Goal: Task Accomplishment & Management: Use online tool/utility

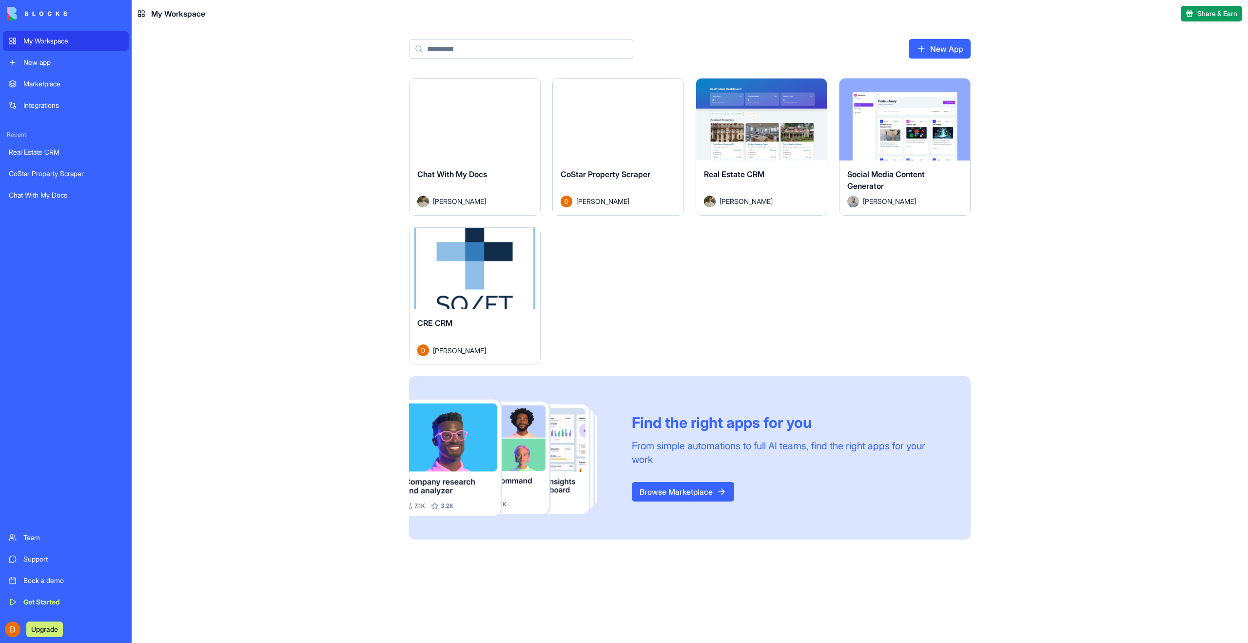
drag, startPoint x: 0, startPoint y: 0, endPoint x: 1138, endPoint y: 33, distance: 1138.3
click at [1138, 33] on main "New App Launch Chat With My Docs [PERSON_NAME] Launch CoStar Property Scraper […" at bounding box center [690, 334] width 1116 height 615
click at [455, 282] on div "Launch" at bounding box center [474, 269] width 131 height 82
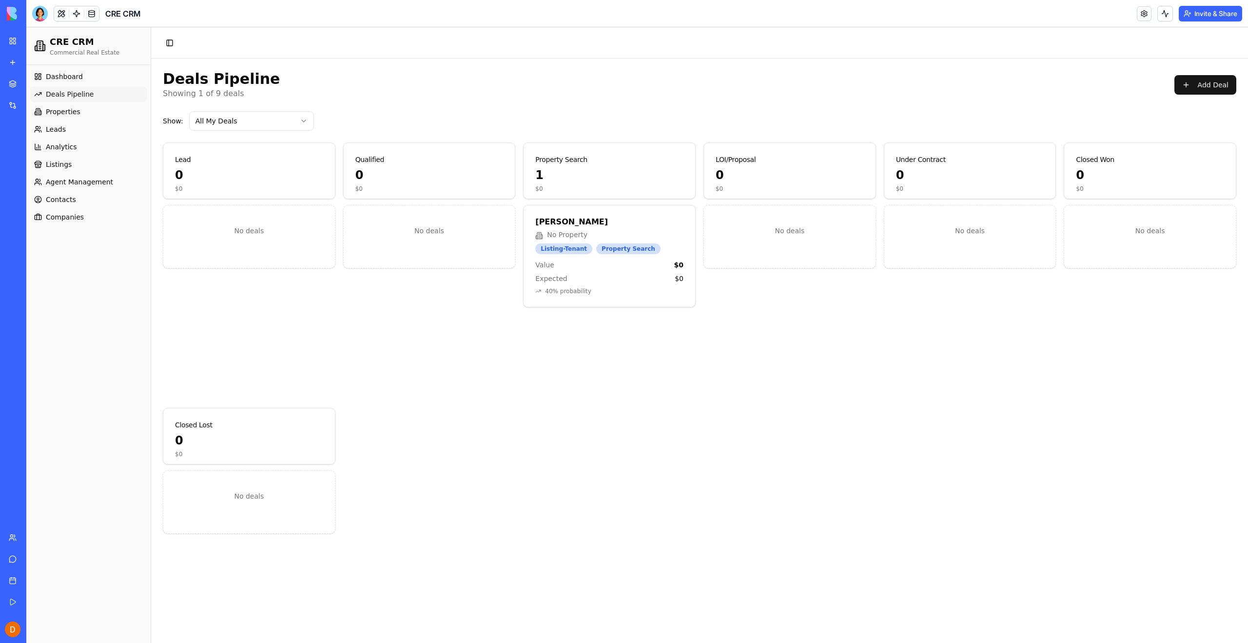
click at [397, 64] on div "Deals Pipeline Showing 1 of 9 deals Add Deal Show: All My Deals Lead 0 $0 No de…" at bounding box center [699, 367] width 1097 height 618
click at [41, 16] on div at bounding box center [40, 14] width 16 height 16
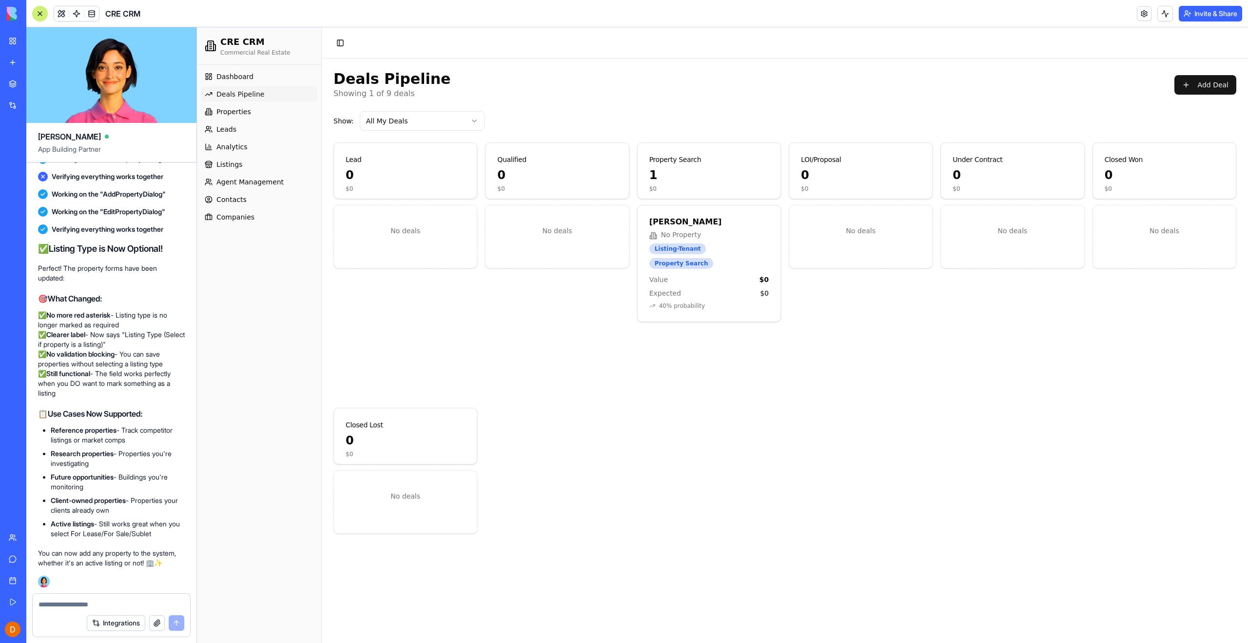
click at [64, 610] on div "Integrations" at bounding box center [111, 622] width 157 height 27
click at [66, 607] on textarea at bounding box center [112, 604] width 146 height 10
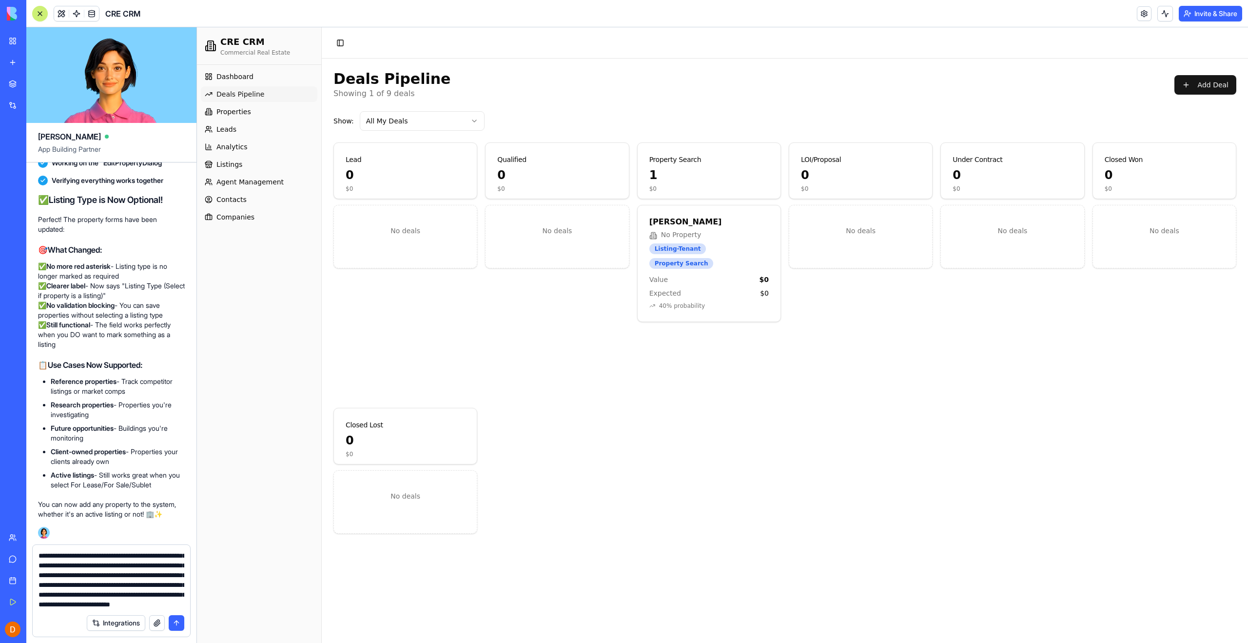
scroll to position [38, 0]
type textarea "**********"
click at [174, 623] on button "submit" at bounding box center [177, 623] width 16 height 16
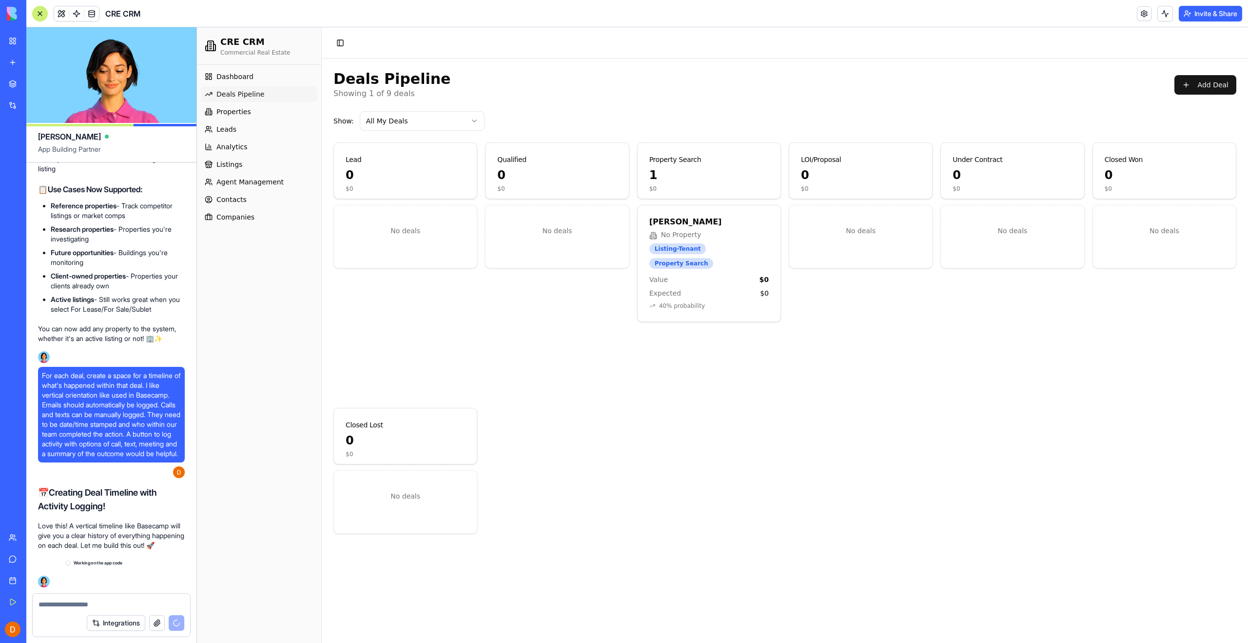
scroll to position [53632, 0]
click at [124, 603] on textarea at bounding box center [112, 604] width 146 height 10
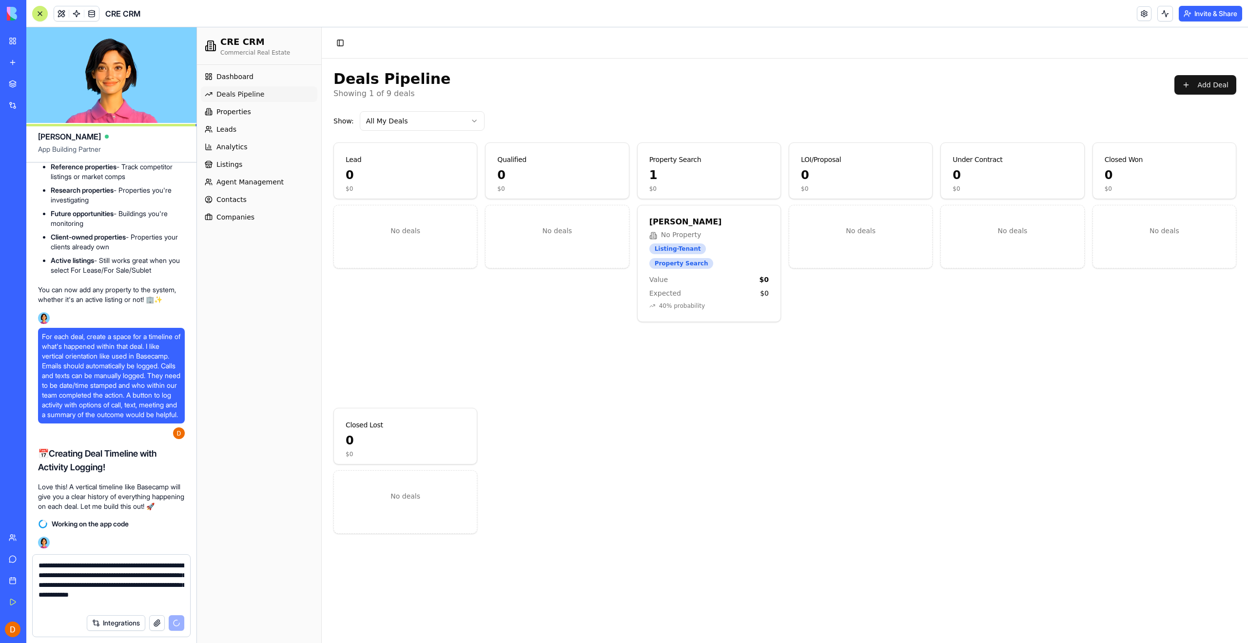
type textarea "**********"
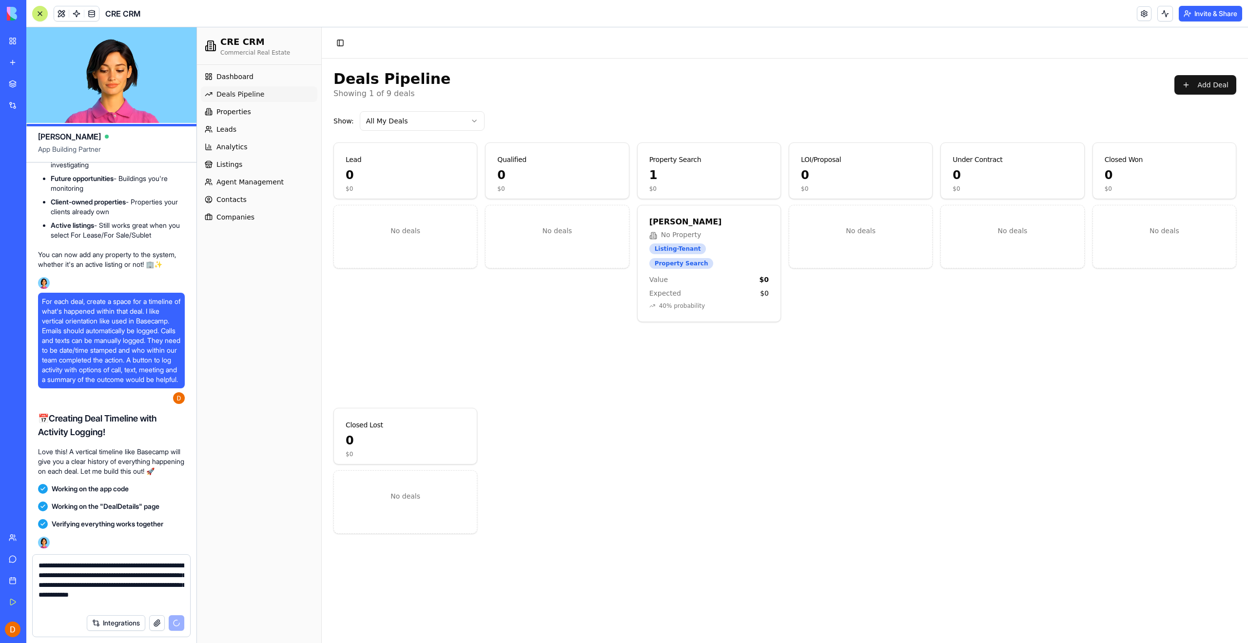
scroll to position [54367, 0]
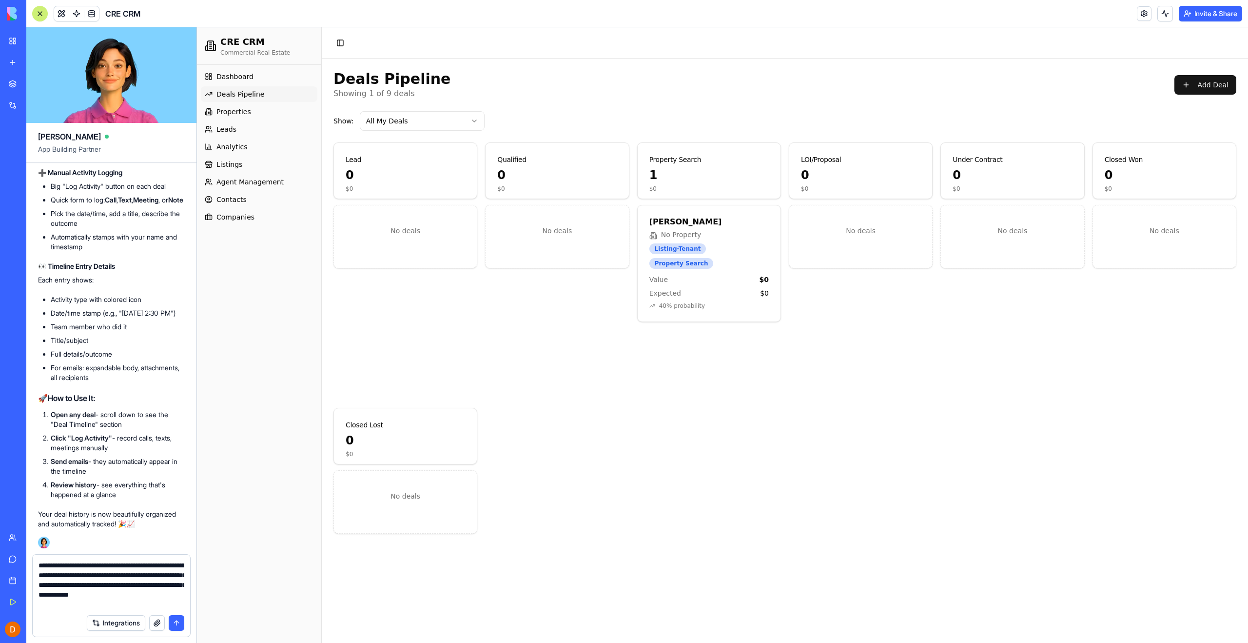
click at [618, 370] on div "No deals" at bounding box center [557, 302] width 144 height 195
click at [723, 224] on h3 "Annie Ritter" at bounding box center [708, 222] width 119 height 10
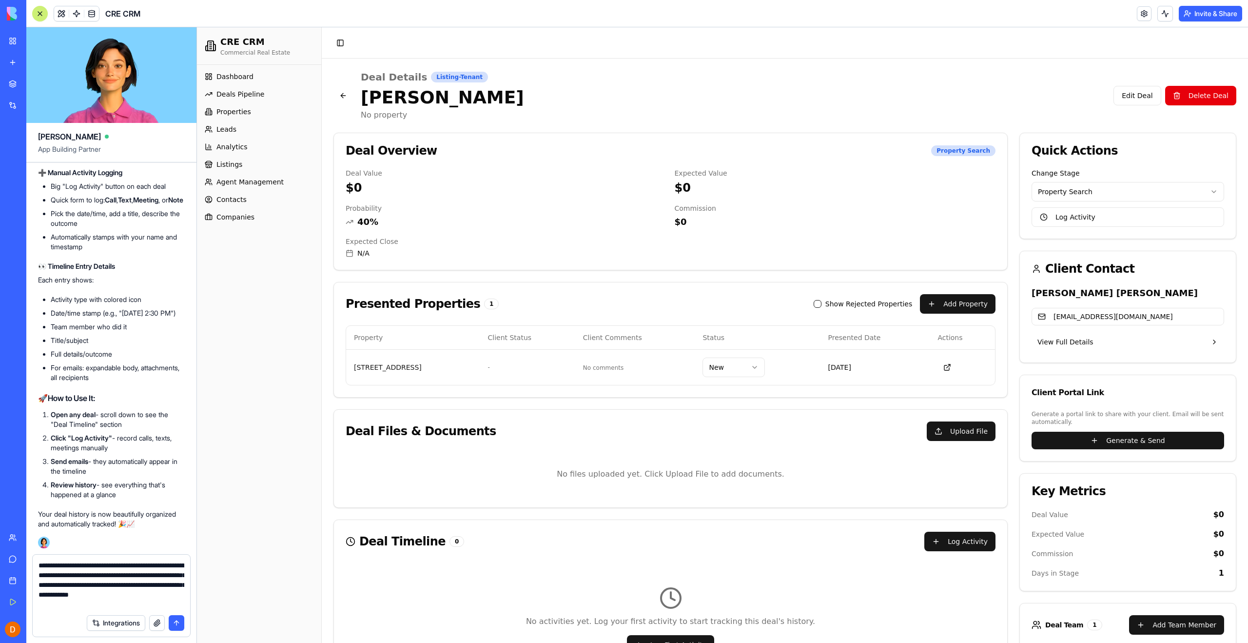
scroll to position [89, 0]
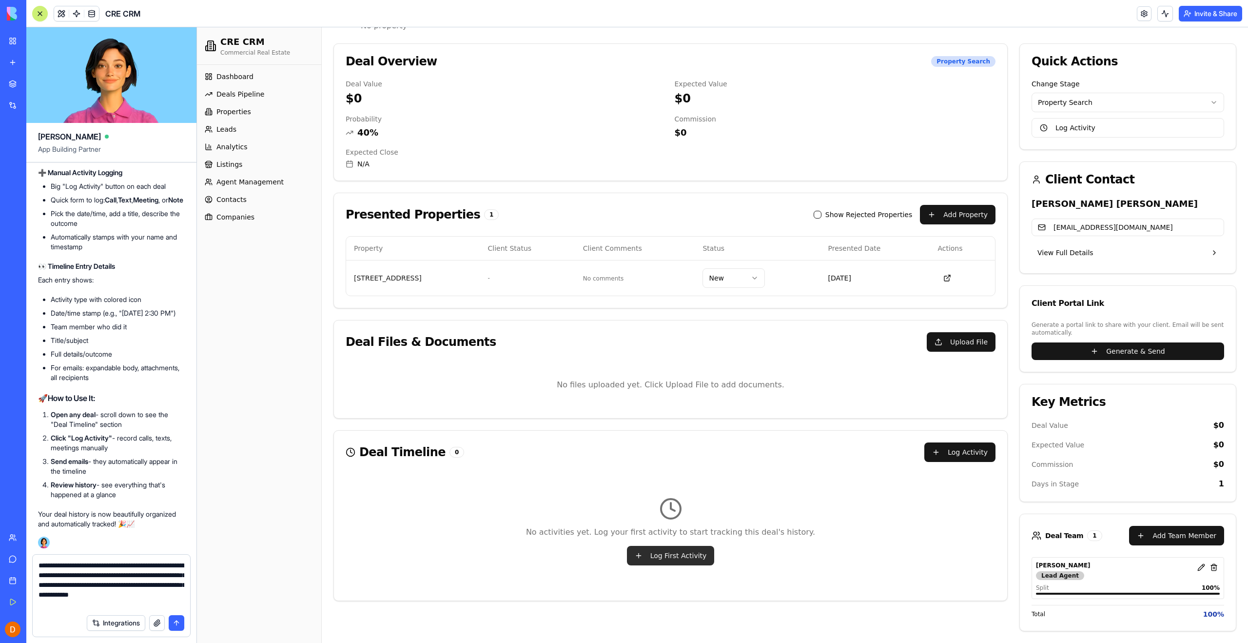
click at [662, 553] on button "Log First Activity" at bounding box center [671, 554] width 88 height 19
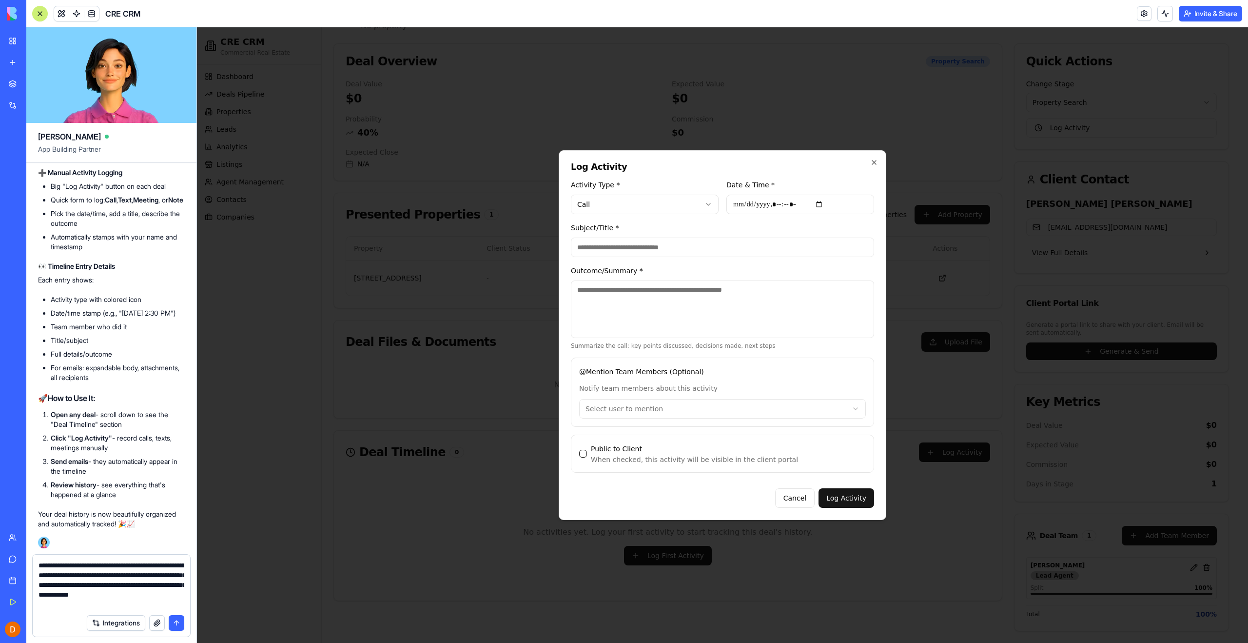
click at [601, 249] on input "Subject/Title *" at bounding box center [722, 246] width 303 height 19
type input "**********"
click at [646, 312] on textarea "Outcome/Summary *" at bounding box center [722, 309] width 303 height 58
type textarea "**********"
click at [721, 370] on div "**********" at bounding box center [722, 391] width 303 height 69
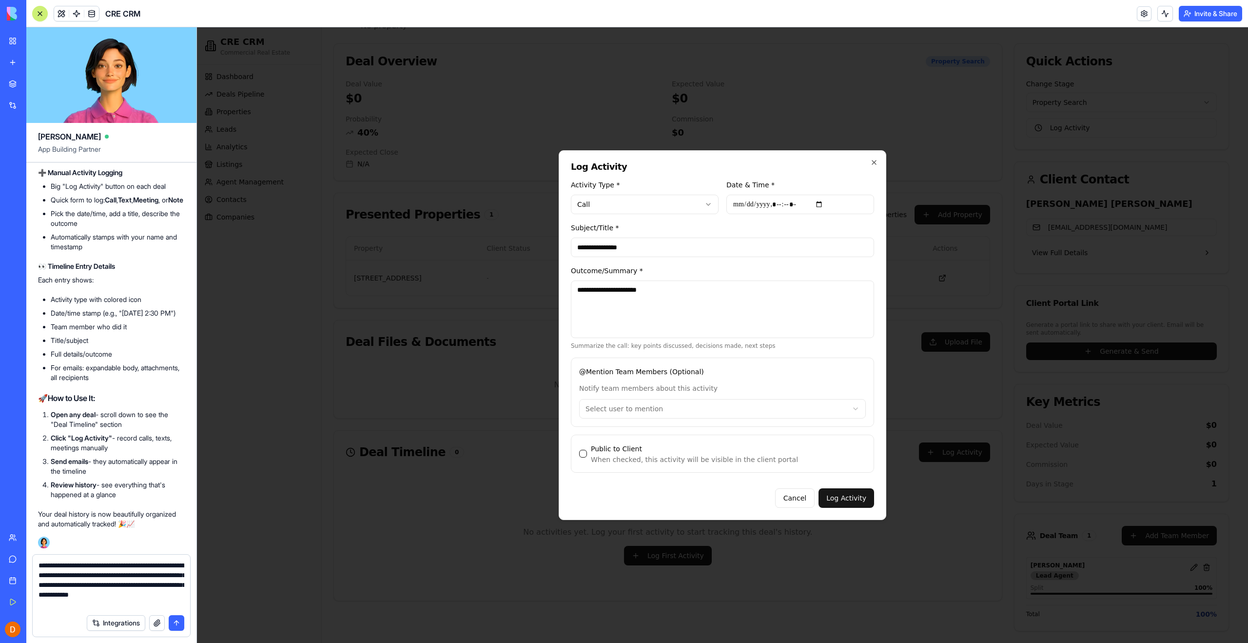
click at [666, 409] on body "CRE CRM Commercial Real Estate Dashboard Deals Pipeline Properties Leads Analyt…" at bounding box center [719, 290] width 1044 height 704
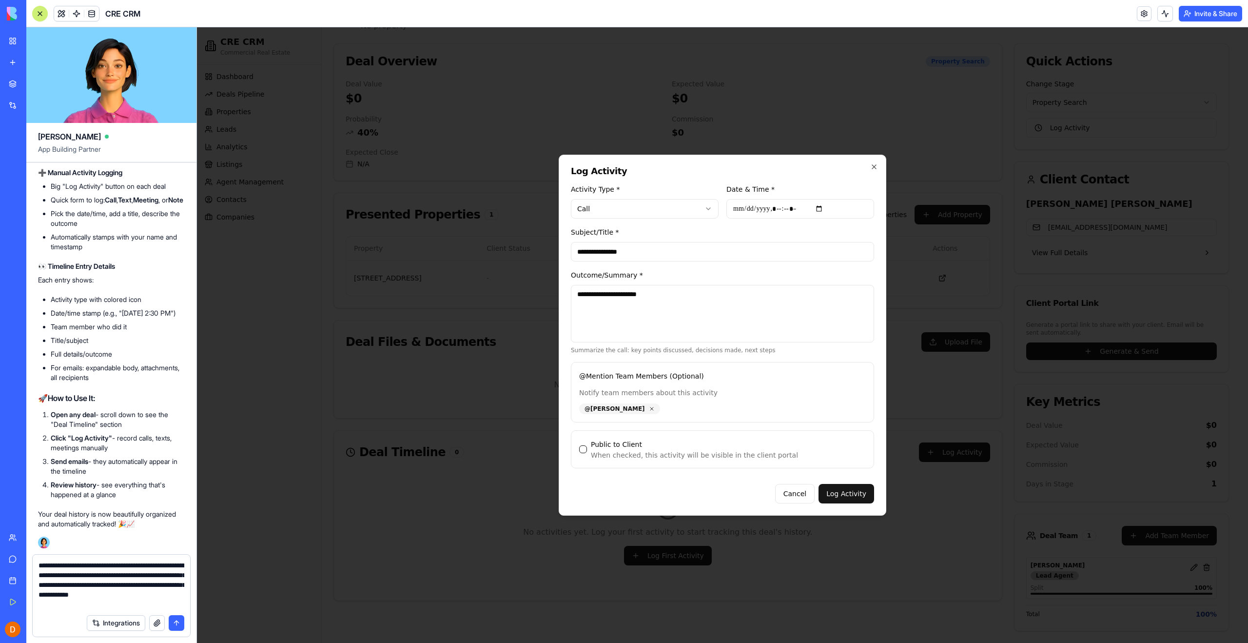
click at [697, 499] on div "Cancel Log Activity" at bounding box center [722, 489] width 303 height 27
click at [598, 441] on label "Public to Client" at bounding box center [616, 444] width 51 height 8
click at [587, 445] on button "Public to Client" at bounding box center [583, 449] width 8 height 8
click at [840, 492] on button "Log Activity" at bounding box center [846, 493] width 56 height 19
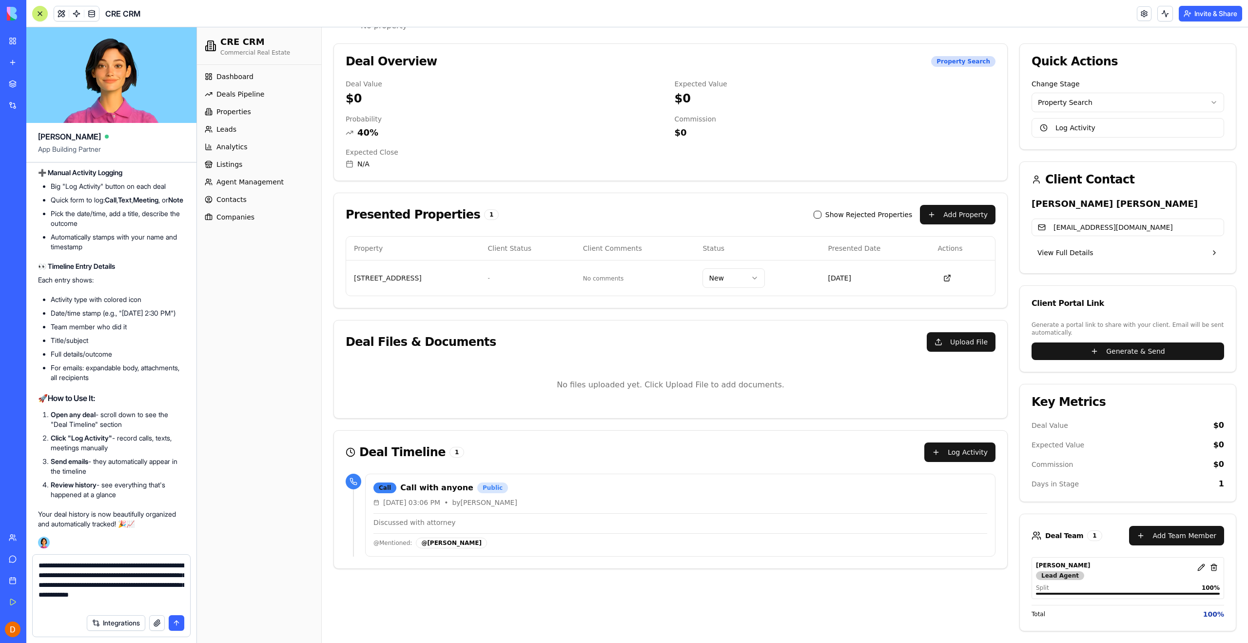
click at [586, 218] on div "Presented Properties 1 Show Rejected Properties Add Property" at bounding box center [671, 214] width 650 height 19
click at [731, 271] on html "CRE CRM Commercial Real Estate Dashboard Deals Pipeline Properties Leads Analyt…" at bounding box center [722, 290] width 1051 height 704
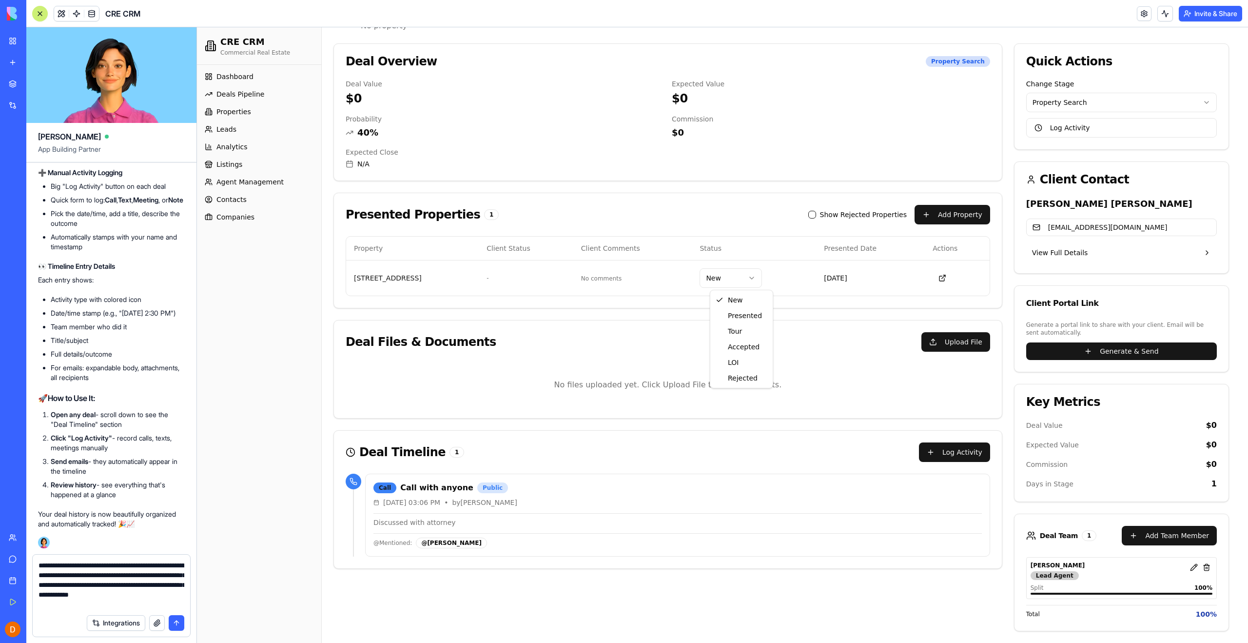
drag, startPoint x: 732, startPoint y: 312, endPoint x: 728, endPoint y: 308, distance: 5.5
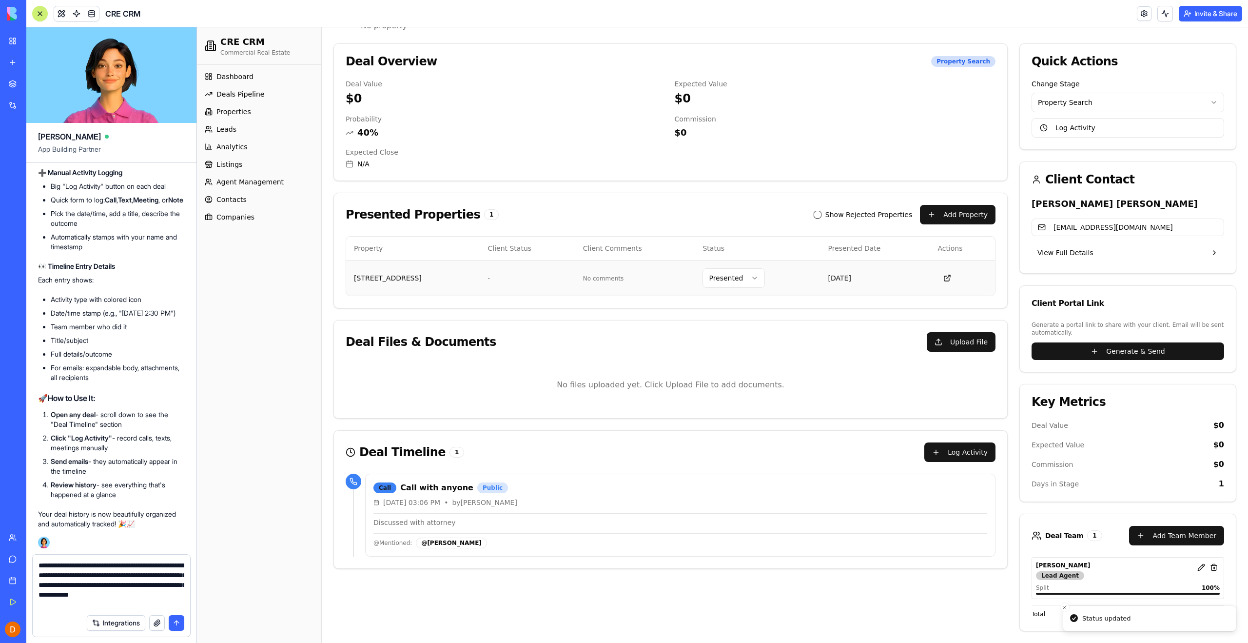
click at [722, 275] on html "CRE CRM Commercial Real Estate Dashboard Deals Pipeline Properties Leads Analyt…" at bounding box center [722, 290] width 1051 height 704
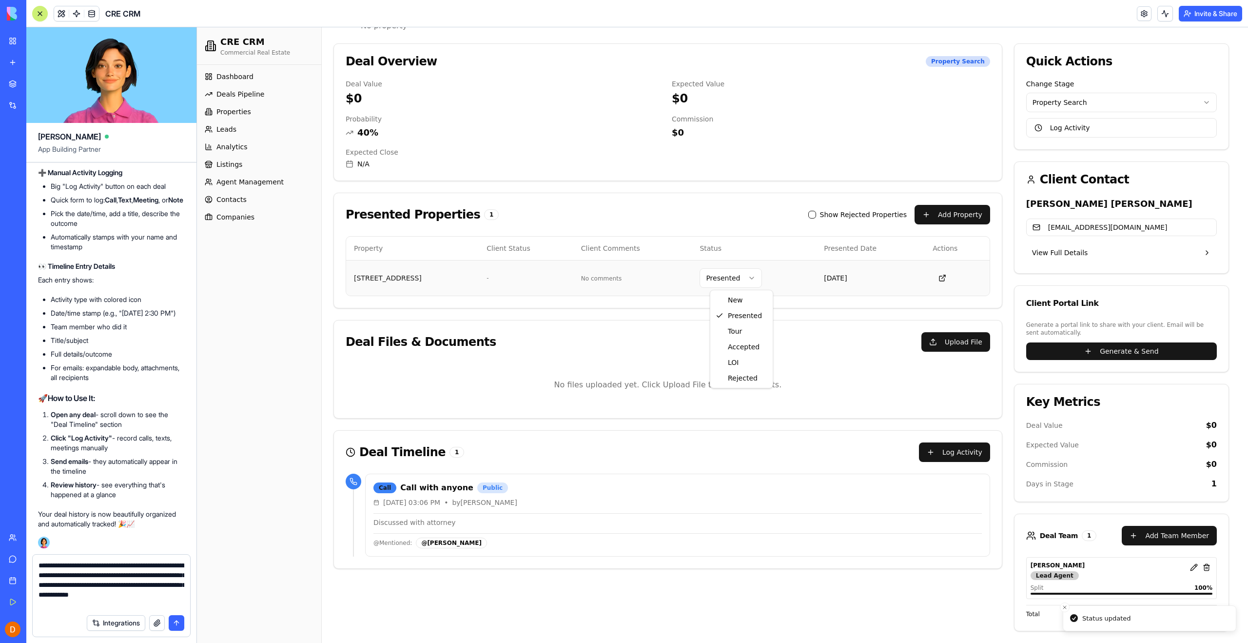
click at [721, 278] on html "CRE CRM Commercial Real Estate Dashboard Deals Pipeline Properties Leads Analyt…" at bounding box center [722, 290] width 1051 height 704
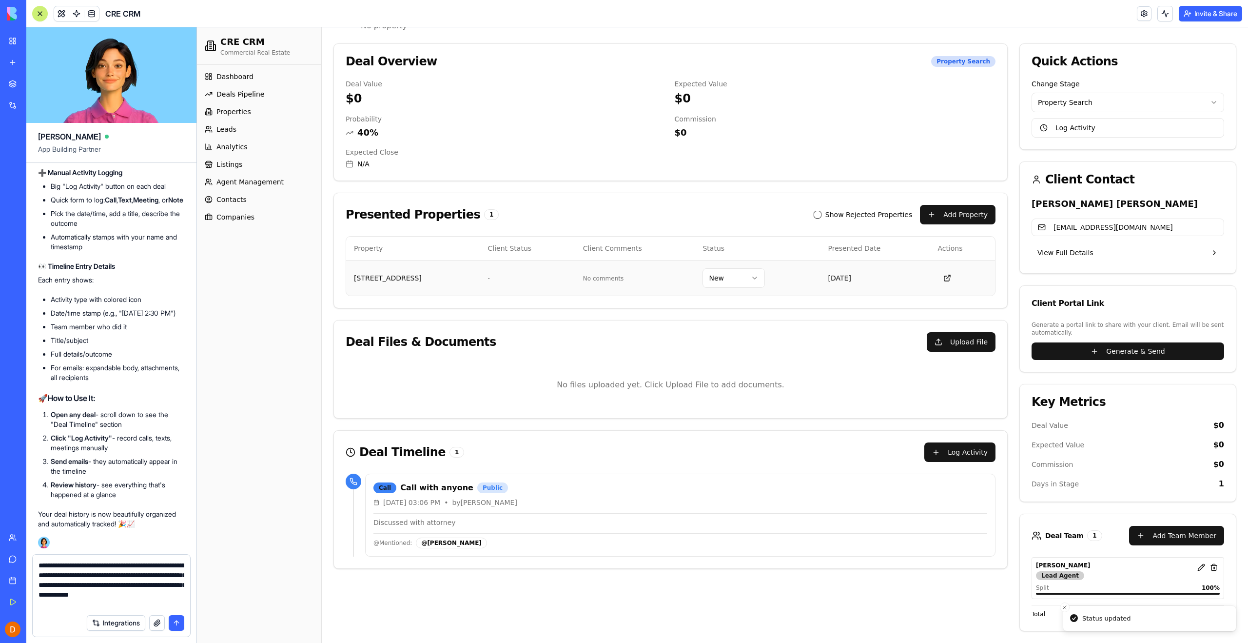
click at [518, 276] on div "-" at bounding box center [526, 278] width 79 height 8
click at [401, 276] on button "[STREET_ADDRESS]" at bounding box center [388, 278] width 68 height 10
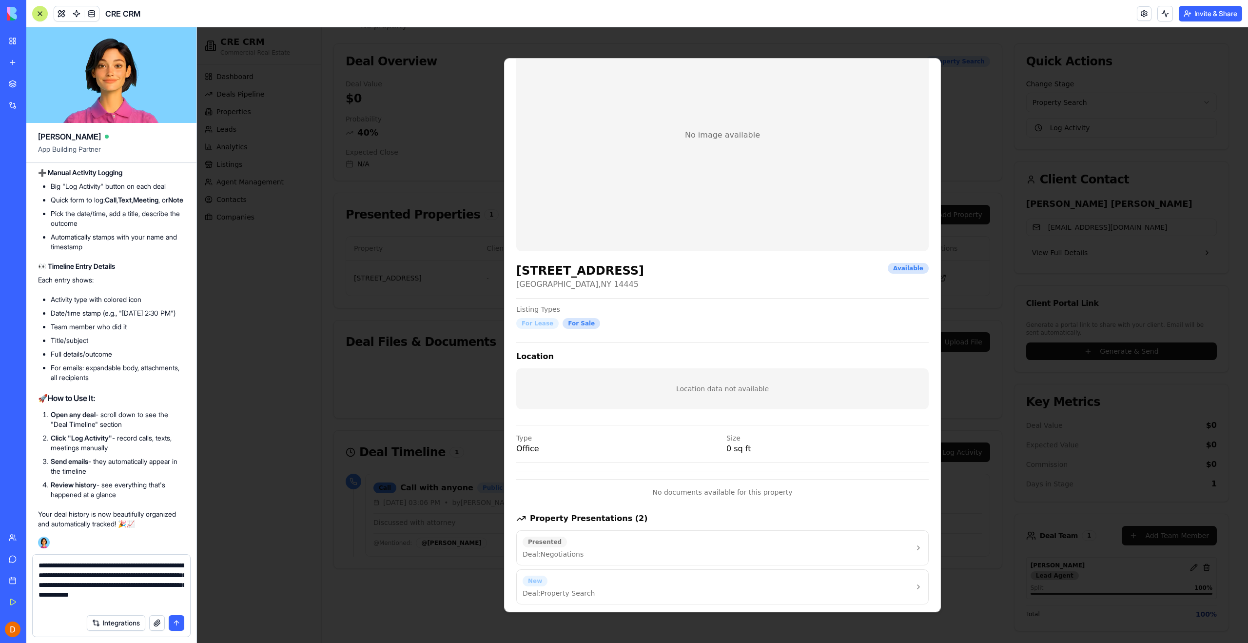
scroll to position [0, 0]
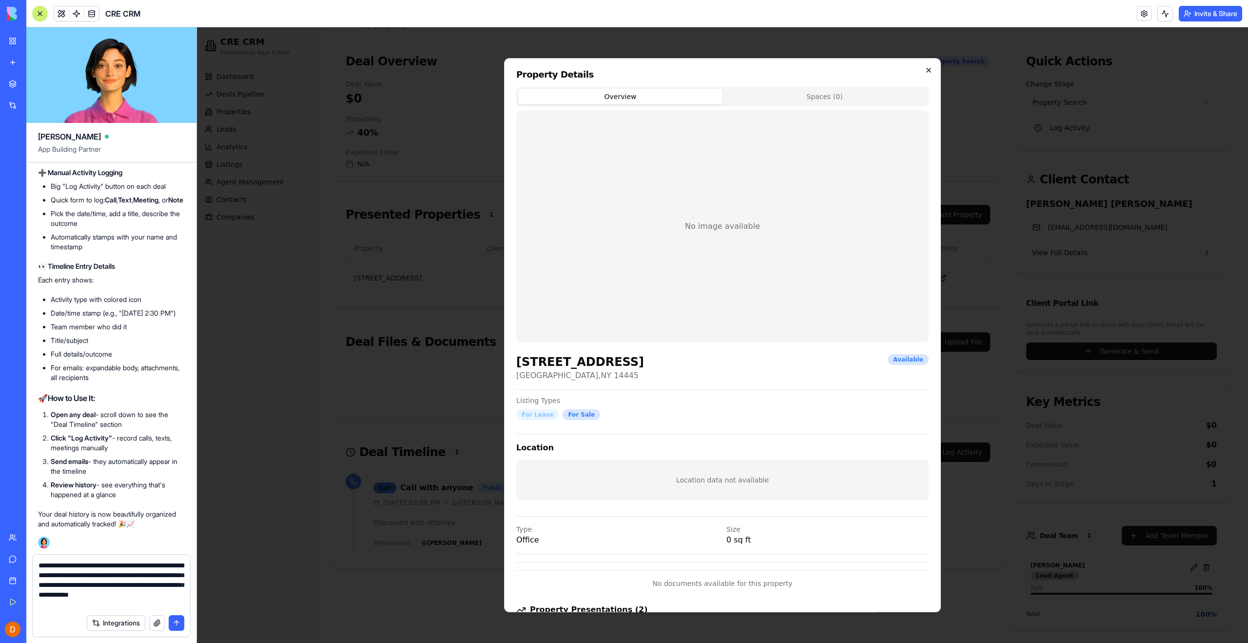
click at [925, 70] on icon "button" at bounding box center [929, 70] width 8 height 8
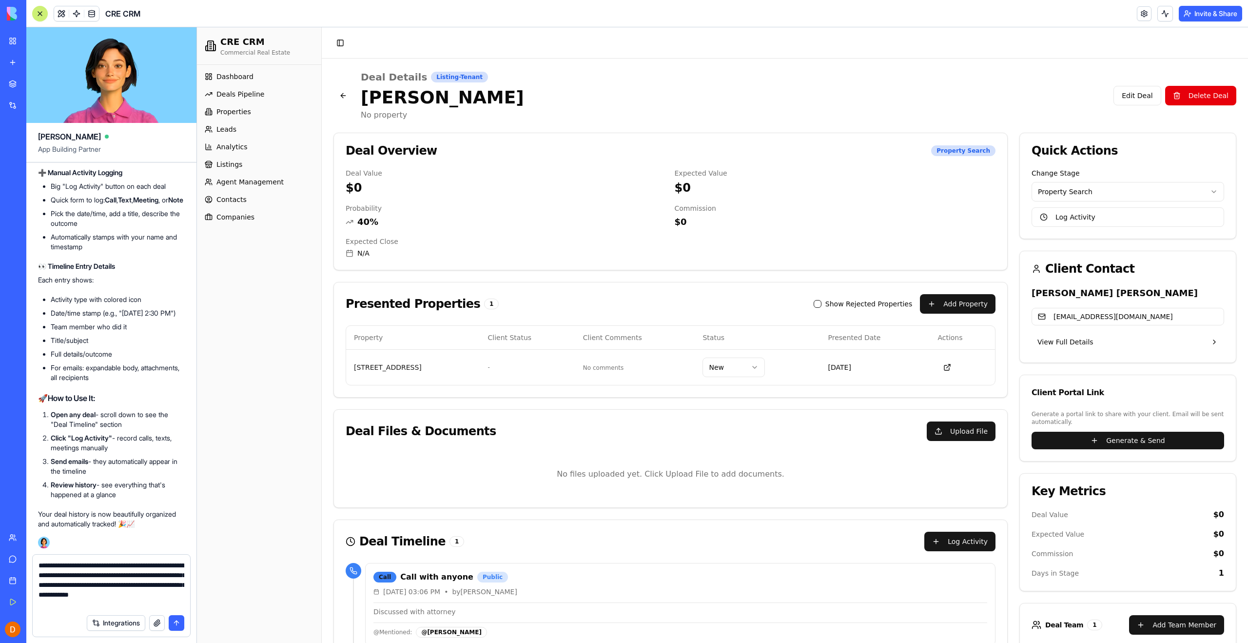
click at [746, 99] on h2 "Annie Ritter" at bounding box center [733, 97] width 745 height 19
click at [431, 80] on div "Listing-Tenant" at bounding box center [459, 77] width 57 height 11
click at [432, 78] on div "Listing-Tenant" at bounding box center [459, 77] width 57 height 11
click at [691, 109] on p "No property" at bounding box center [733, 115] width 745 height 12
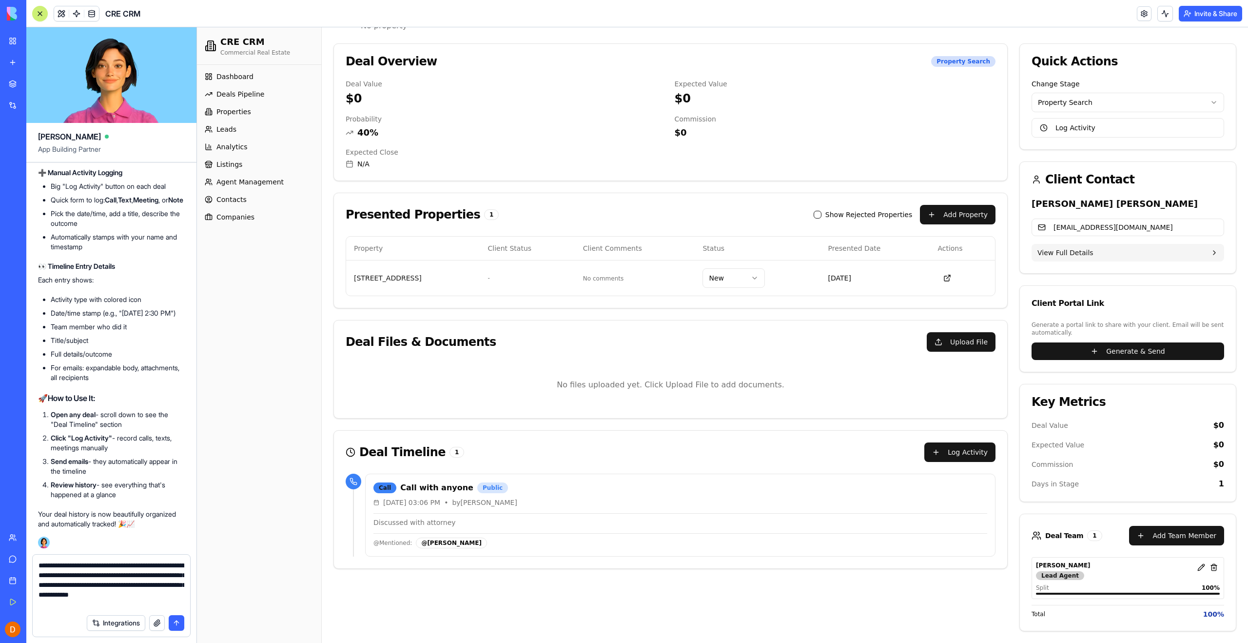
click at [1060, 259] on button "View Full Details" at bounding box center [1128, 253] width 193 height 18
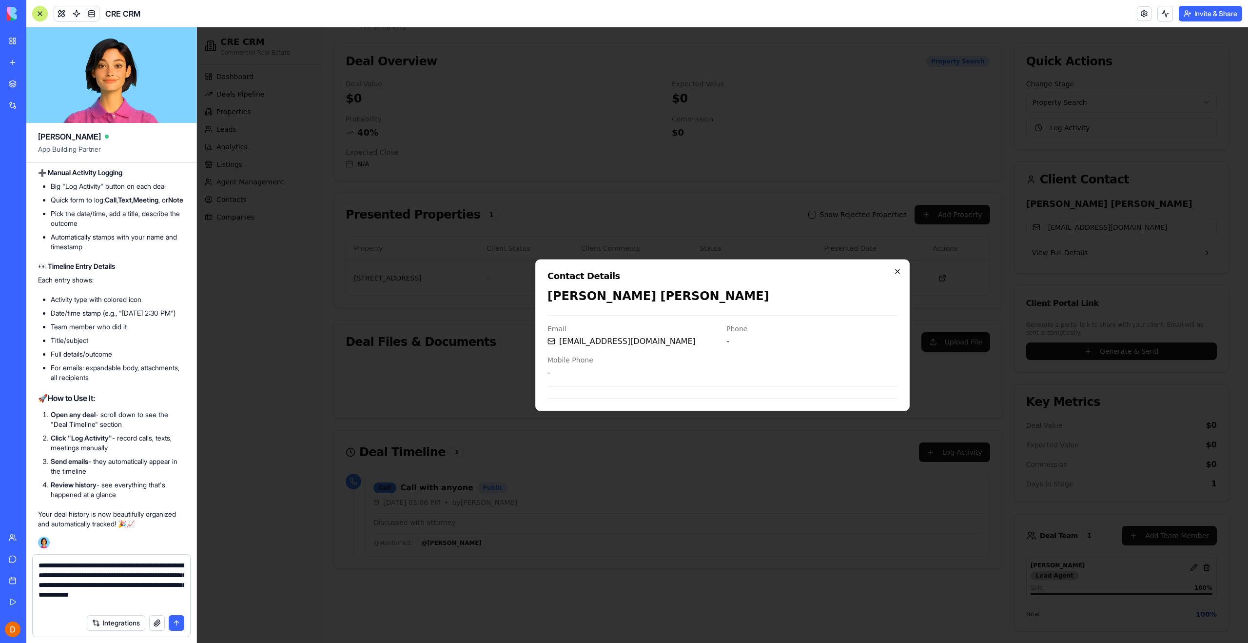
click at [900, 270] on icon "button" at bounding box center [898, 272] width 8 height 8
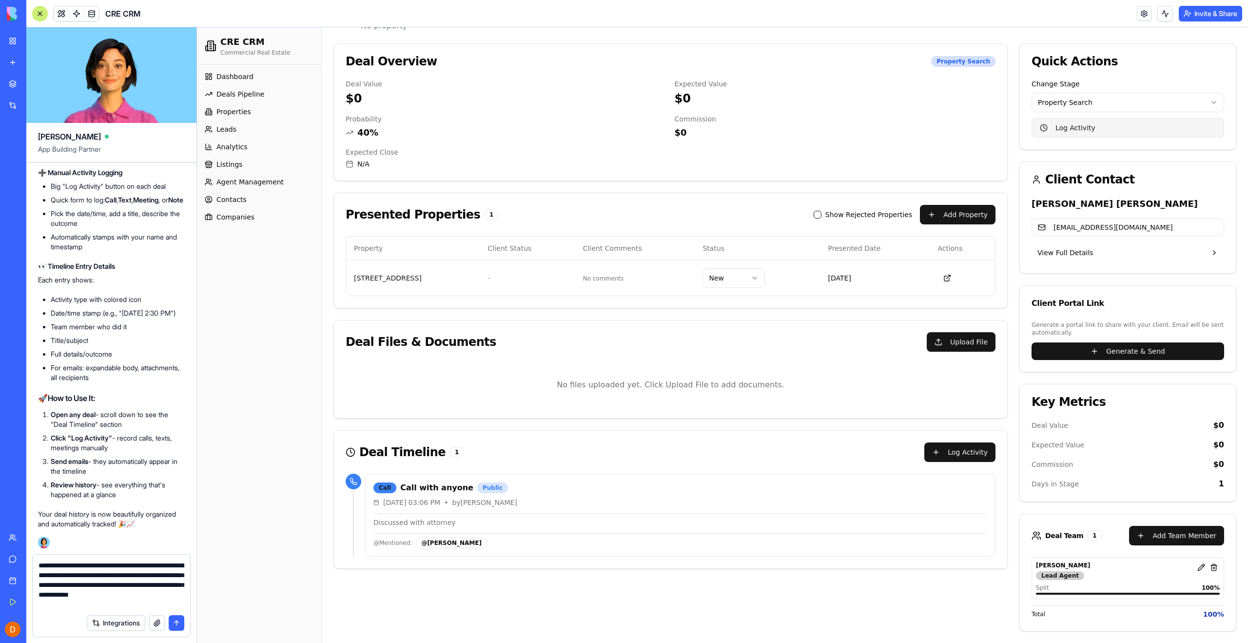
click at [1074, 127] on button "Log Activity" at bounding box center [1128, 127] width 193 height 19
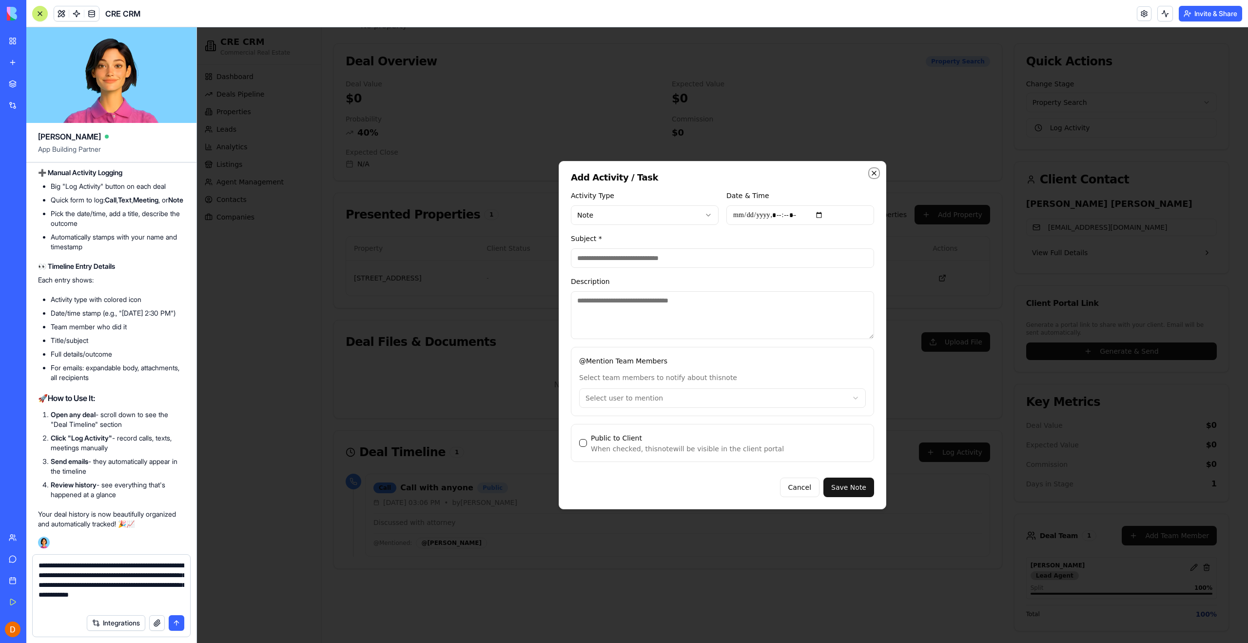
click at [873, 173] on icon "button" at bounding box center [874, 173] width 8 height 8
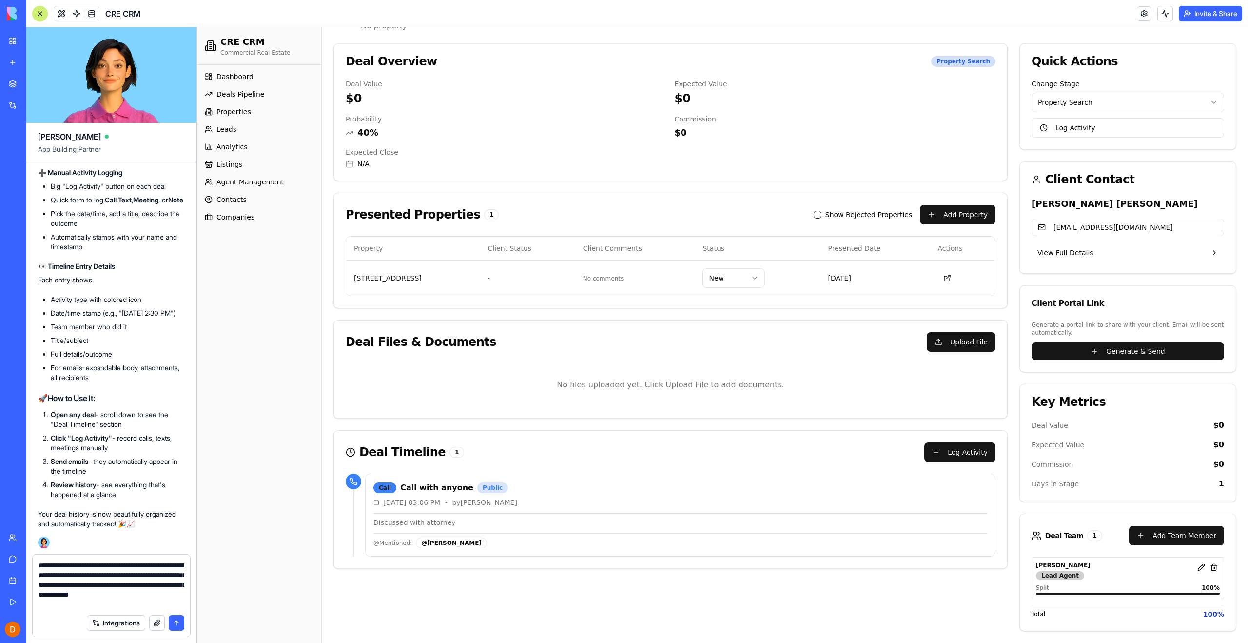
click at [173, 622] on button "submit" at bounding box center [177, 623] width 16 height 16
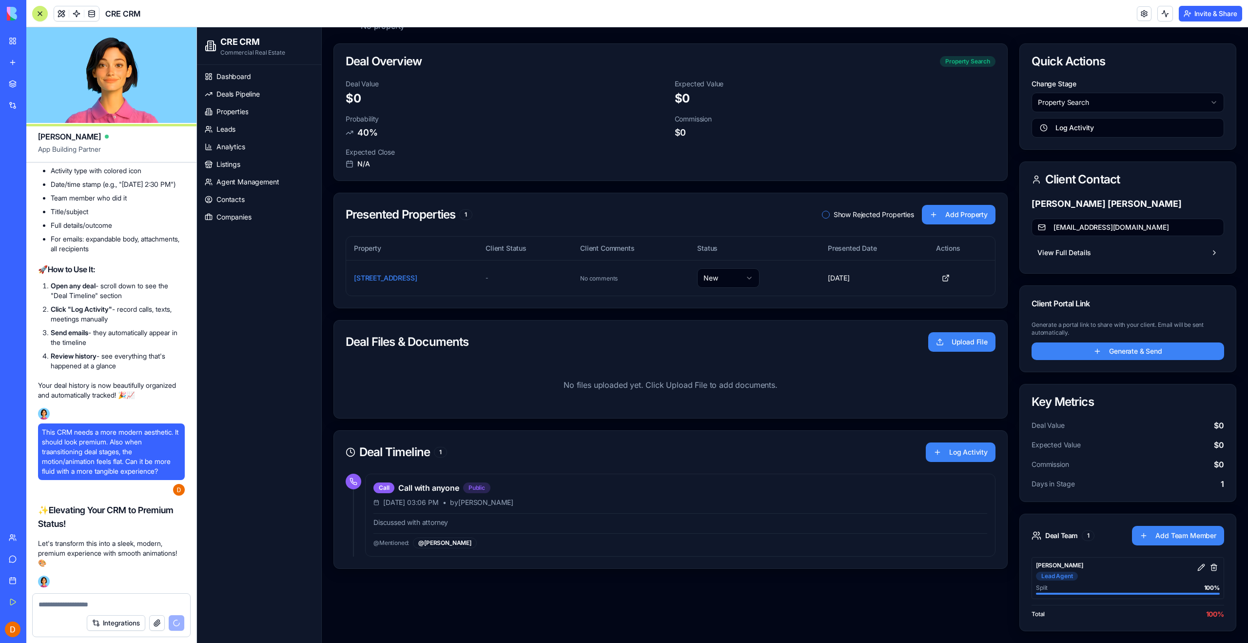
click at [72, 593] on div at bounding box center [111, 601] width 157 height 16
click at [73, 602] on textarea at bounding box center [112, 604] width 146 height 10
type textarea "**********"
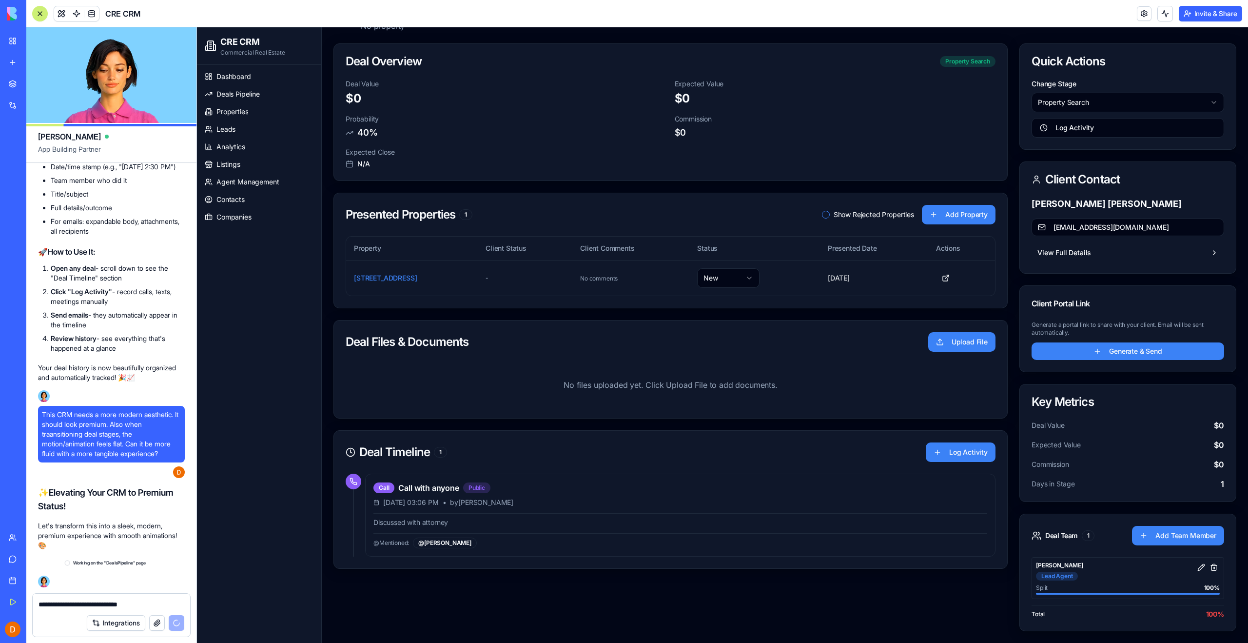
scroll to position [54513, 0]
click at [112, 604] on textarea "**********" at bounding box center [112, 604] width 146 height 10
click at [265, 351] on div "Dashboard Deals Pipeline Properties Leads Analytics Listings Agent Management C…" at bounding box center [259, 354] width 124 height 578
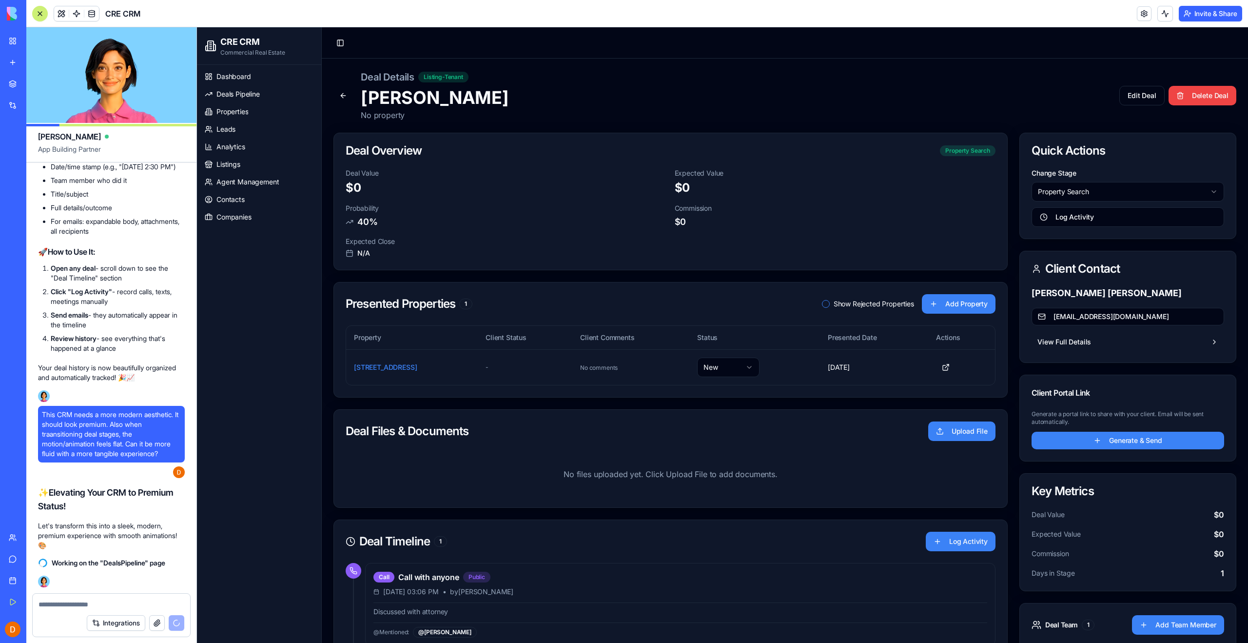
scroll to position [89, 0]
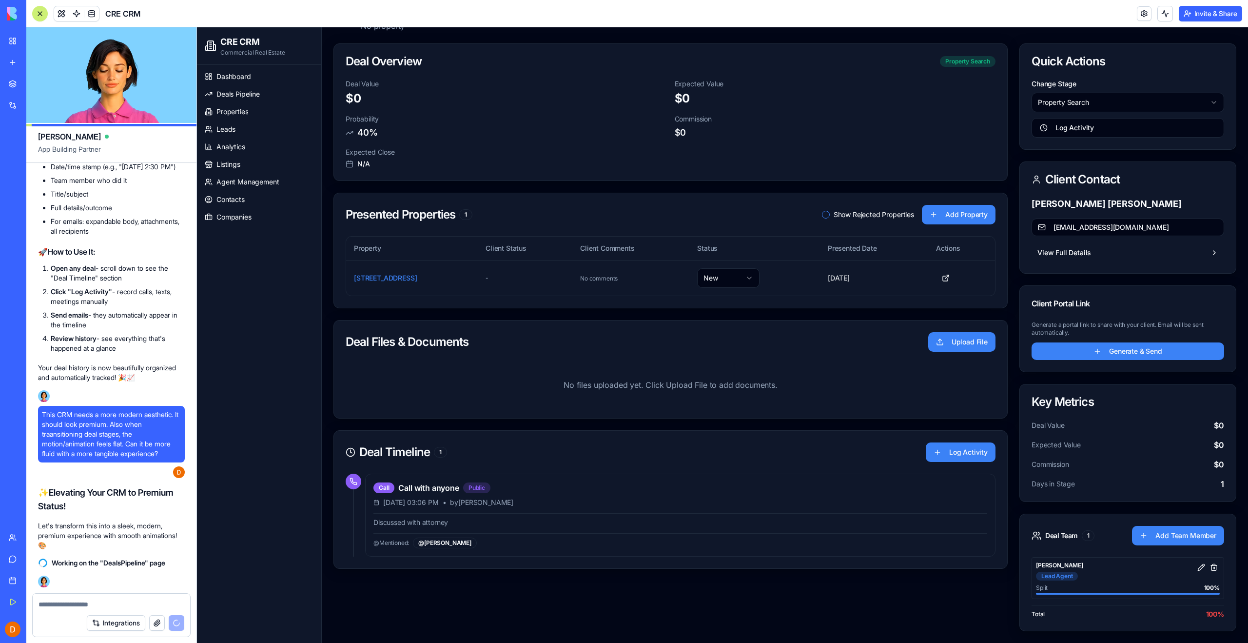
click at [590, 206] on div "Presented Properties 1 Show Rejected Properties Add Property" at bounding box center [671, 214] width 650 height 19
click at [780, 206] on div "Presented Properties 1 Show Rejected Properties Add Property" at bounding box center [671, 214] width 650 height 19
click at [822, 214] on button "Show Rejected Properties" at bounding box center [826, 215] width 8 height 8
click at [822, 213] on button "Show Rejected Properties" at bounding box center [826, 215] width 8 height 8
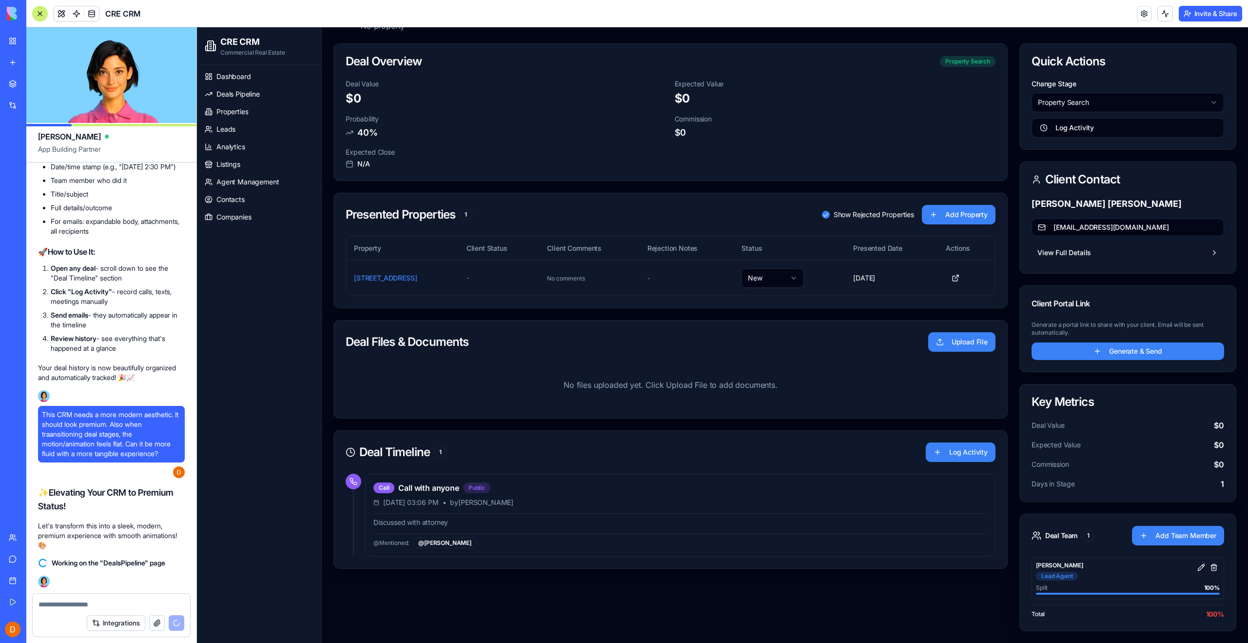
click at [822, 213] on button "Show Rejected Properties" at bounding box center [826, 215] width 8 height 8
click at [731, 198] on div "Presented Properties 1 Show Rejected Properties Add Property" at bounding box center [670, 214] width 673 height 43
click at [566, 210] on div "Presented Properties 1 Show Rejected Properties Add Property" at bounding box center [671, 214] width 650 height 19
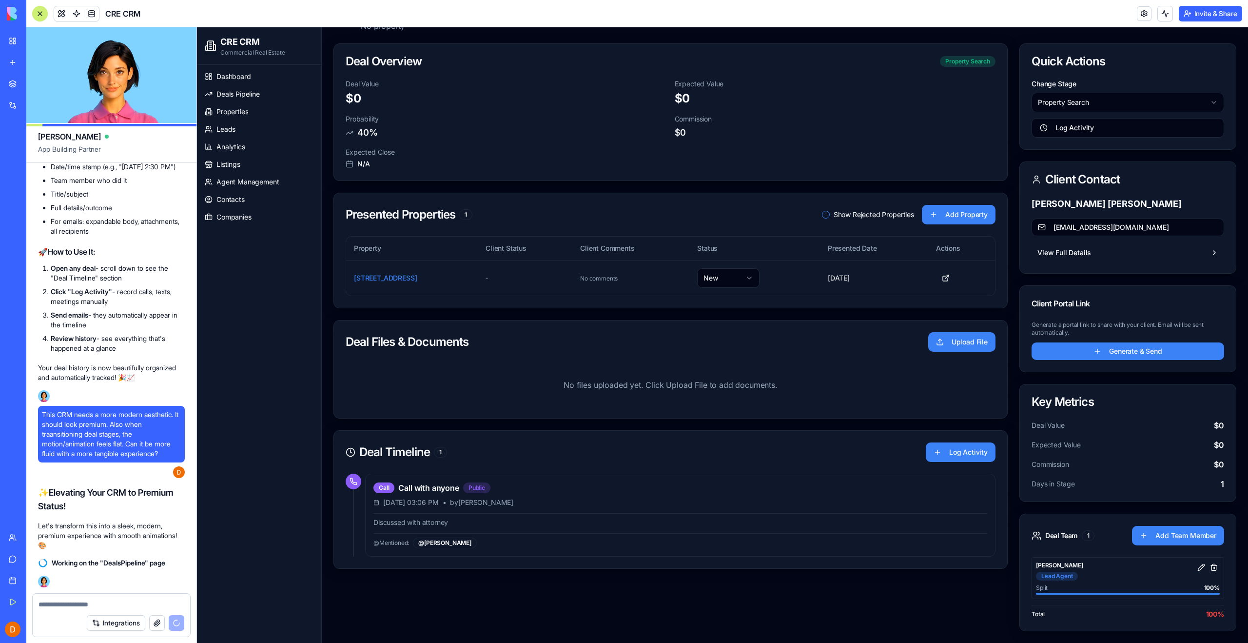
click at [558, 559] on div "Call Call with anyone Public Oct 15, 2025, 03:06 PM • by Derek Ritter Discussed…" at bounding box center [670, 520] width 673 height 95
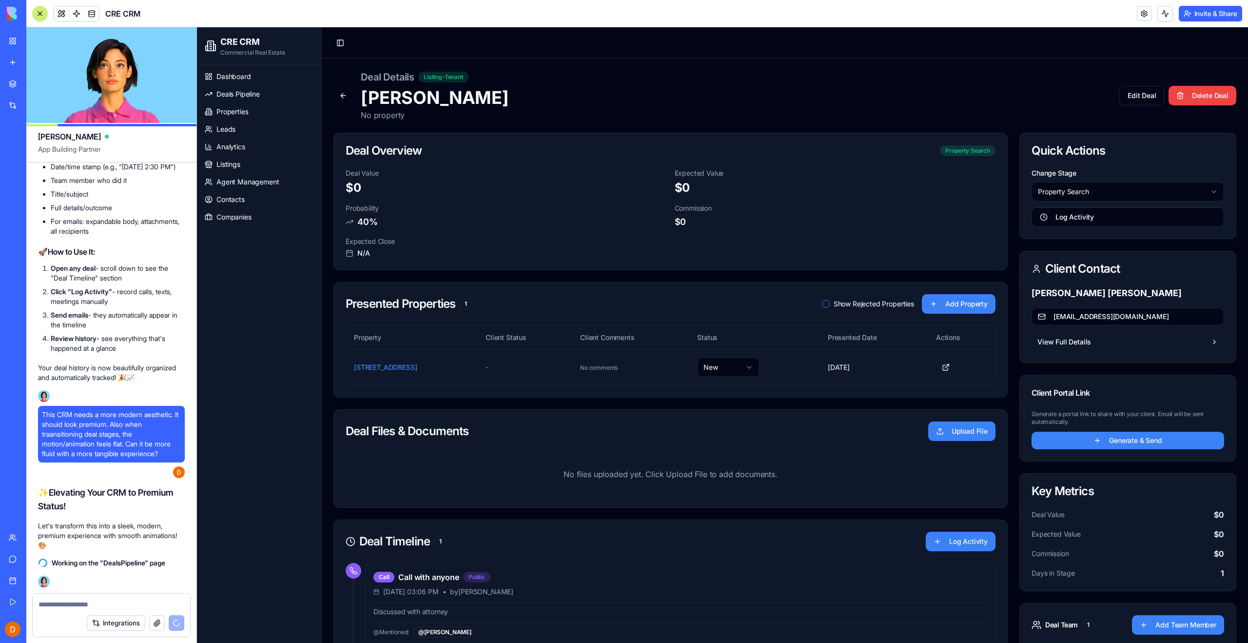
click at [896, 207] on p "Commission" at bounding box center [835, 208] width 321 height 10
click at [548, 96] on h2 "Annie Ritter" at bounding box center [736, 97] width 751 height 19
click at [546, 74] on div "Deal Details Listing-Tenant" at bounding box center [736, 77] width 751 height 14
click at [266, 91] on link "Deals Pipeline" at bounding box center [259, 94] width 117 height 16
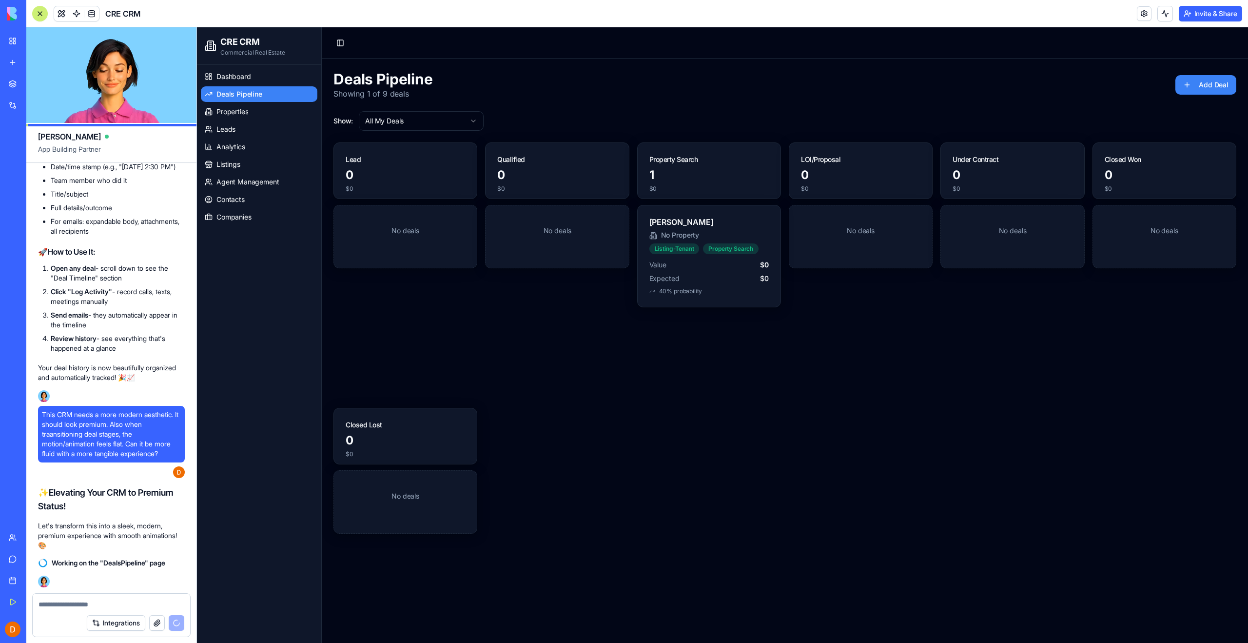
click at [625, 392] on div "No deals" at bounding box center [557, 302] width 144 height 195
drag, startPoint x: 927, startPoint y: 398, endPoint x: 947, endPoint y: 362, distance: 40.8
click at [927, 398] on div "No deals" at bounding box center [861, 302] width 144 height 195
click at [1005, 406] on div "Lead 0 $0 No deals Qualified 0 $0 No deals Property Search 1 $0 Annie Ritter No…" at bounding box center [784, 403] width 903 height 523
click at [415, 128] on html "CRE CRM Commercial Real Estate Dashboard Deals Pipeline Properties Leads Analyt…" at bounding box center [722, 351] width 1051 height 649
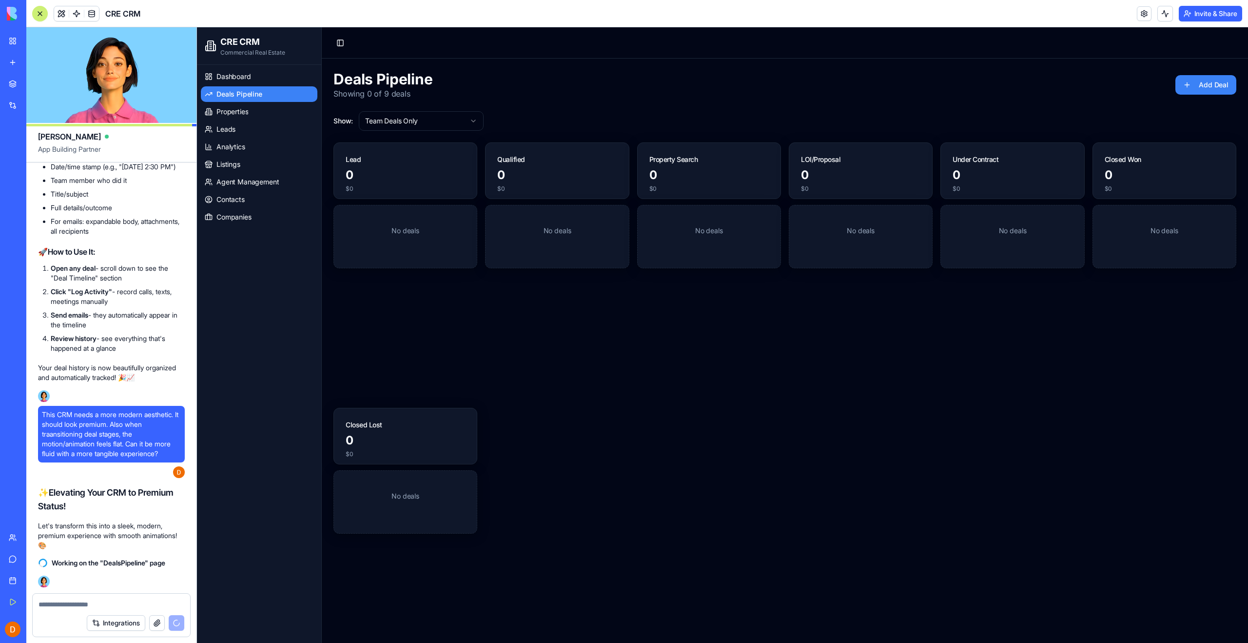
click at [422, 120] on html "CRE CRM Commercial Real Estate Dashboard Deals Pipeline Properties Leads Analyt…" at bounding box center [722, 351] width 1051 height 649
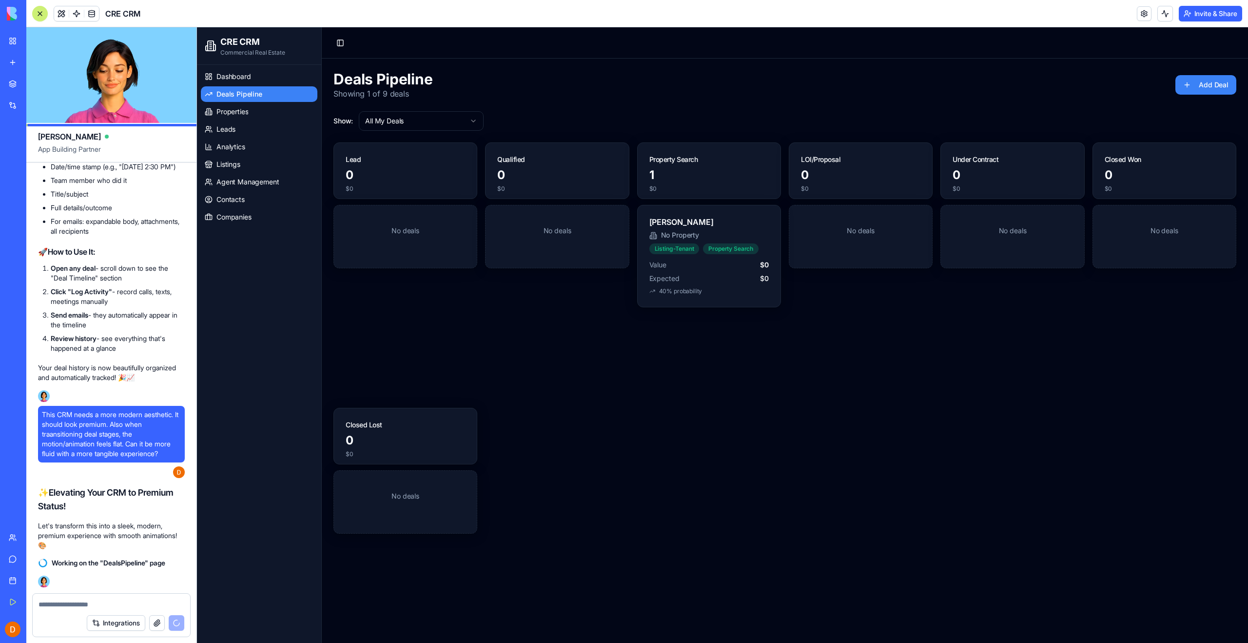
click at [394, 122] on html "CRE CRM Commercial Real Estate Dashboard Deals Pipeline Properties Leads Analyt…" at bounding box center [722, 351] width 1051 height 649
click at [392, 120] on html "CRE CRM Commercial Real Estate Dashboard Deals Pipeline Properties Leads Analyt…" at bounding box center [722, 351] width 1051 height 649
click at [614, 68] on div "Deals Pipeline Showing 1 of 9 deals Add Deal Show: All My Deals Lead 0 $0 No de…" at bounding box center [785, 367] width 926 height 618
click at [383, 124] on html "CRE CRM Commercial Real Estate Dashboard Deals Pipeline Properties Leads Analyt…" at bounding box center [722, 351] width 1051 height 649
click at [387, 117] on html "CRE CRM Commercial Real Estate Dashboard Deals Pipeline Properties Leads Analyt…" at bounding box center [722, 351] width 1051 height 649
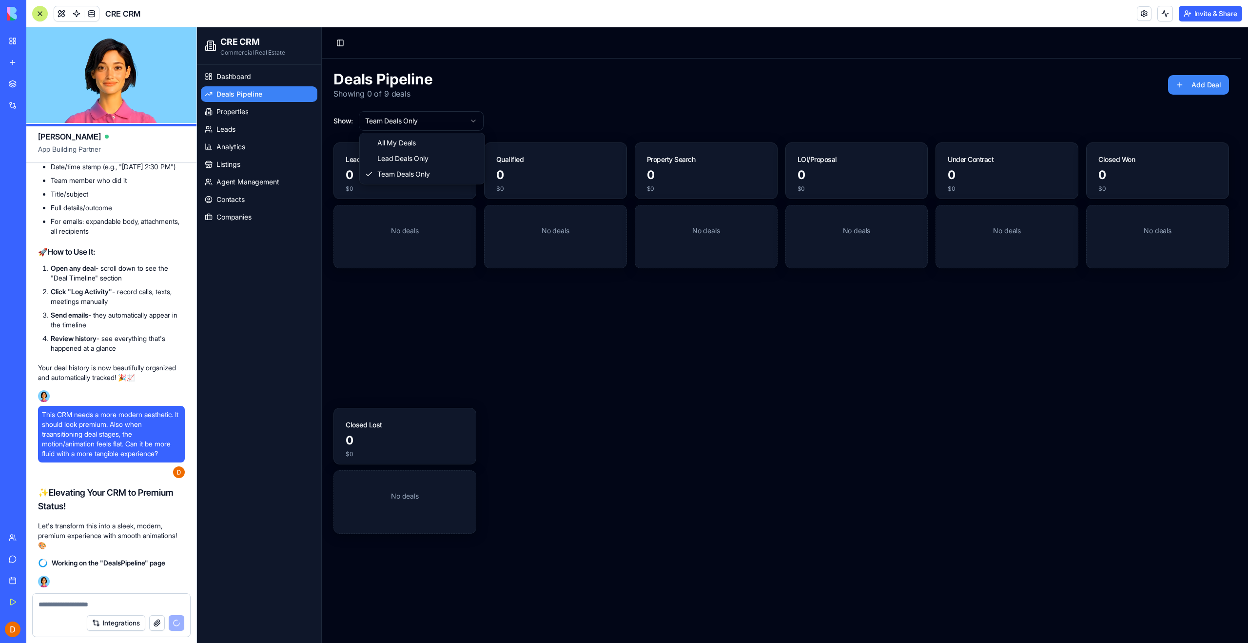
click at [406, 120] on html "CRE CRM Commercial Real Estate Dashboard Deals Pipeline Properties Leads Analyt…" at bounding box center [722, 351] width 1051 height 649
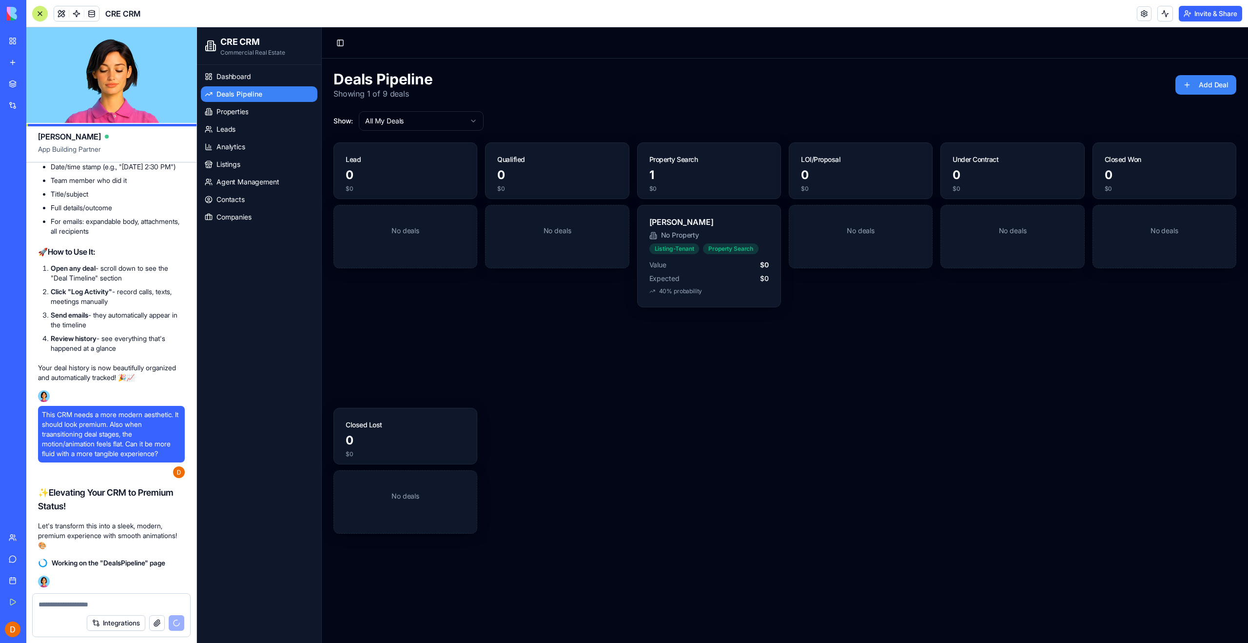
click at [612, 116] on div "Show: All My Deals" at bounding box center [784, 120] width 903 height 19
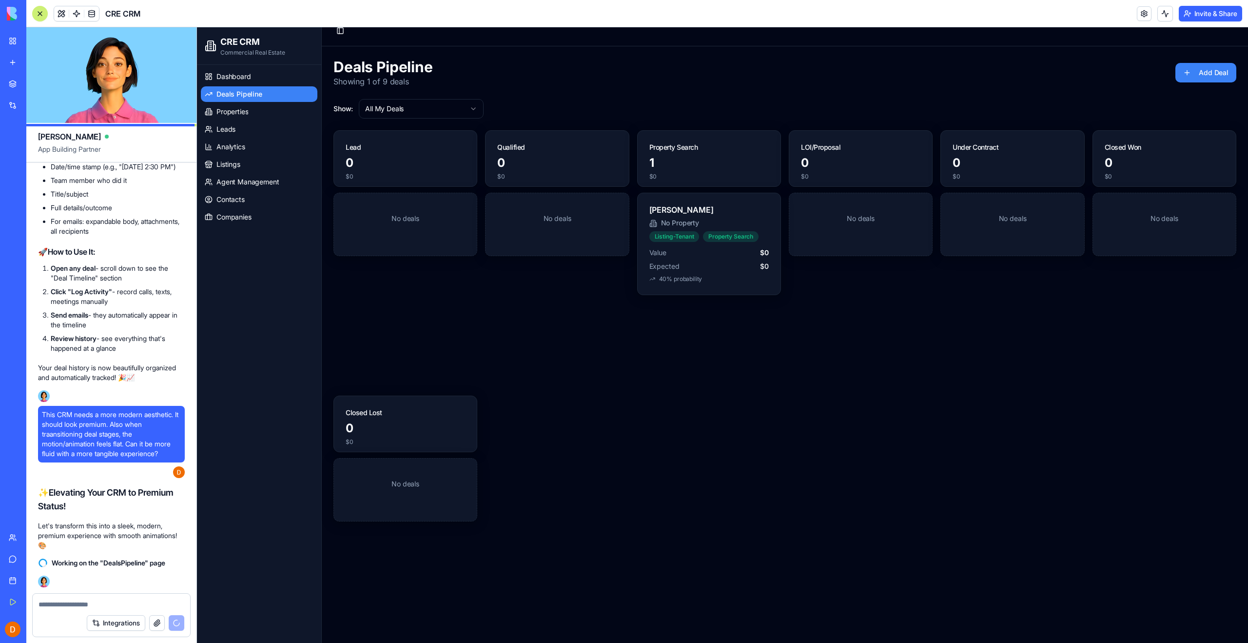
scroll to position [34, 0]
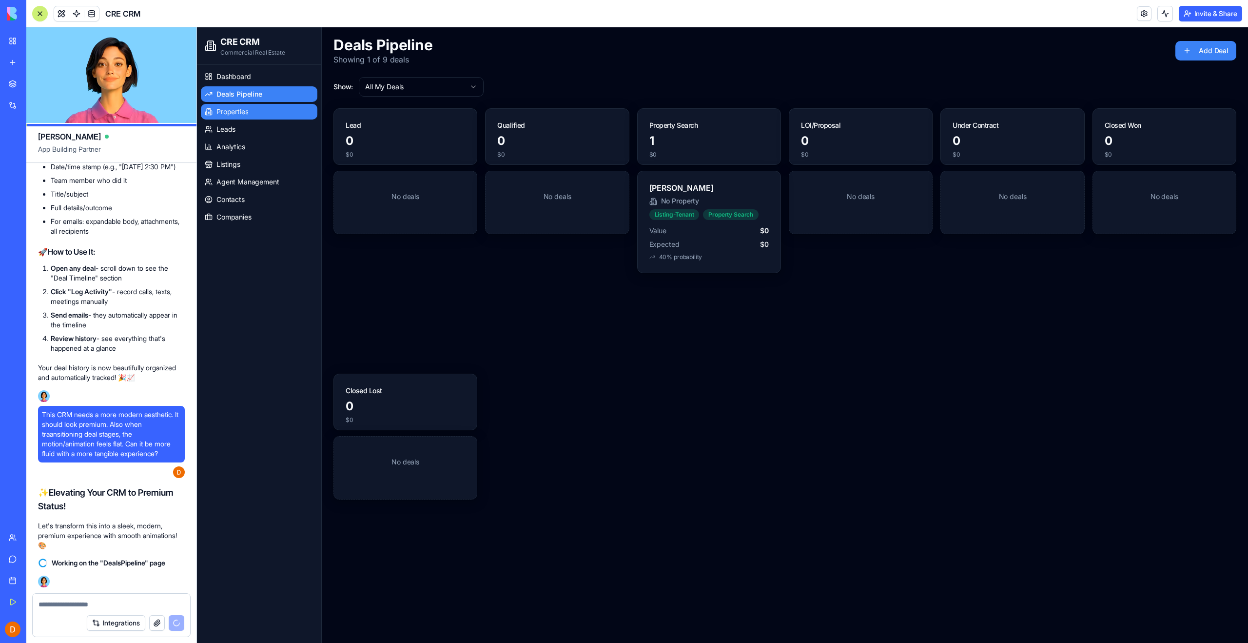
click at [230, 114] on span "Properties" at bounding box center [232, 112] width 32 height 10
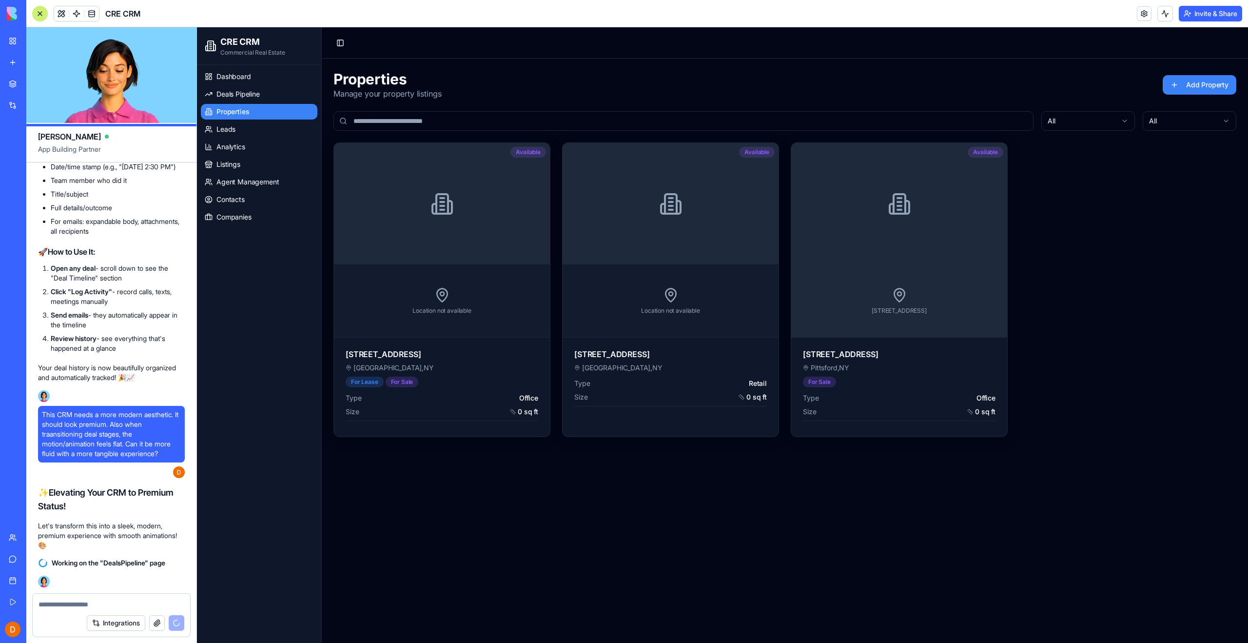
drag, startPoint x: 557, startPoint y: 582, endPoint x: 453, endPoint y: 465, distance: 156.1
click at [555, 579] on main "Properties Manage your property listings Add Property All All Available Locatio…" at bounding box center [785, 350] width 926 height 584
click at [465, 400] on div "Type Office" at bounding box center [442, 398] width 193 height 10
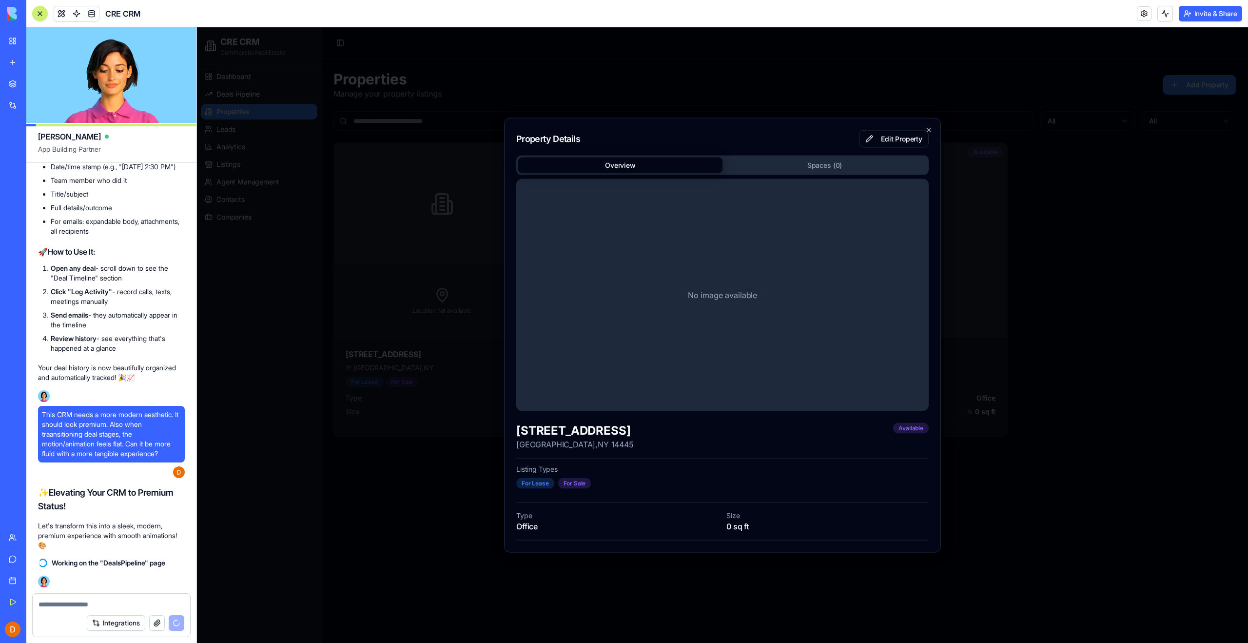
click at [721, 436] on div "349 W Commercial Street East Rochester , NY 14445 Available" at bounding box center [722, 435] width 412 height 27
click at [778, 168] on body "CRE CRM Commercial Real Estate Dashboard Deals Pipeline Properties Leads Analyt…" at bounding box center [722, 334] width 1051 height 615
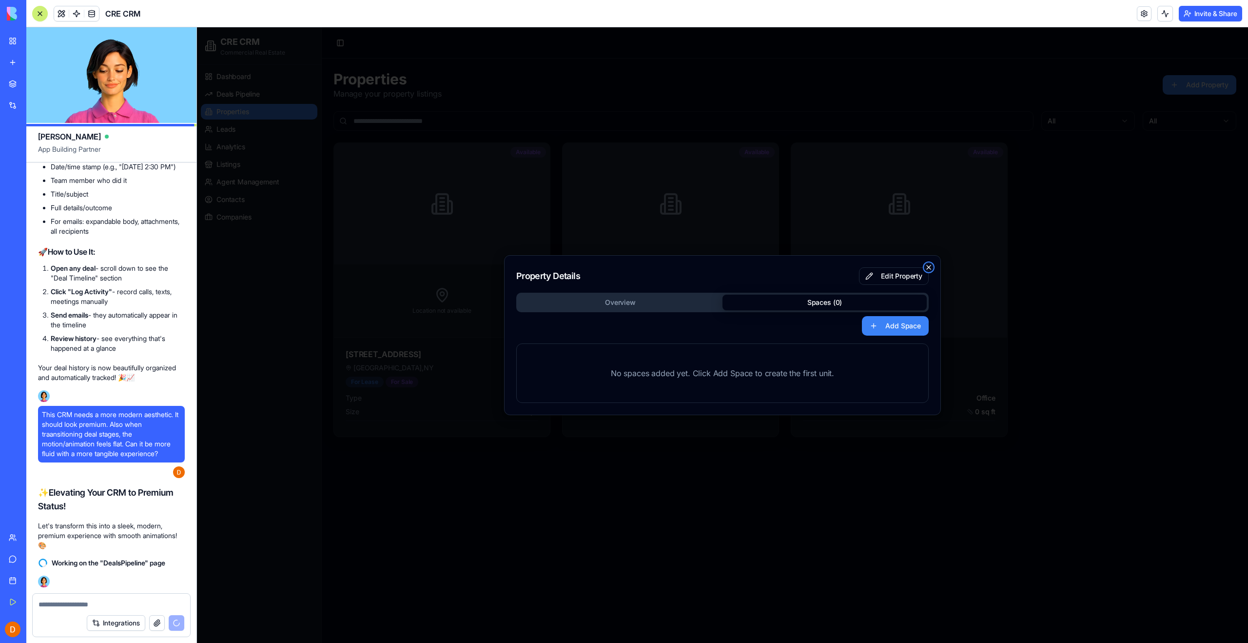
click at [931, 267] on icon "button" at bounding box center [929, 267] width 8 height 8
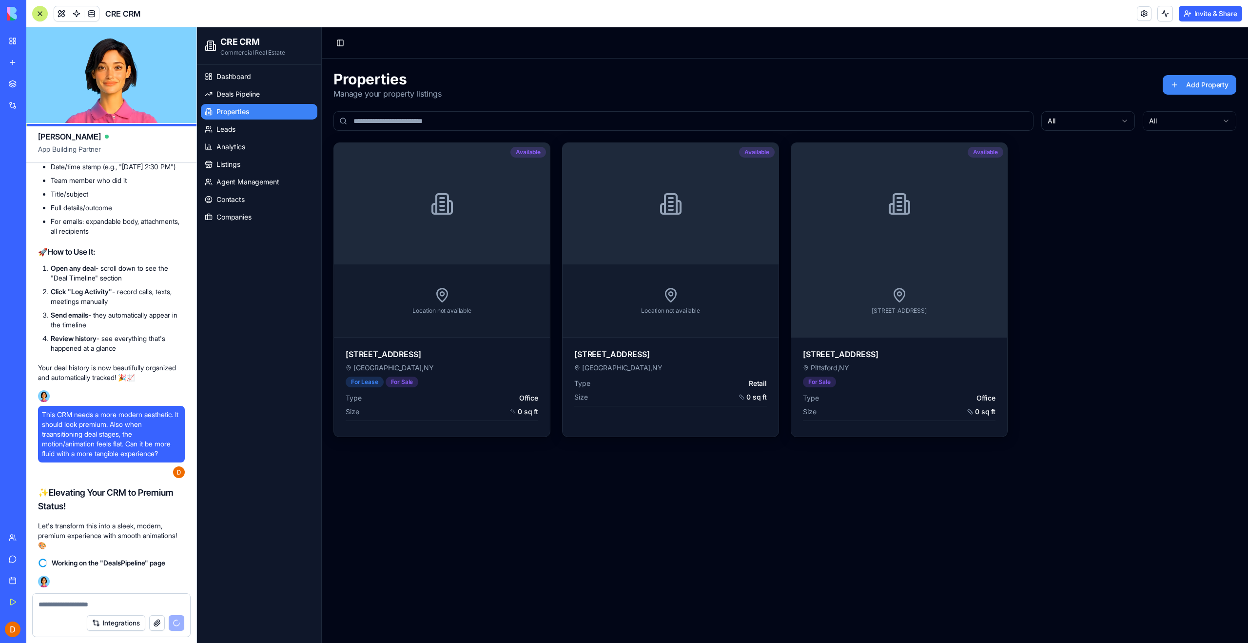
click at [530, 62] on div "Properties Manage your property listings Add Property All All Available Locatio…" at bounding box center [785, 253] width 926 height 390
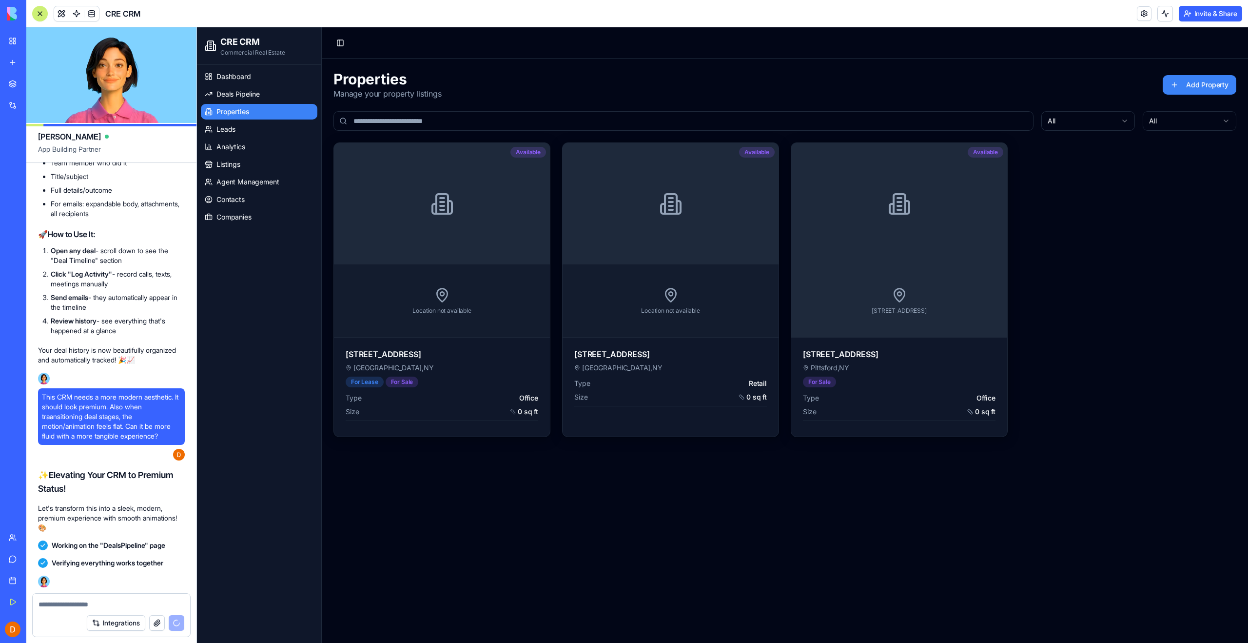
scroll to position [55231, 0]
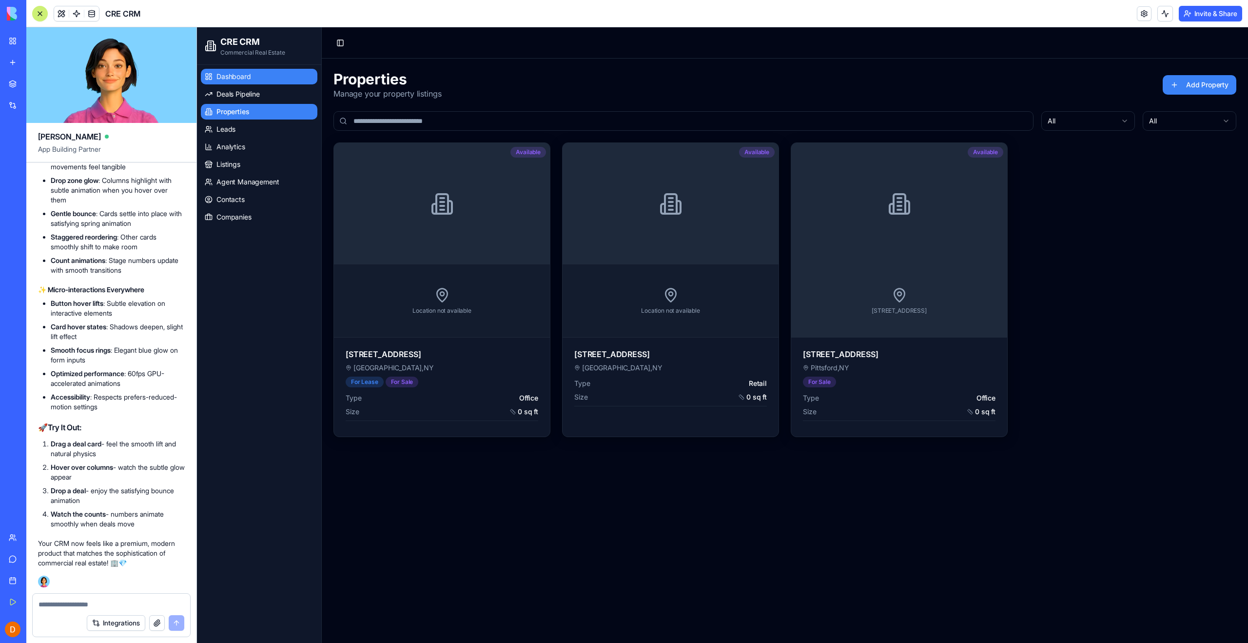
click at [223, 78] on span "Dashboard" at bounding box center [233, 77] width 35 height 10
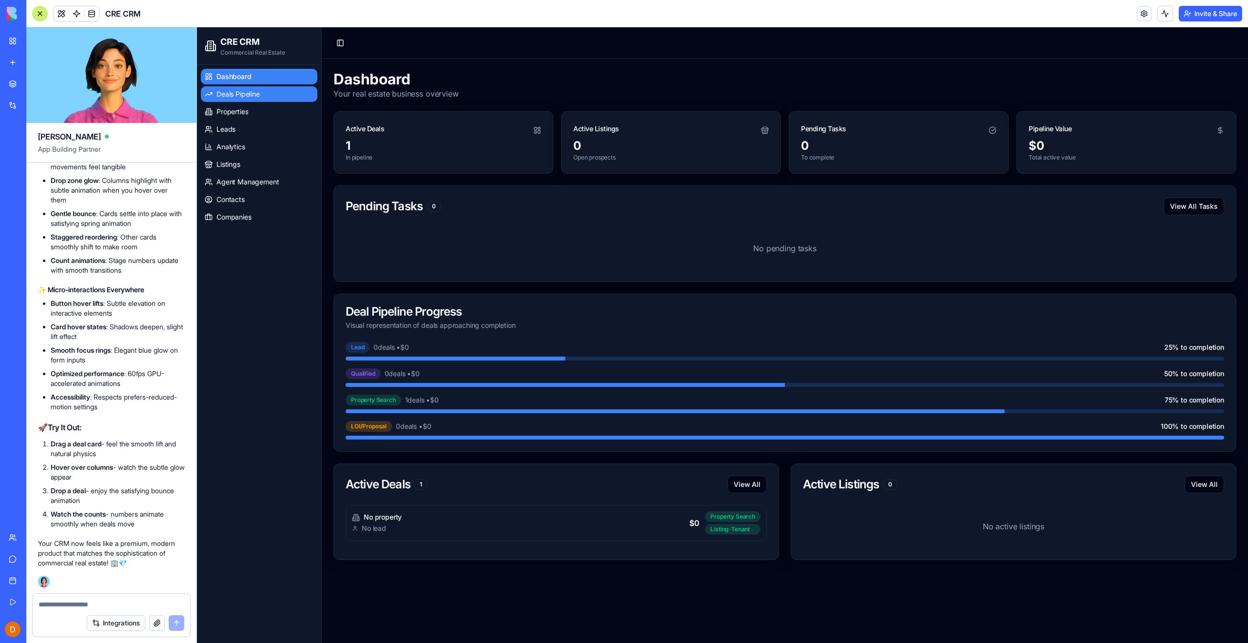
click at [227, 86] on link "Deals Pipeline" at bounding box center [259, 94] width 117 height 16
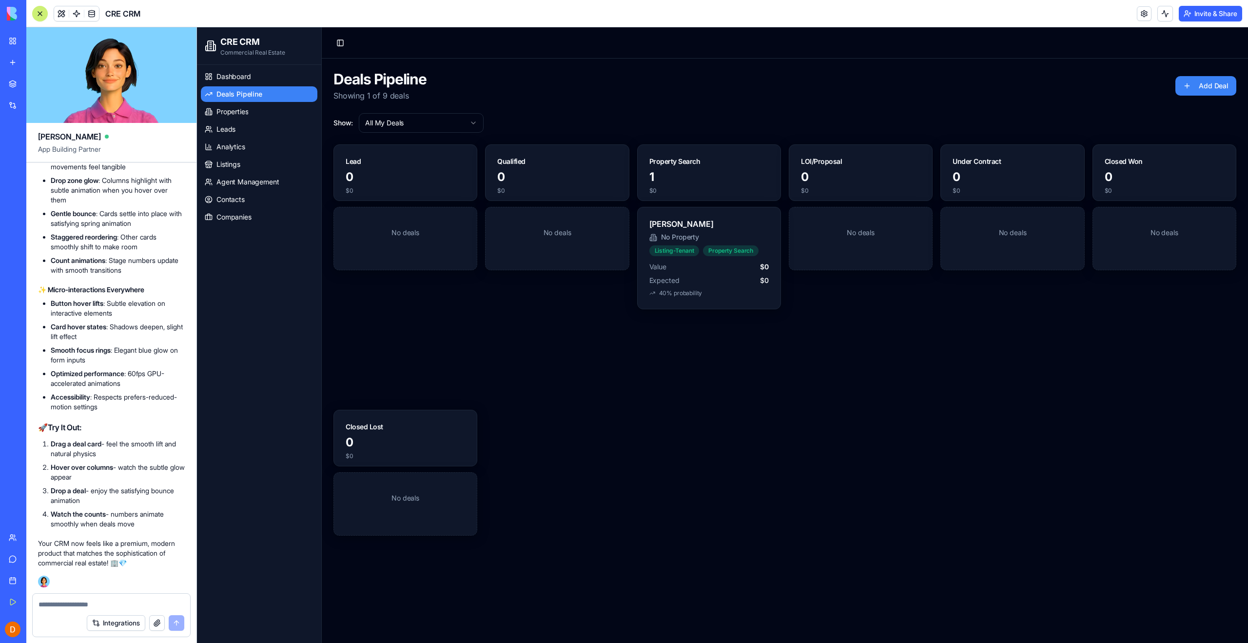
click at [550, 92] on div "Deals Pipeline Showing 1 of 9 deals Add Deal" at bounding box center [784, 85] width 903 height 31
click at [531, 100] on div "Deals Pipeline Showing 1 of 9 deals Add Deal" at bounding box center [784, 85] width 903 height 31
drag, startPoint x: 515, startPoint y: 358, endPoint x: 513, endPoint y: 348, distance: 10.3
click at [515, 357] on div "No deals" at bounding box center [557, 304] width 144 height 195
drag, startPoint x: 491, startPoint y: 67, endPoint x: 491, endPoint y: 76, distance: 8.8
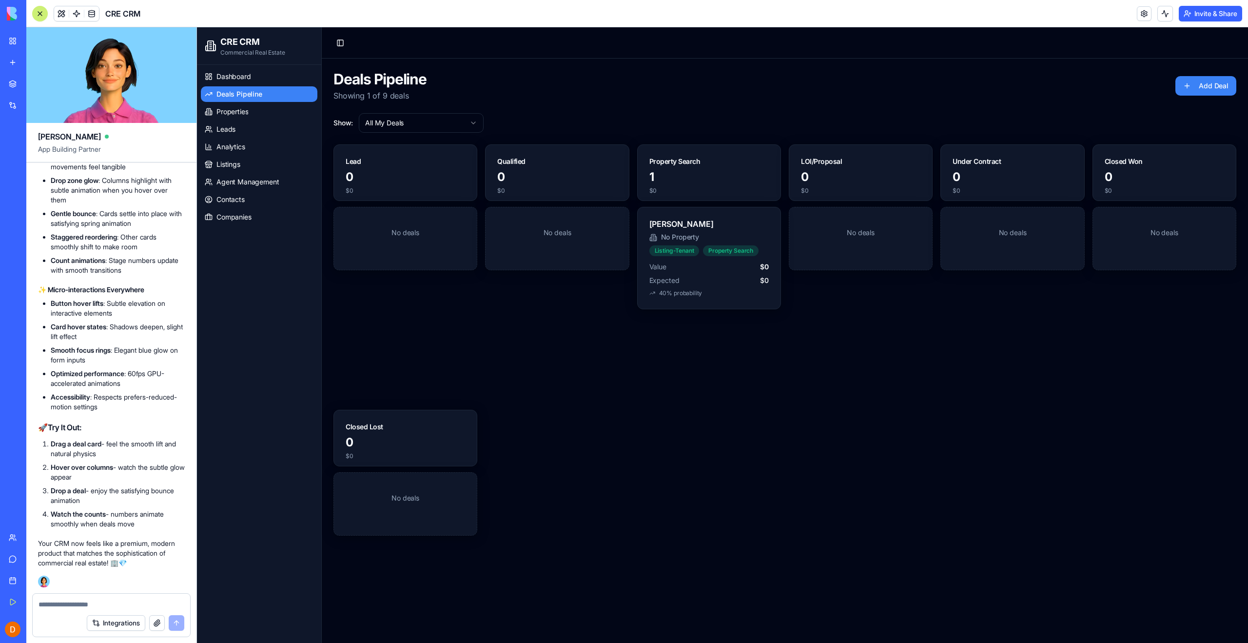
click at [492, 67] on div "Deals Pipeline Showing 1 of 9 deals Add Deal Show: All My Deals Lead 0 $0 No de…" at bounding box center [785, 368] width 926 height 620
click at [591, 97] on div "Deals Pipeline Showing 1 of 9 deals Add Deal" at bounding box center [784, 85] width 903 height 31
click at [480, 355] on div "Lead 0 $0 No deals Qualified 0 $0 No deals Property Search 1 $0 Annie Ritter No…" at bounding box center [784, 405] width 903 height 523
click at [253, 115] on link "Properties" at bounding box center [259, 112] width 117 height 16
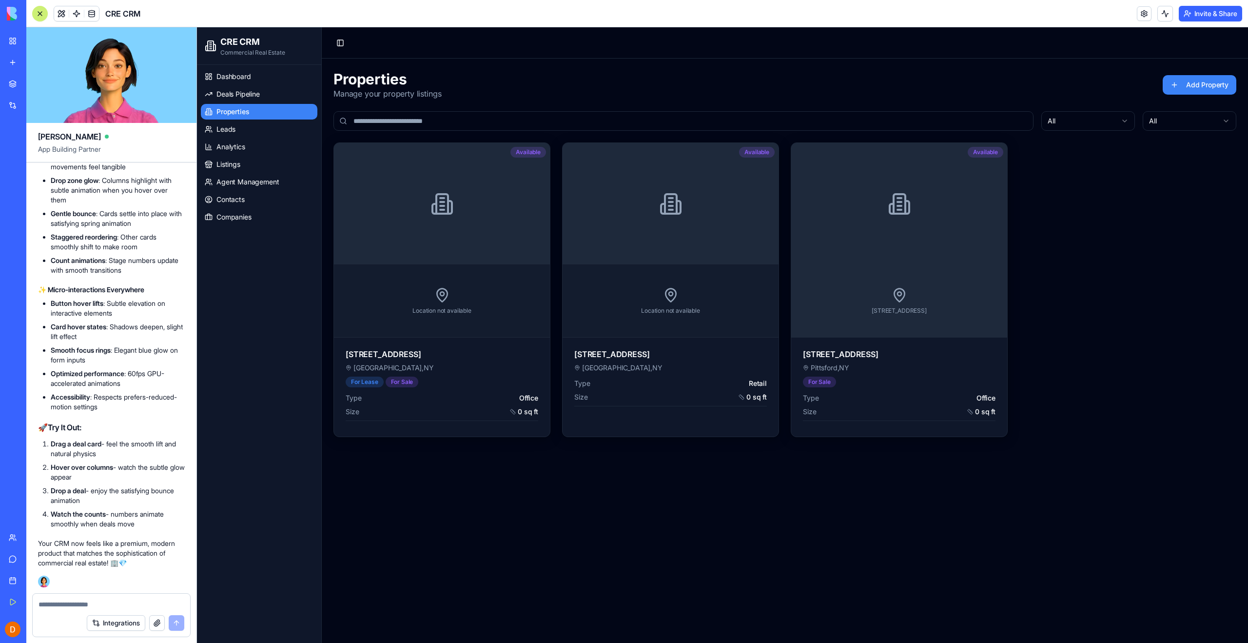
drag, startPoint x: 482, startPoint y: 498, endPoint x: 482, endPoint y: 477, distance: 21.4
click at [482, 499] on main "Properties Manage your property listings Add Property All All Available Locatio…" at bounding box center [785, 350] width 926 height 584
click at [377, 319] on div "Location not available" at bounding box center [442, 300] width 216 height 73
click at [447, 300] on icon at bounding box center [442, 295] width 16 height 16
click at [78, 606] on textarea at bounding box center [112, 604] width 146 height 10
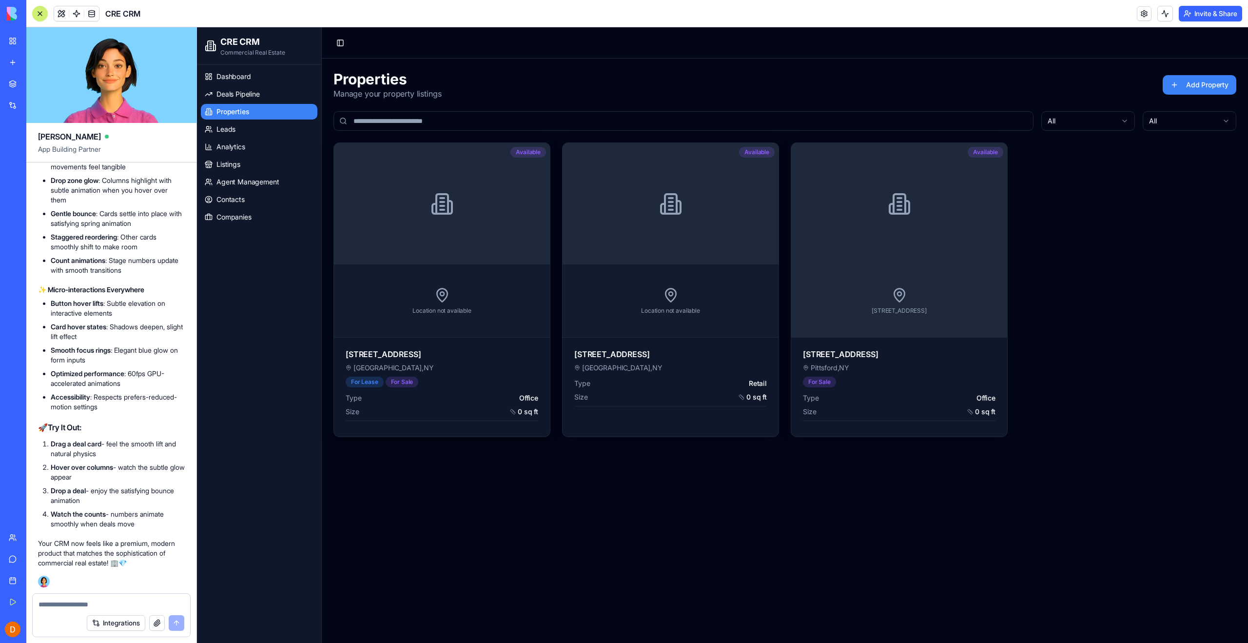
click at [492, 380] on div "For Lease For Sale" at bounding box center [442, 381] width 193 height 11
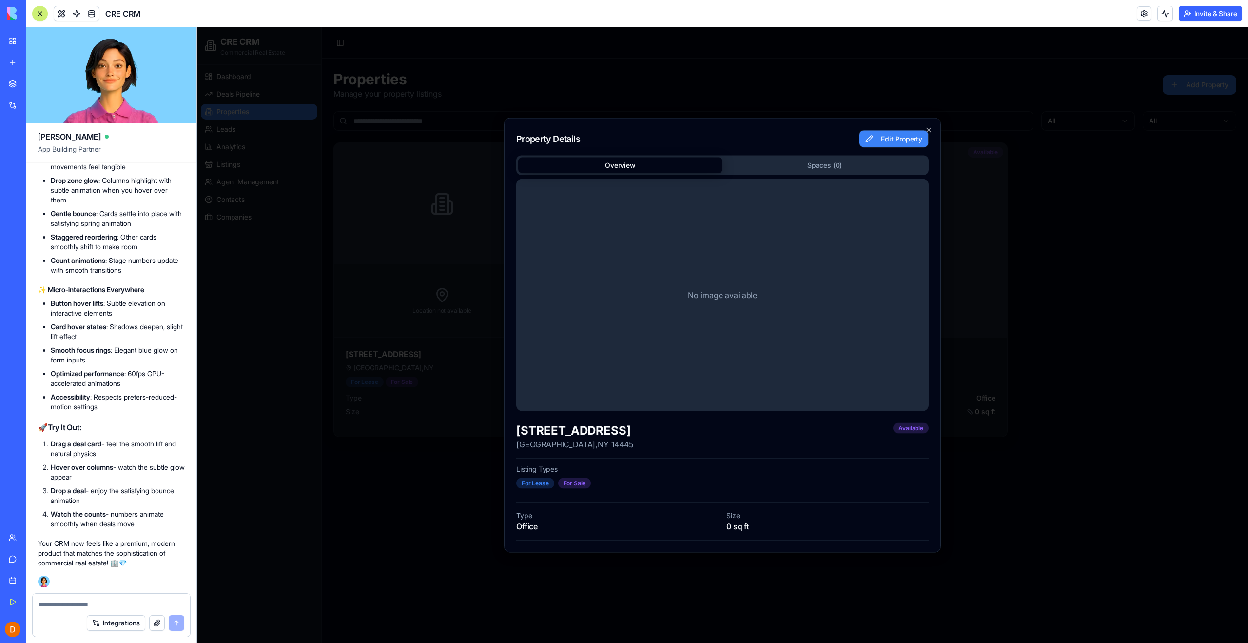
click at [886, 139] on button "Edit Property" at bounding box center [894, 139] width 70 height 18
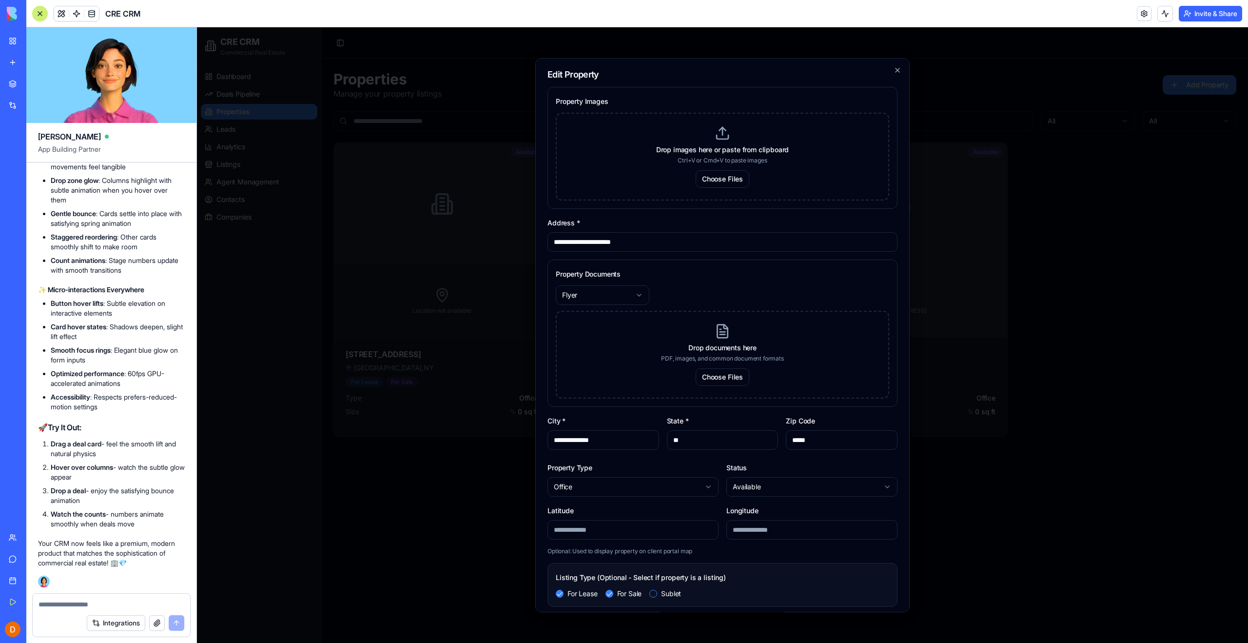
click at [589, 295] on body "**********" at bounding box center [722, 334] width 1051 height 615
click at [705, 290] on body "**********" at bounding box center [722, 334] width 1051 height 615
click at [95, 603] on textarea at bounding box center [112, 604] width 146 height 10
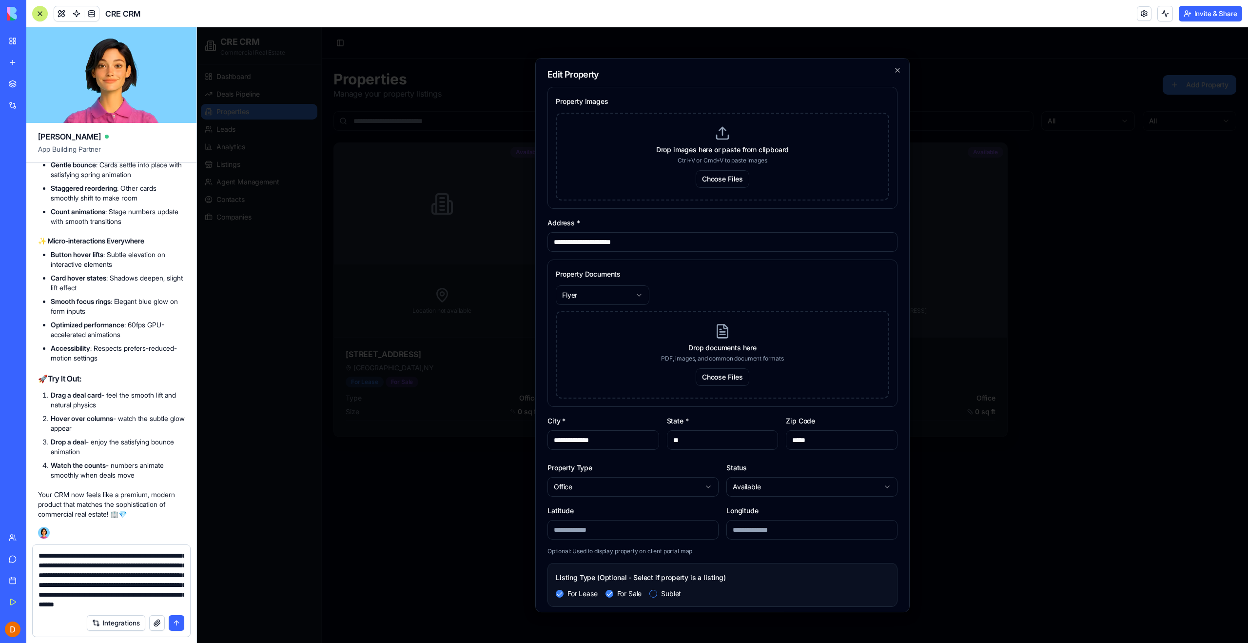
scroll to position [48, 0]
type textarea "**********"
click at [110, 625] on button "Integrations" at bounding box center [116, 623] width 58 height 16
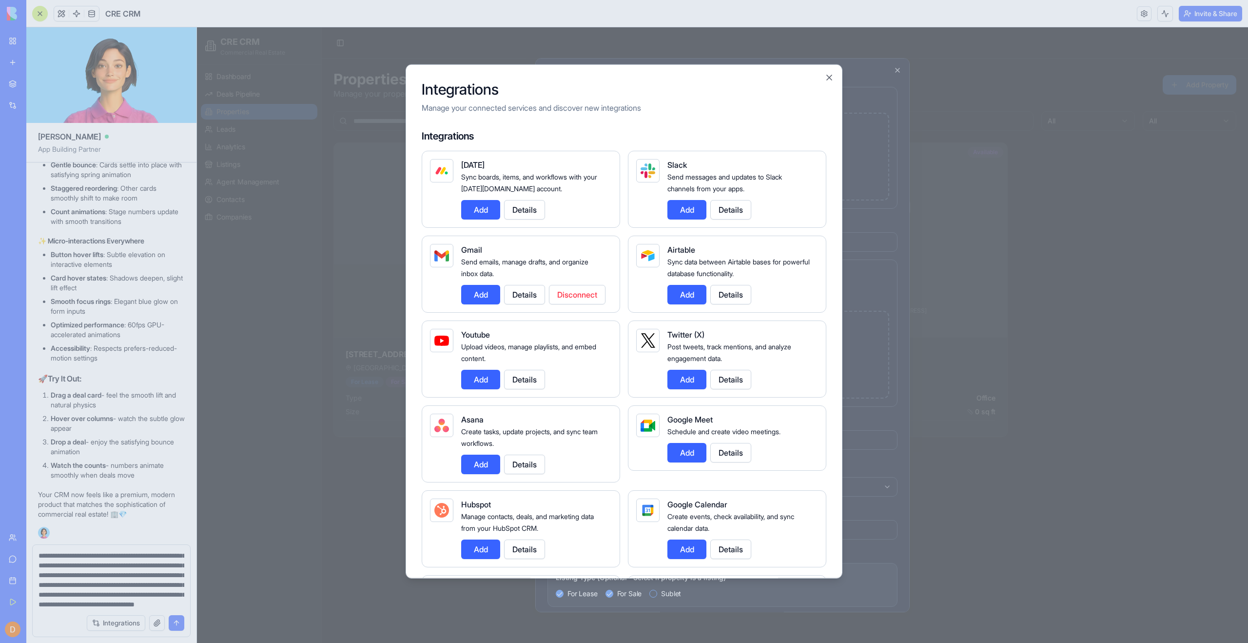
click at [548, 131] on h4 "Integrations" at bounding box center [624, 136] width 405 height 14
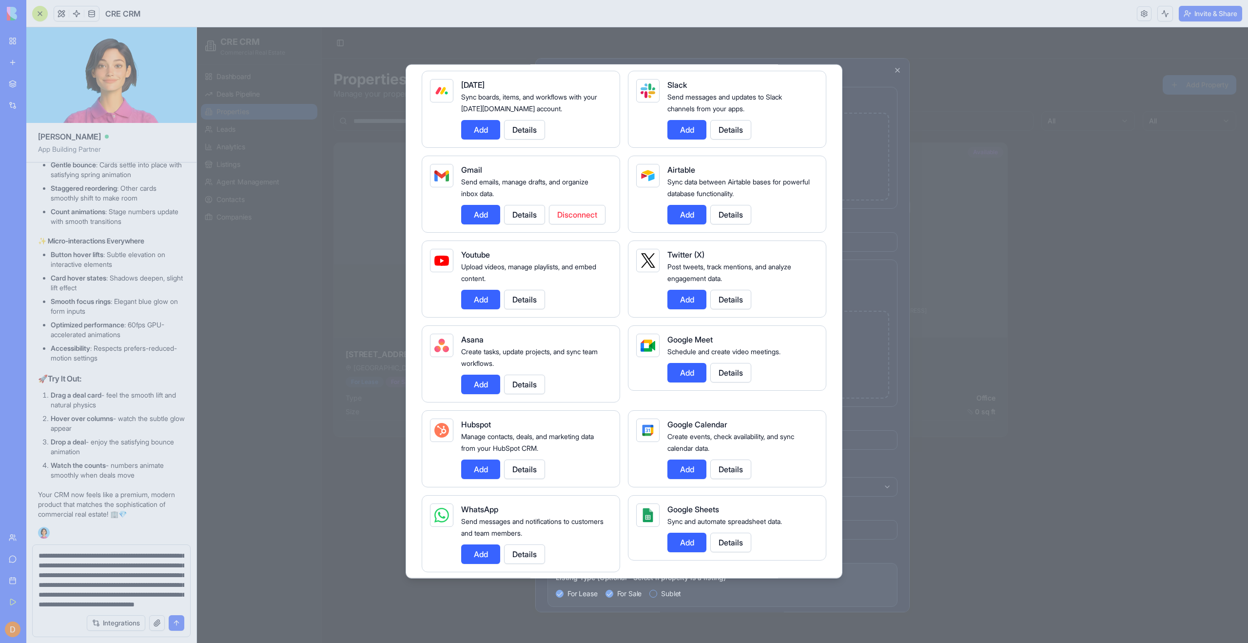
scroll to position [0, 0]
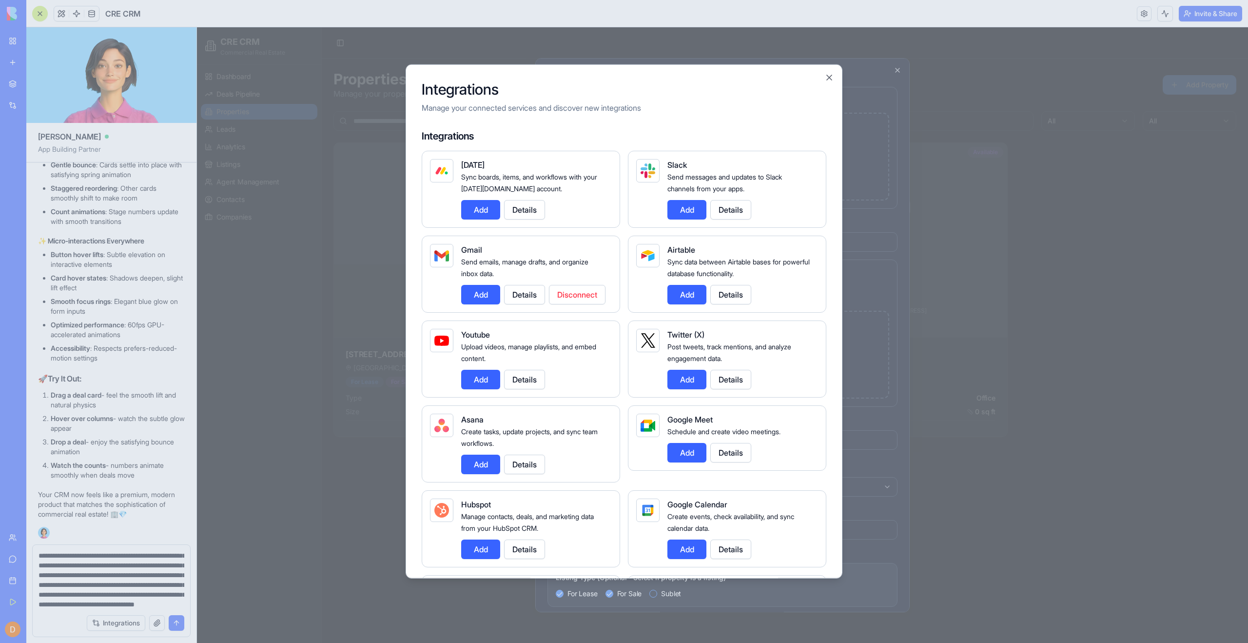
click at [695, 103] on p "Manage your connected services and discover new integrations" at bounding box center [624, 108] width 405 height 12
click at [127, 587] on div at bounding box center [624, 321] width 1248 height 643
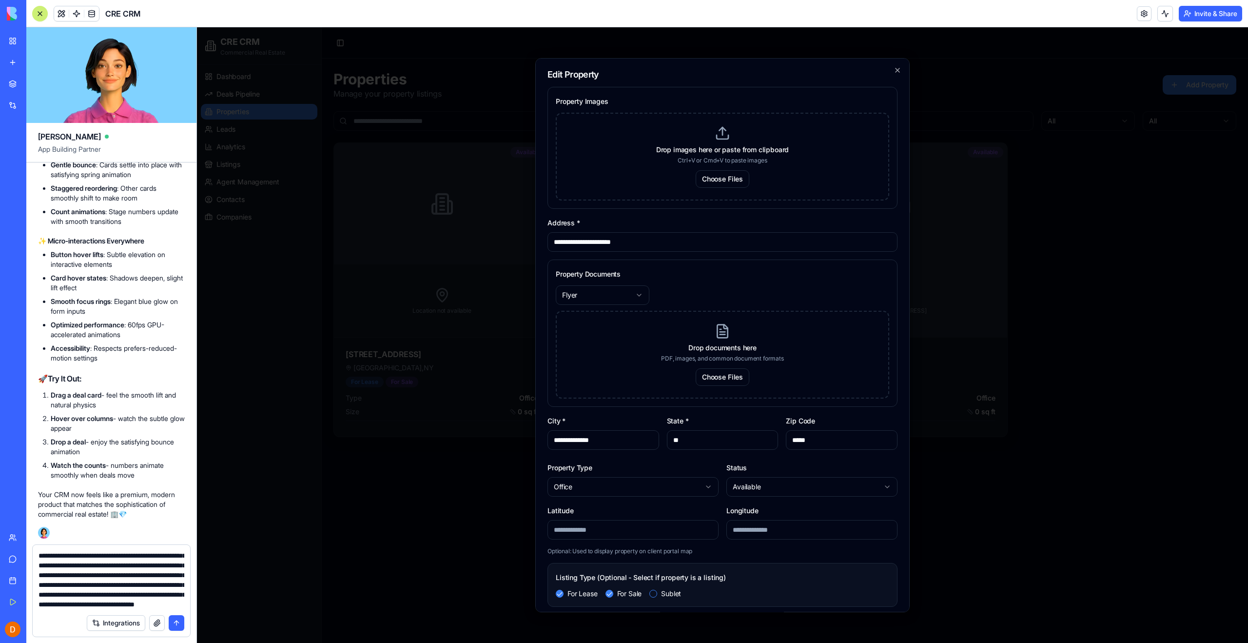
click at [174, 622] on button "submit" at bounding box center [177, 623] width 16 height 16
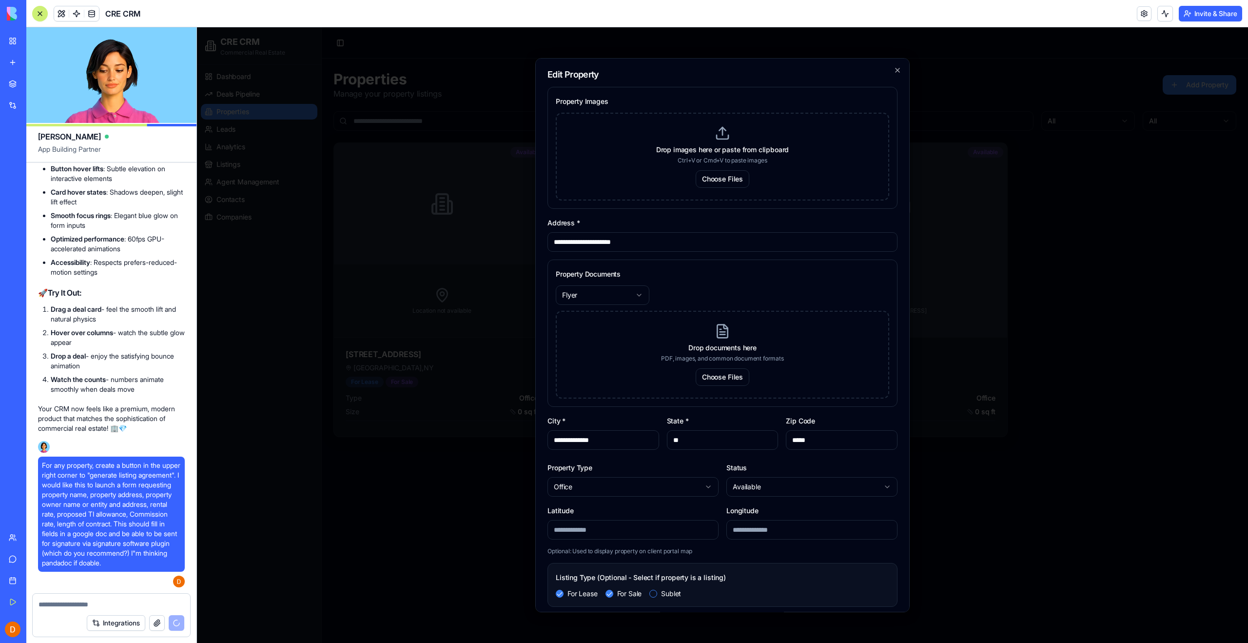
click at [83, 606] on textarea at bounding box center [112, 604] width 146 height 10
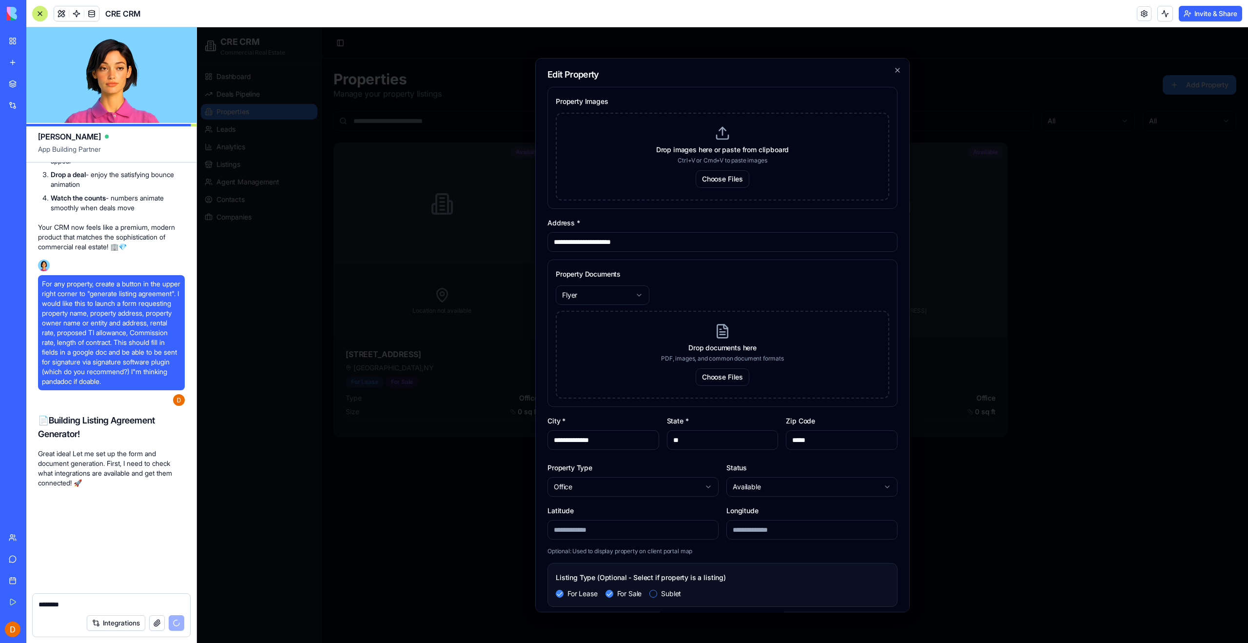
scroll to position [55557, 0]
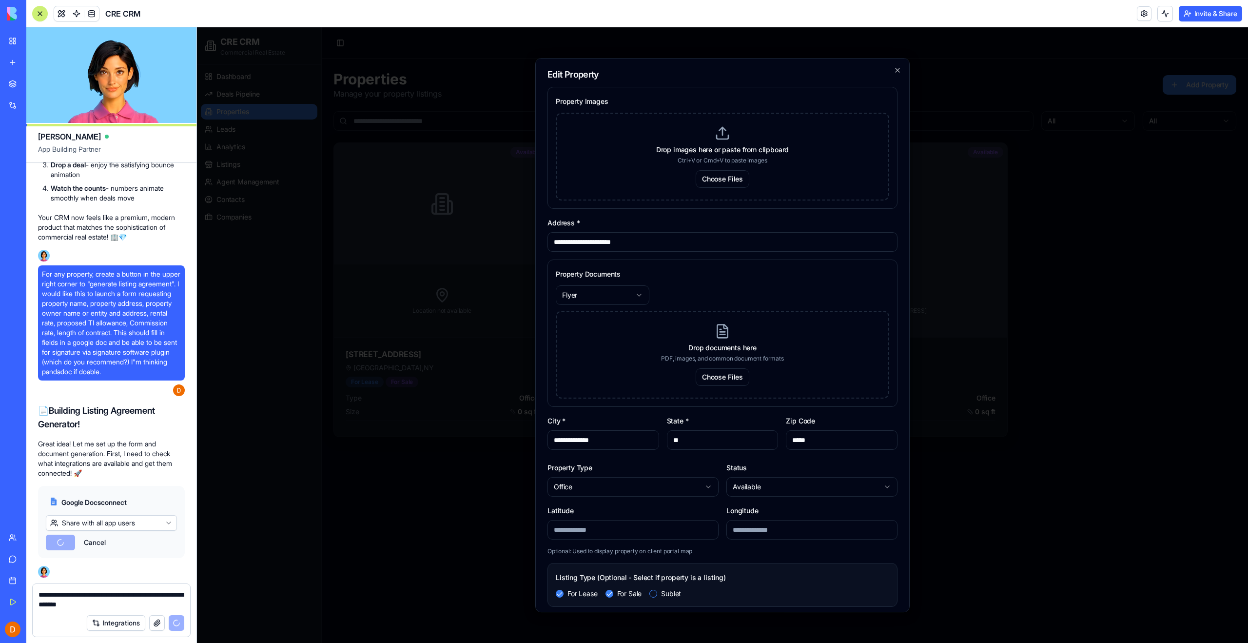
type textarea "**********"
click at [121, 461] on p "Great idea! Let me set up the form and document generation. First, I need to ch…" at bounding box center [111, 458] width 147 height 39
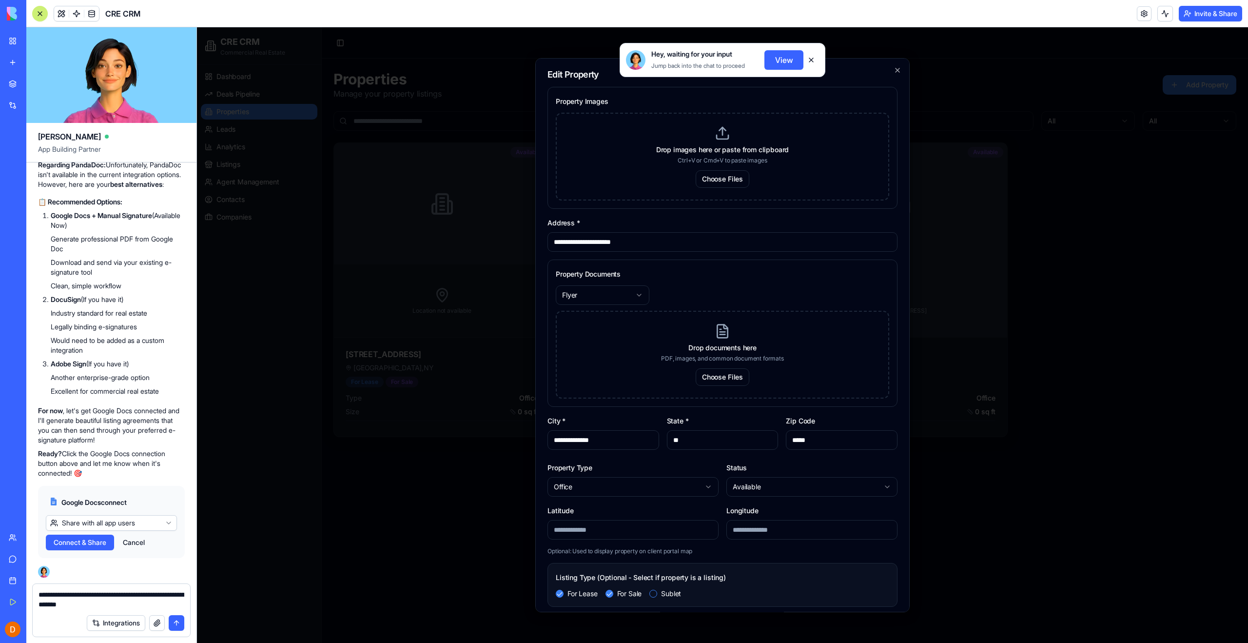
scroll to position [56122, 0]
click at [86, 545] on span "Connect & Share" at bounding box center [80, 542] width 53 height 10
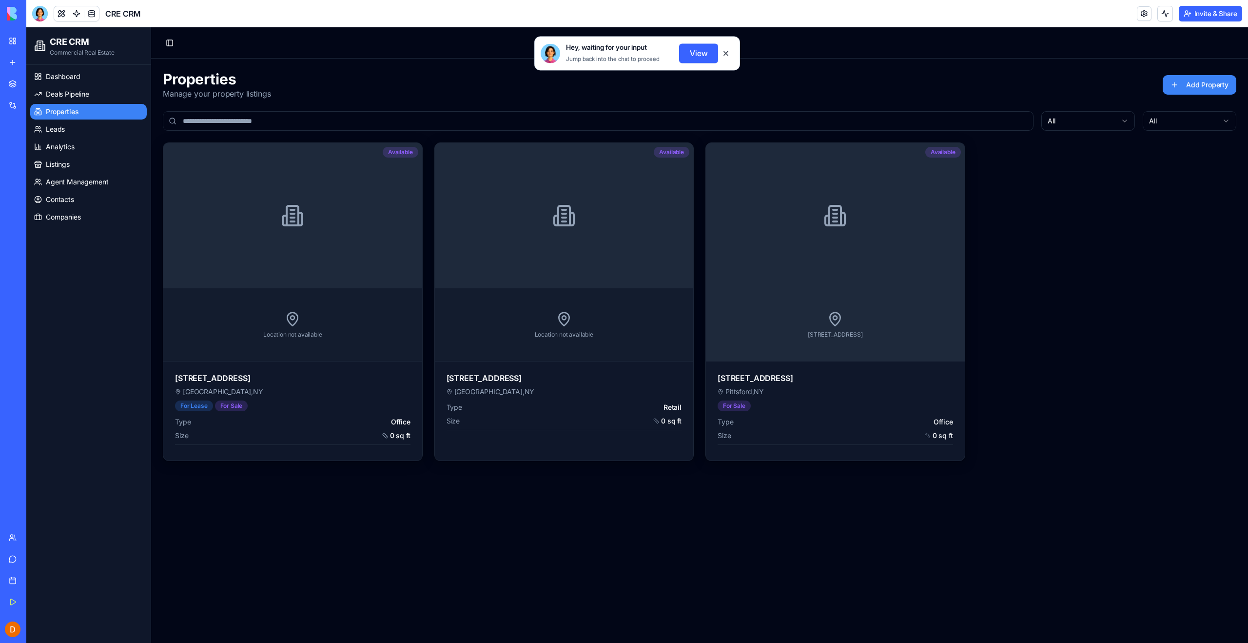
click at [106, 347] on div "Dashboard Deals Pipeline Properties Leads Analytics Listings Agent Management C…" at bounding box center [88, 354] width 124 height 578
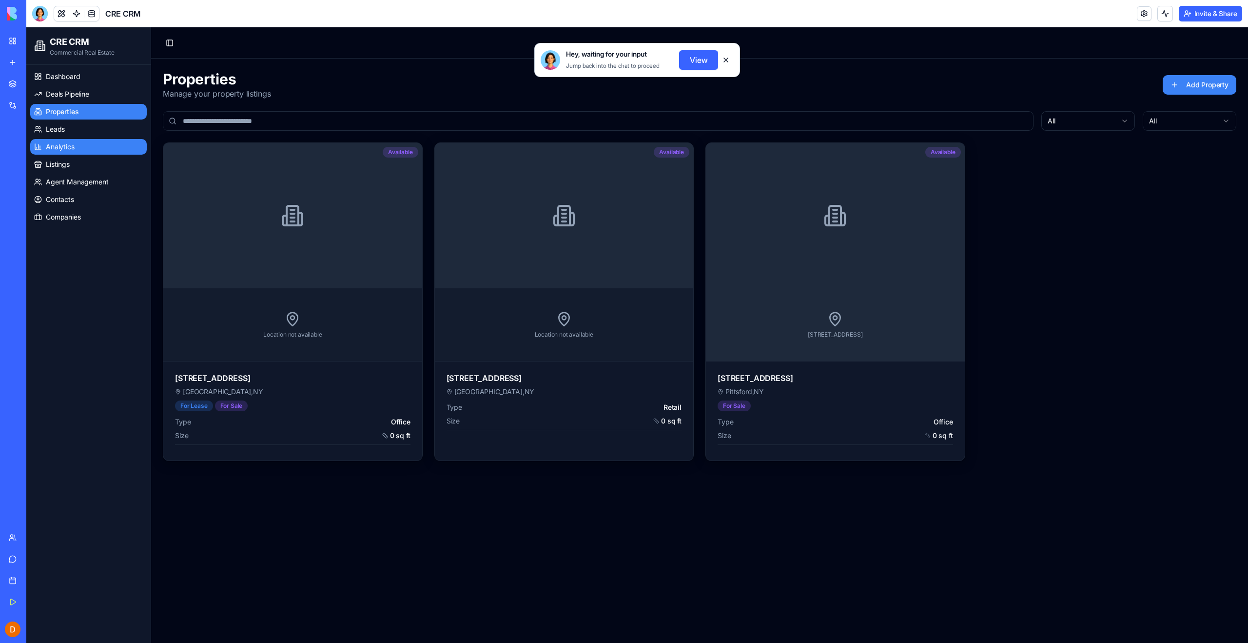
click at [77, 148] on link "Analytics" at bounding box center [88, 147] width 117 height 16
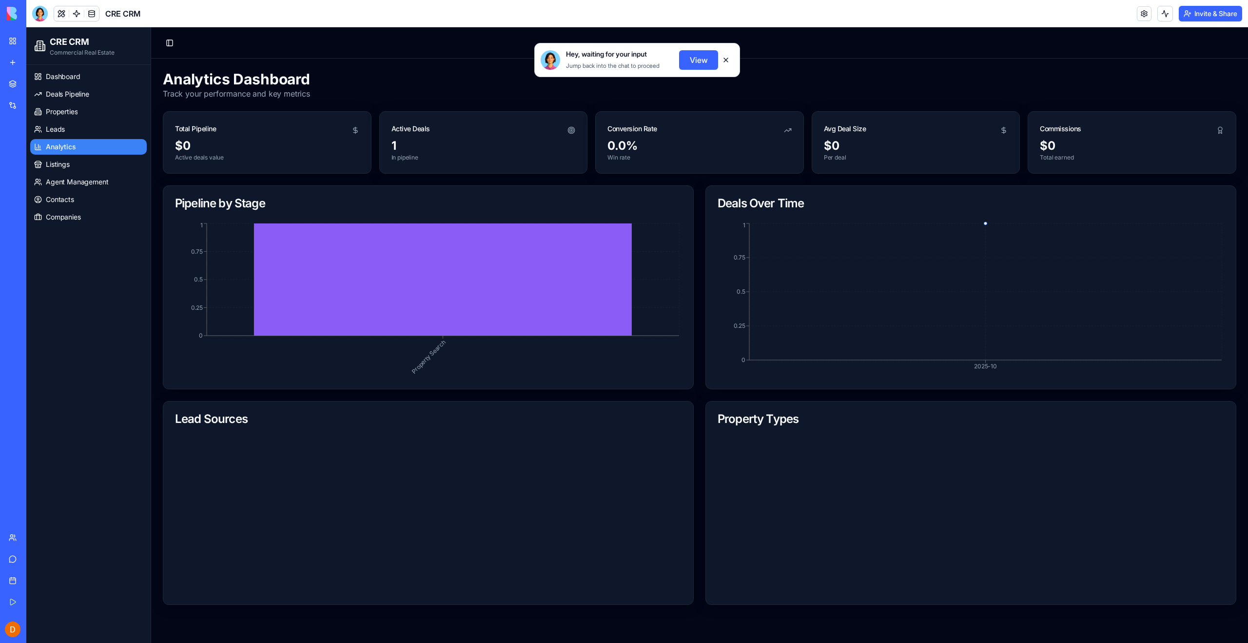
click at [77, 286] on div "Dashboard Deals Pipeline Properties Leads Analytics Listings Agent Management C…" at bounding box center [88, 354] width 124 height 578
click at [699, 62] on button "View" at bounding box center [698, 59] width 39 height 19
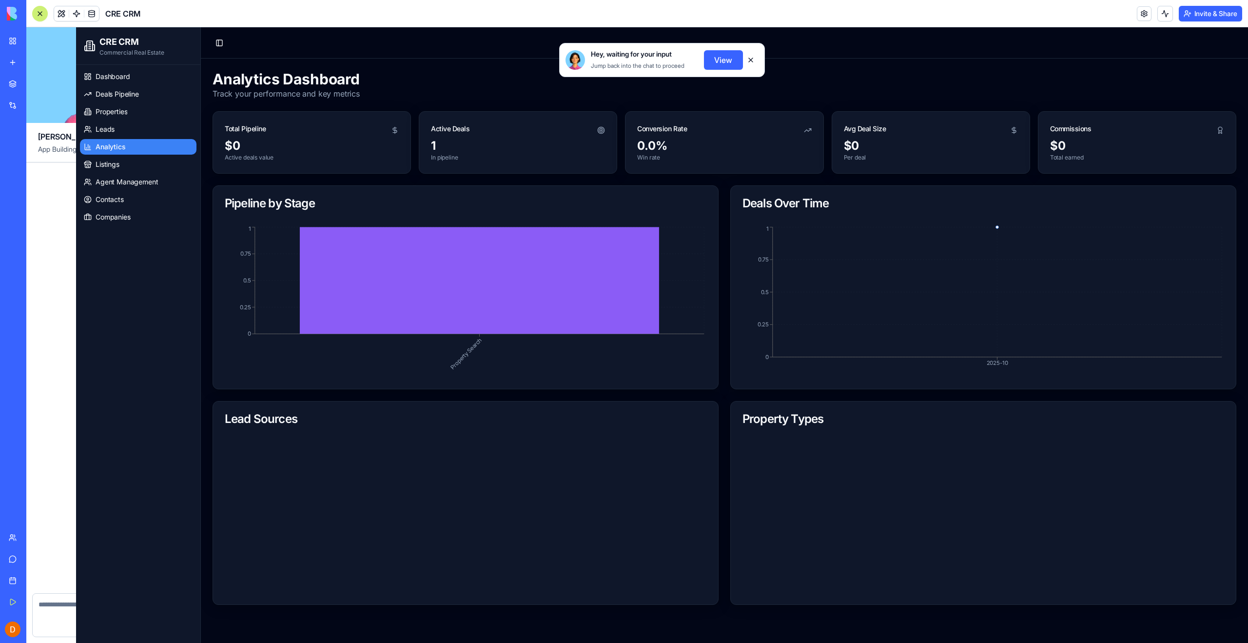
scroll to position [56112, 0]
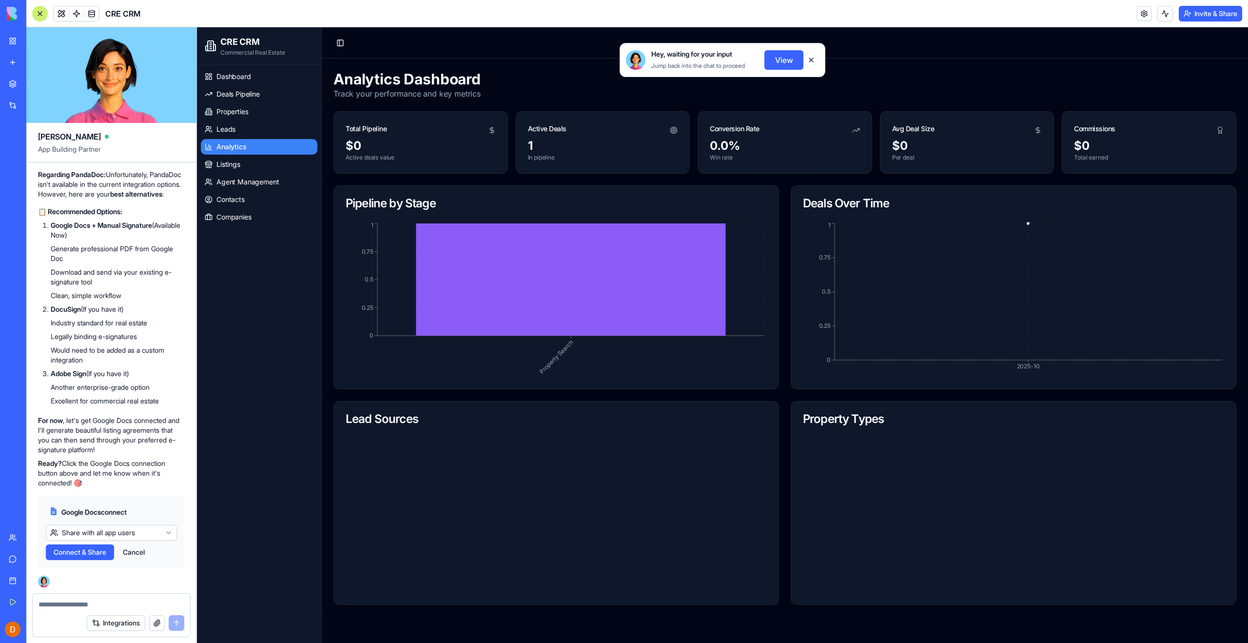
click at [99, 557] on span "Connect & Share" at bounding box center [80, 552] width 53 height 10
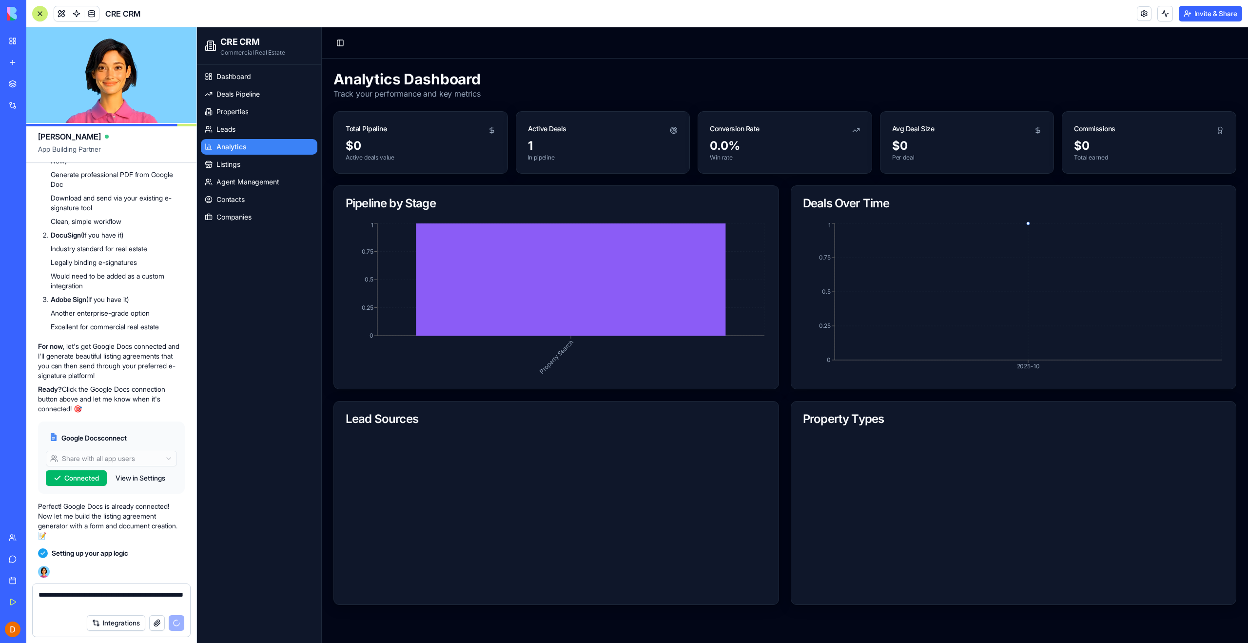
scroll to position [56214, 0]
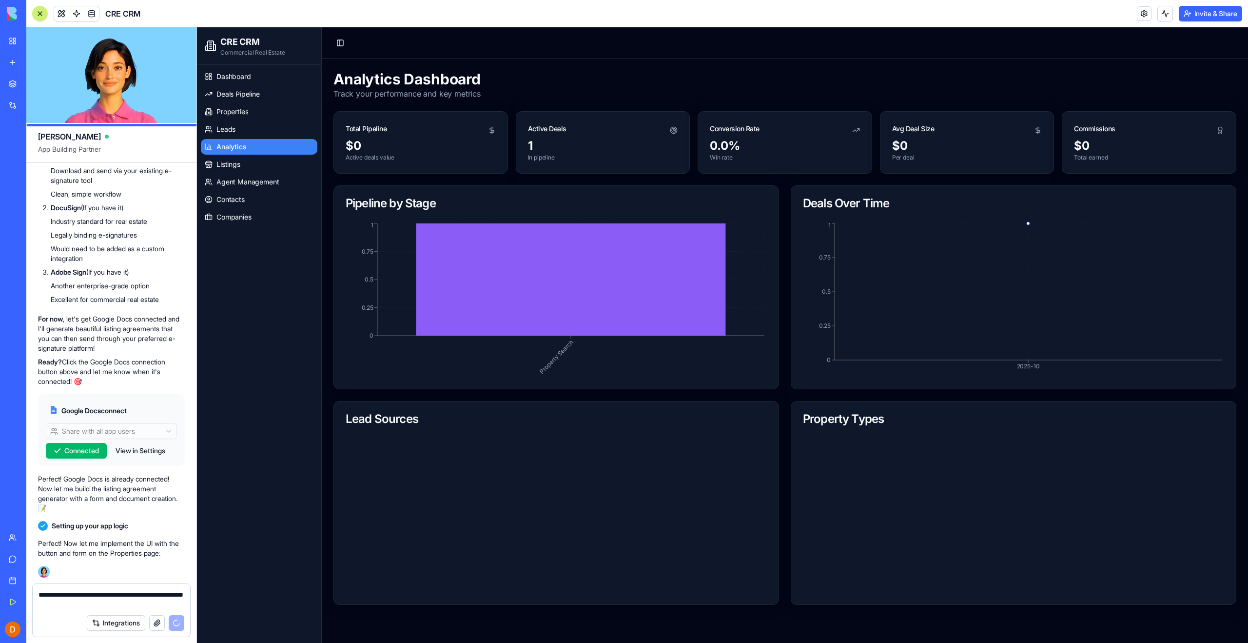
click at [157, 623] on button "button" at bounding box center [157, 623] width 16 height 16
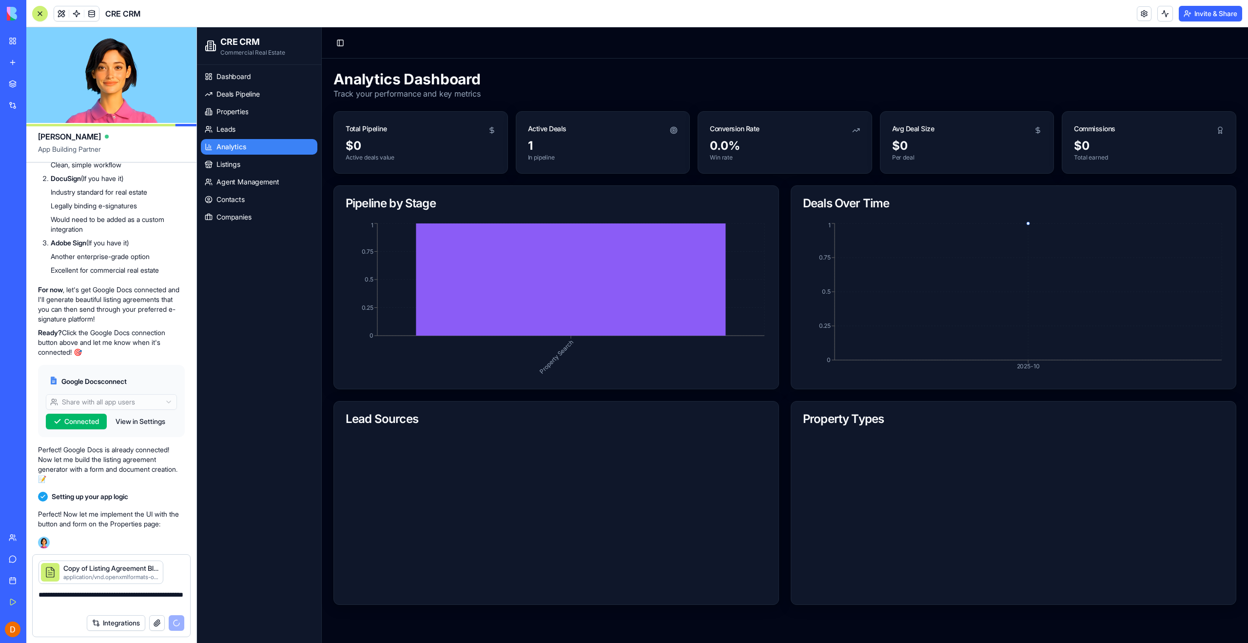
click at [121, 607] on textarea "**********" at bounding box center [112, 598] width 146 height 19
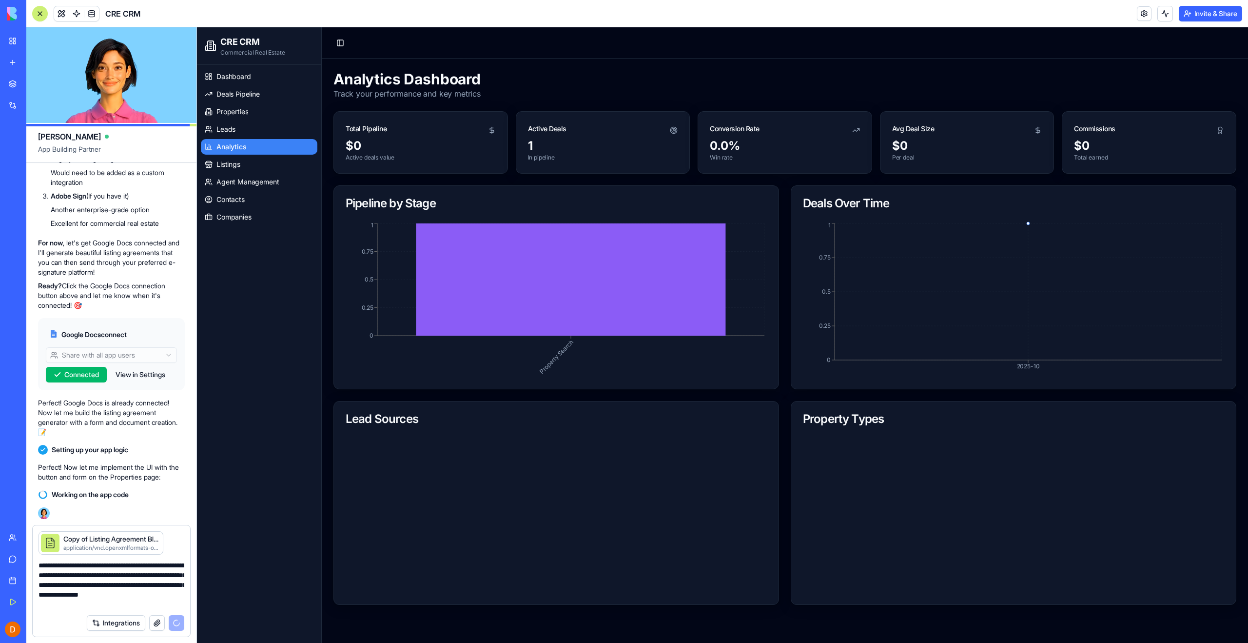
scroll to position [56290, 0]
type textarea "**********"
click at [234, 109] on span "Properties" at bounding box center [232, 112] width 32 height 10
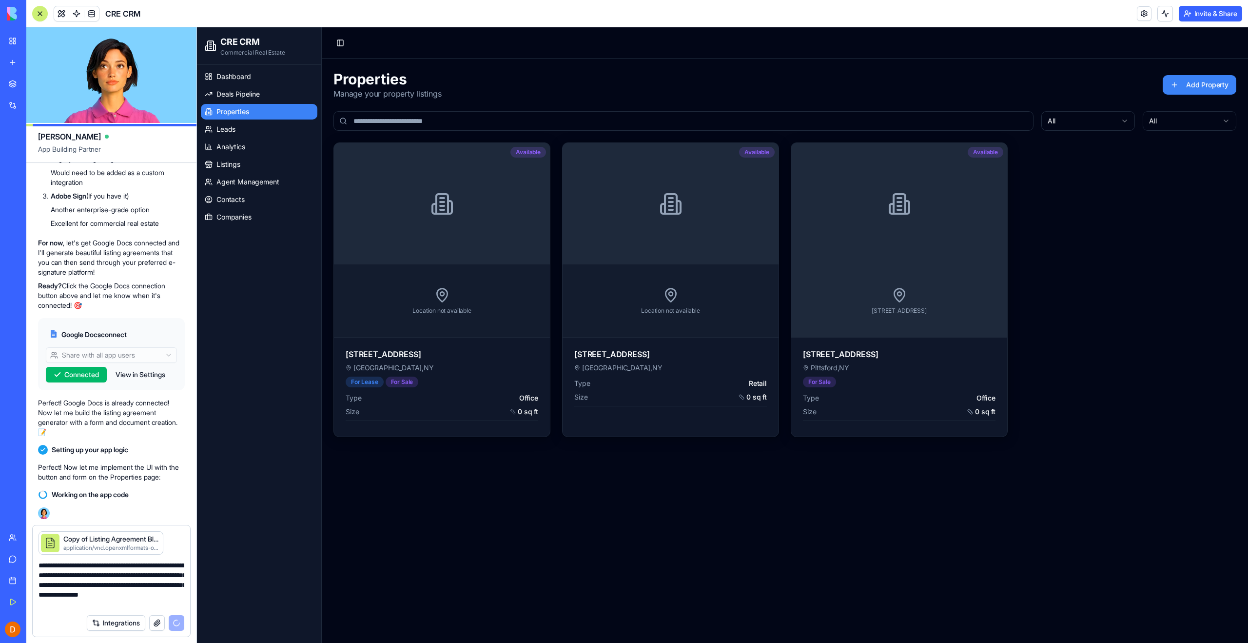
click at [780, 98] on div "Properties Manage your property listings Add Property" at bounding box center [784, 84] width 903 height 29
click at [1148, 276] on div "Available Location not available [STREET_ADDRESS] For Lease For Sale Type Offic…" at bounding box center [784, 289] width 903 height 294
click at [662, 236] on div at bounding box center [671, 203] width 216 height 121
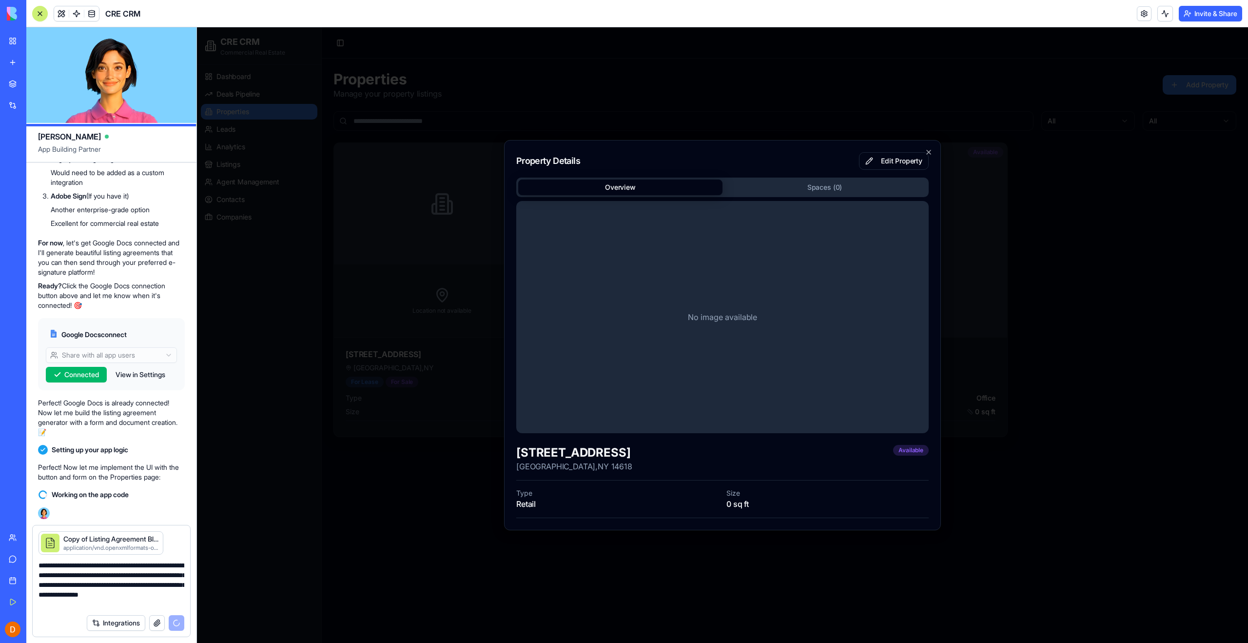
click at [612, 392] on div "No image available" at bounding box center [722, 317] width 412 height 232
click at [694, 298] on div "No image available" at bounding box center [722, 317] width 412 height 232
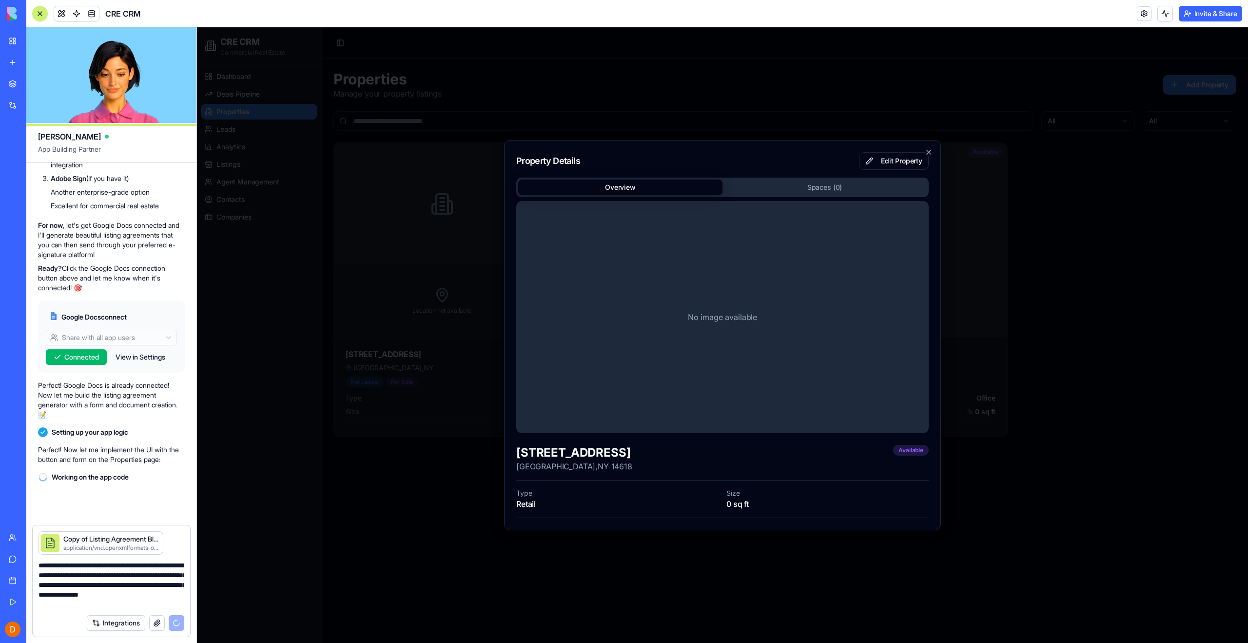
scroll to position [56307, 0]
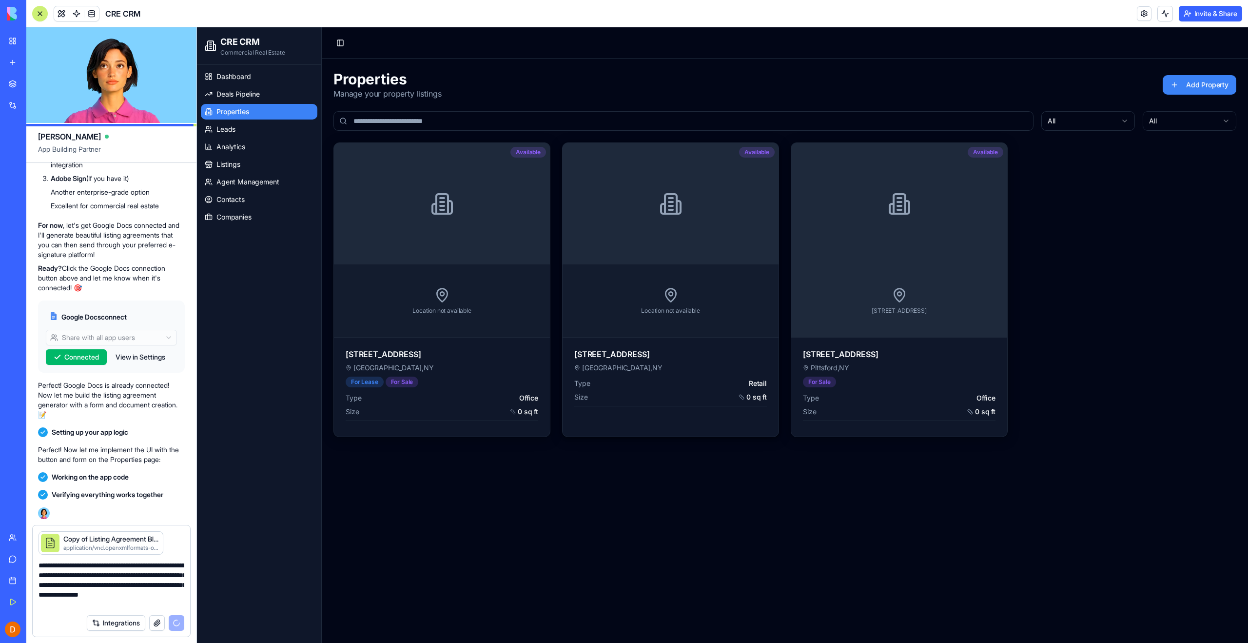
click at [649, 245] on div at bounding box center [671, 203] width 216 height 121
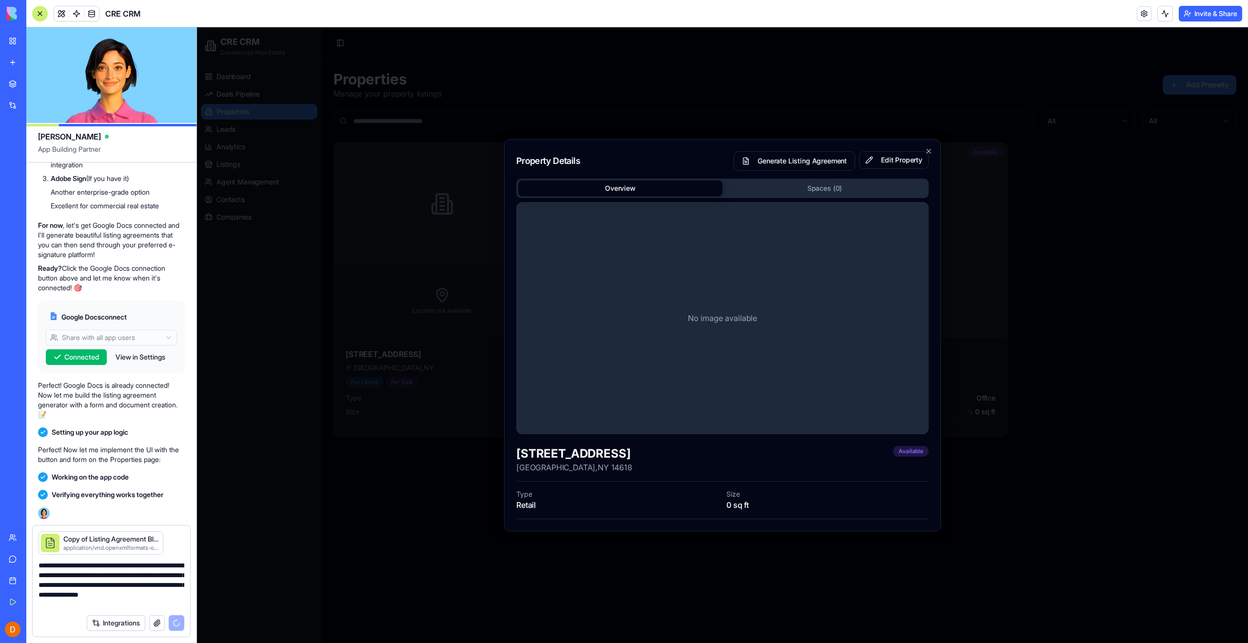
click at [663, 308] on div "No image available" at bounding box center [722, 318] width 412 height 232
click at [880, 159] on button "Edit Property" at bounding box center [894, 160] width 70 height 18
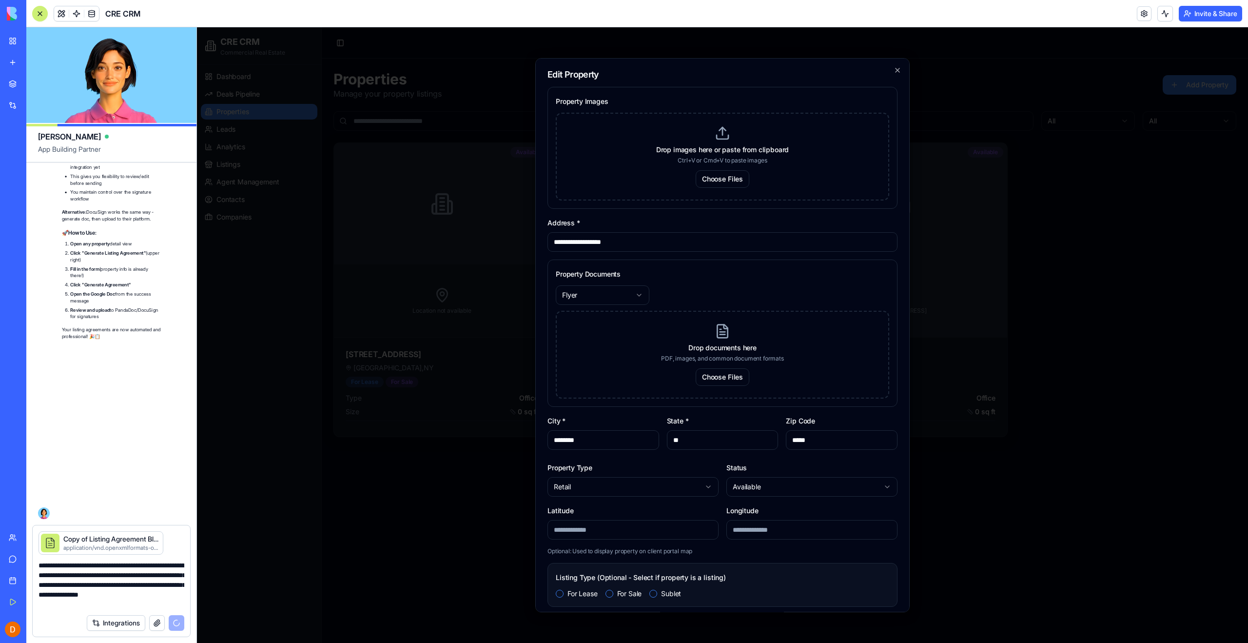
scroll to position [57315, 0]
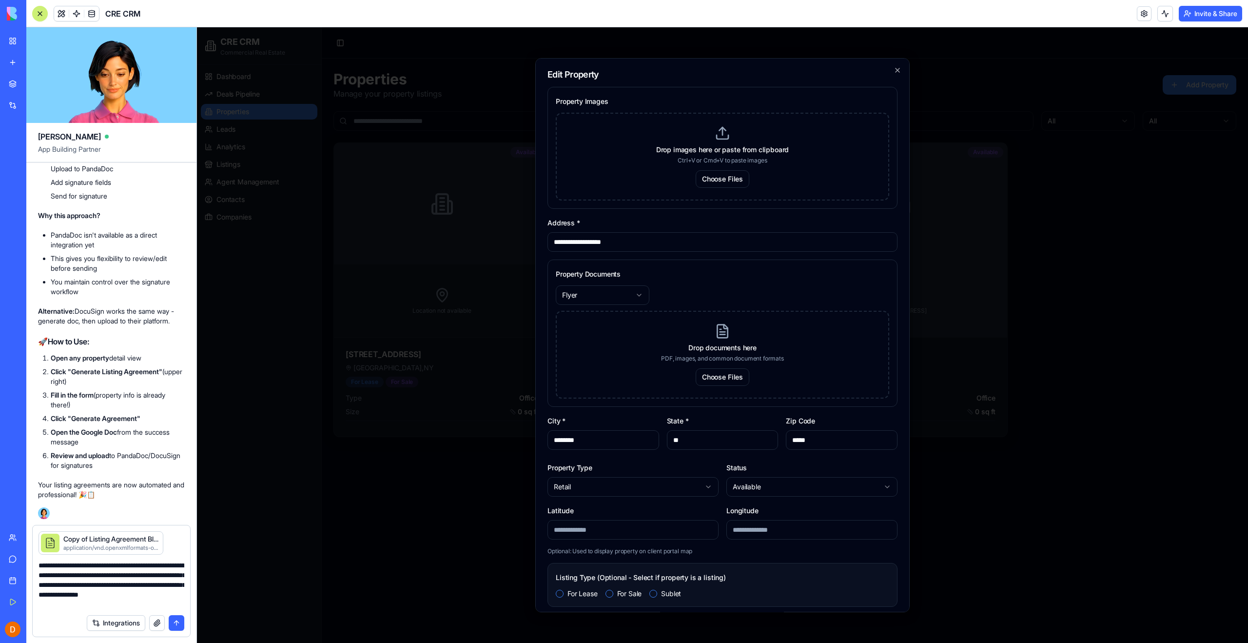
click at [603, 140] on div "Drop images here or paste from clipboard Ctrl+V or Cmd+V to paste images Choose…" at bounding box center [722, 157] width 333 height 88
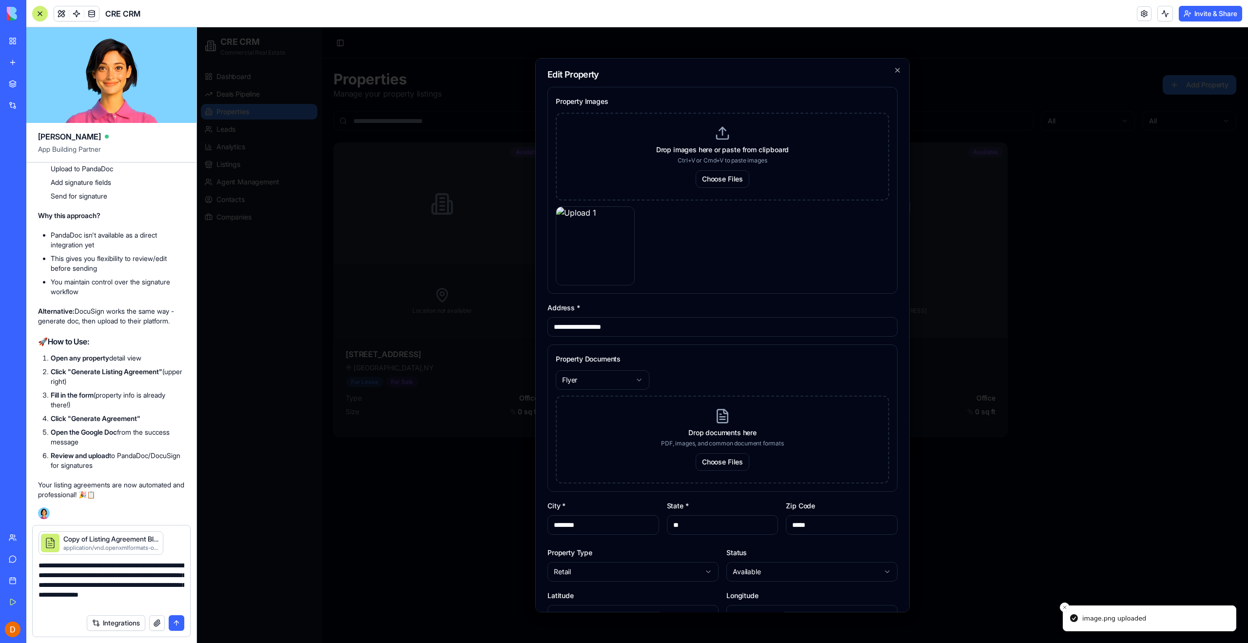
scroll to position [442, 0]
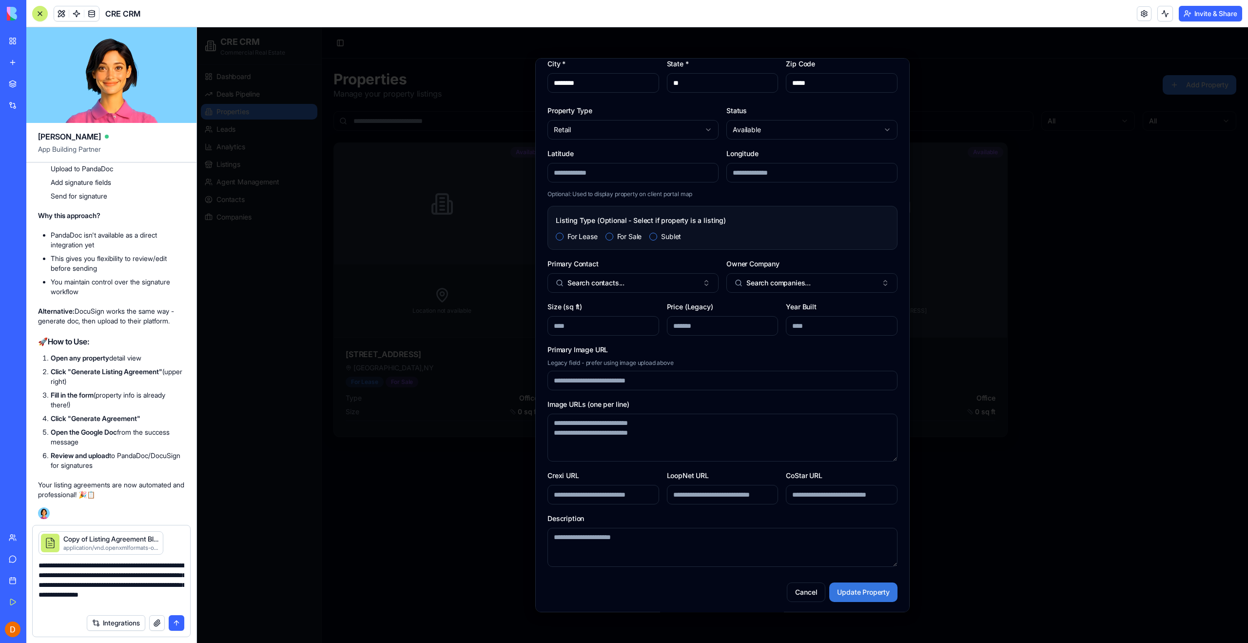
click at [849, 589] on button "Update Property" at bounding box center [863, 591] width 68 height 19
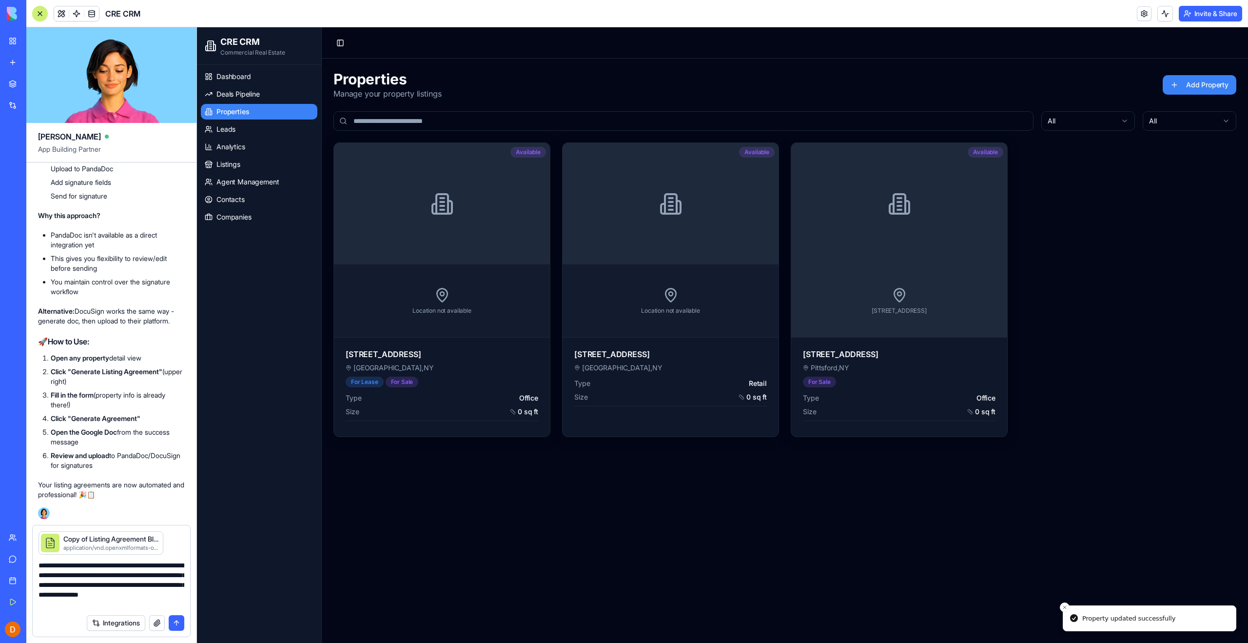
click at [546, 517] on main "Properties Manage your property listings Add Property All All Available Locatio…" at bounding box center [785, 350] width 926 height 584
click at [134, 457] on li "Review and upload to PandaDoc/DocuSign for signatures" at bounding box center [118, 459] width 134 height 19
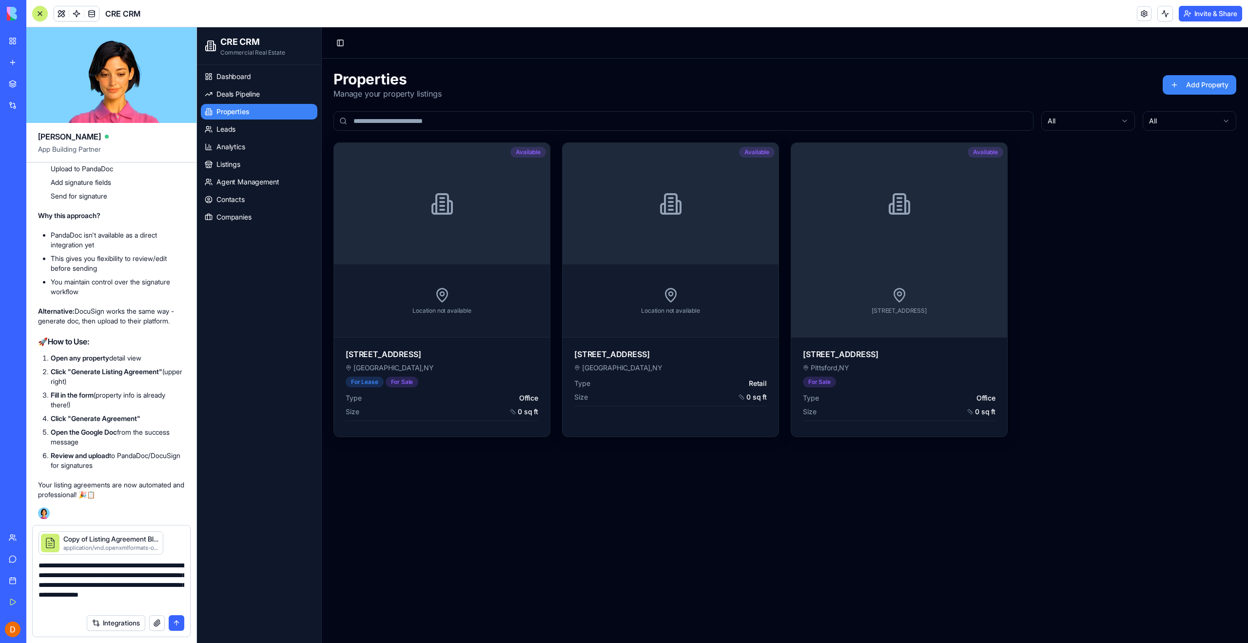
click at [96, 459] on li "Review and upload to PandaDoc/DocuSign for signatures" at bounding box center [118, 459] width 134 height 19
click at [146, 459] on li "Review and upload to PandaDoc/DocuSign for signatures" at bounding box center [118, 459] width 134 height 19
click at [147, 500] on div "✅ Listing Agreement Generator is Live! Perfect! Your automated listing agreemen…" at bounding box center [111, 4] width 147 height 998
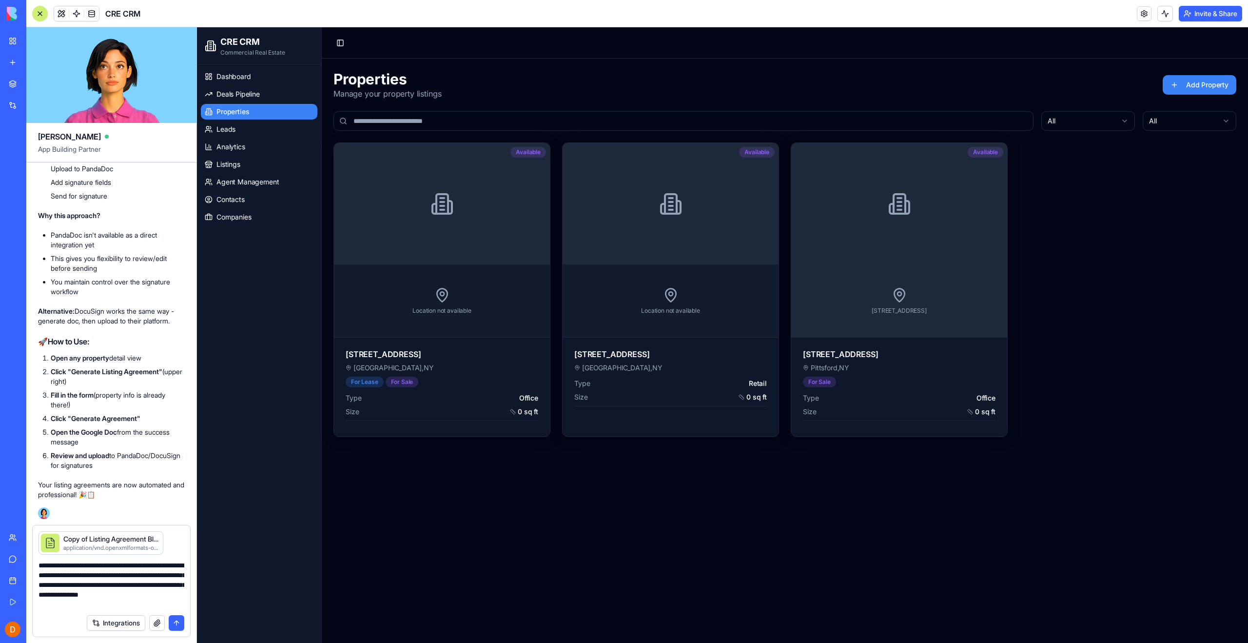
click at [180, 623] on button "submit" at bounding box center [177, 623] width 16 height 16
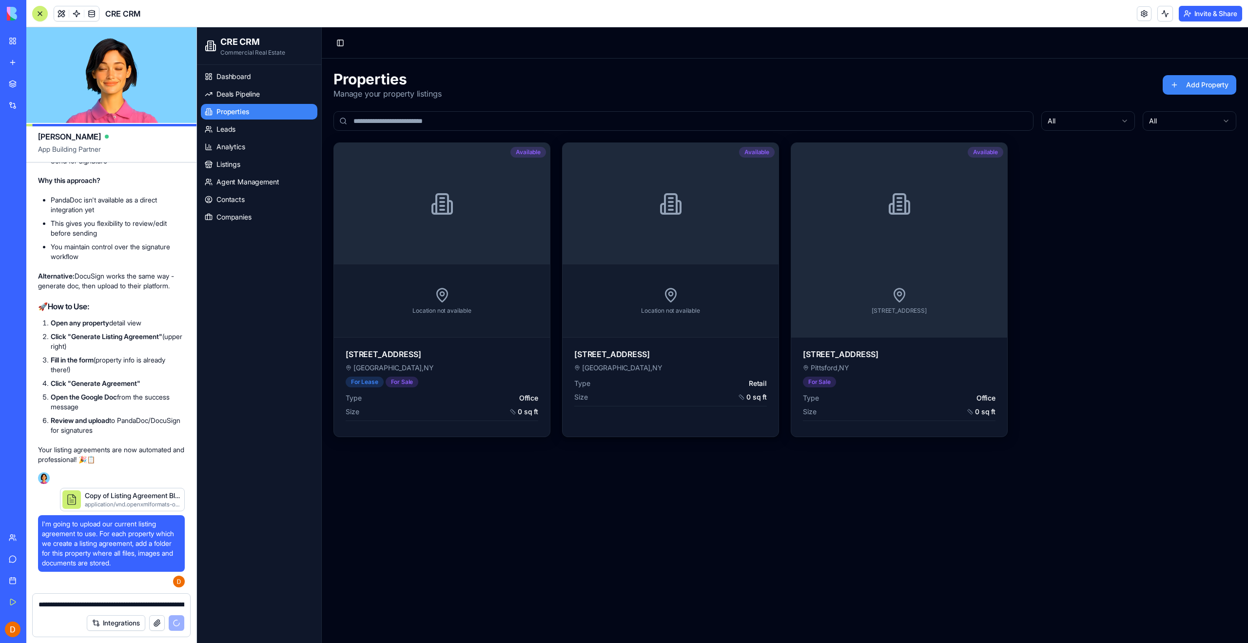
click at [657, 219] on div at bounding box center [671, 203] width 216 height 121
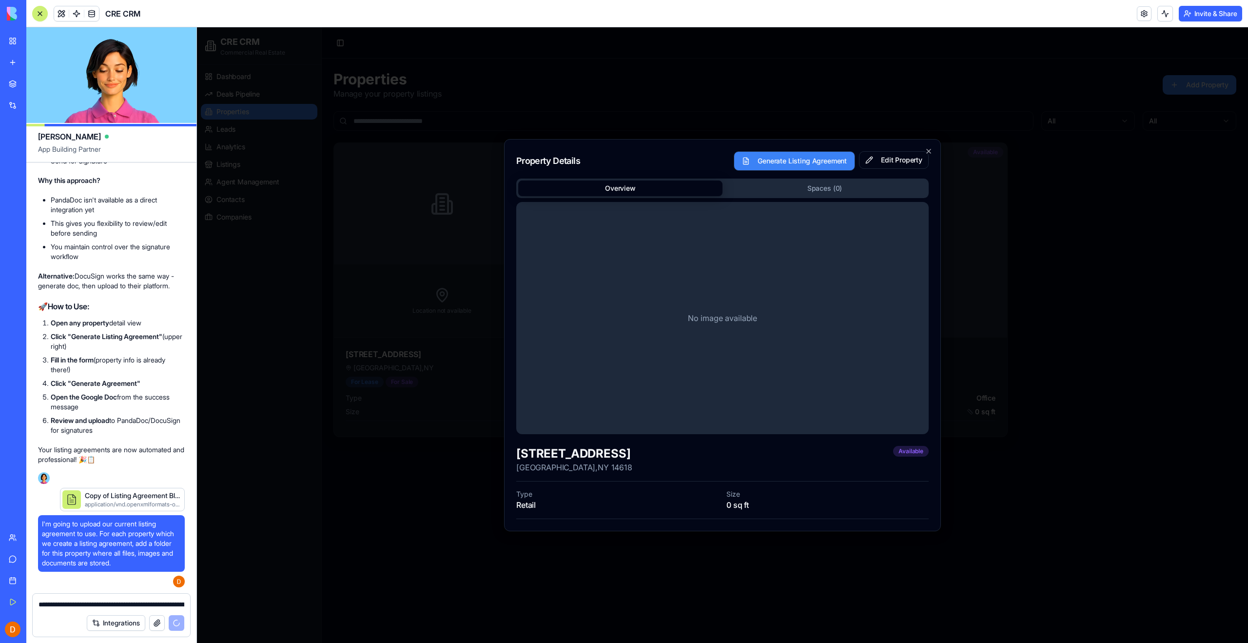
click at [793, 152] on button "Generate Listing Agreement" at bounding box center [794, 160] width 121 height 19
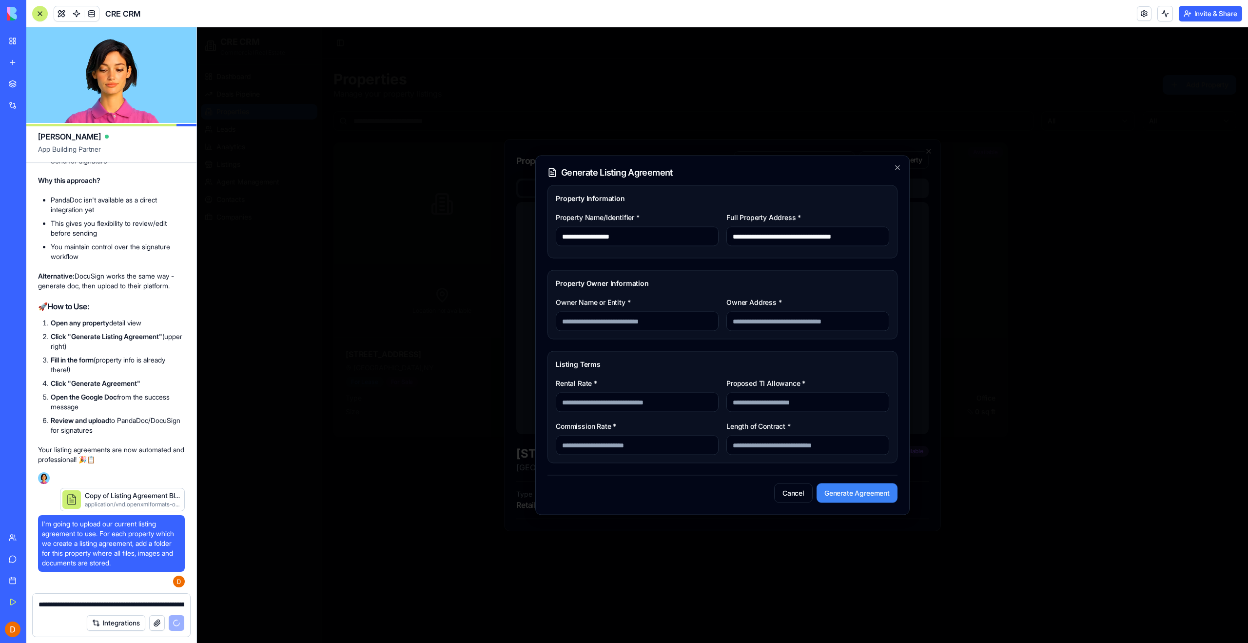
click at [603, 323] on input "Owner Name or Entity *" at bounding box center [637, 321] width 163 height 19
type input "**********"
click at [662, 382] on div "Rental Rate *" at bounding box center [637, 394] width 163 height 35
click at [621, 402] on input "Rental Rate *" at bounding box center [637, 401] width 163 height 19
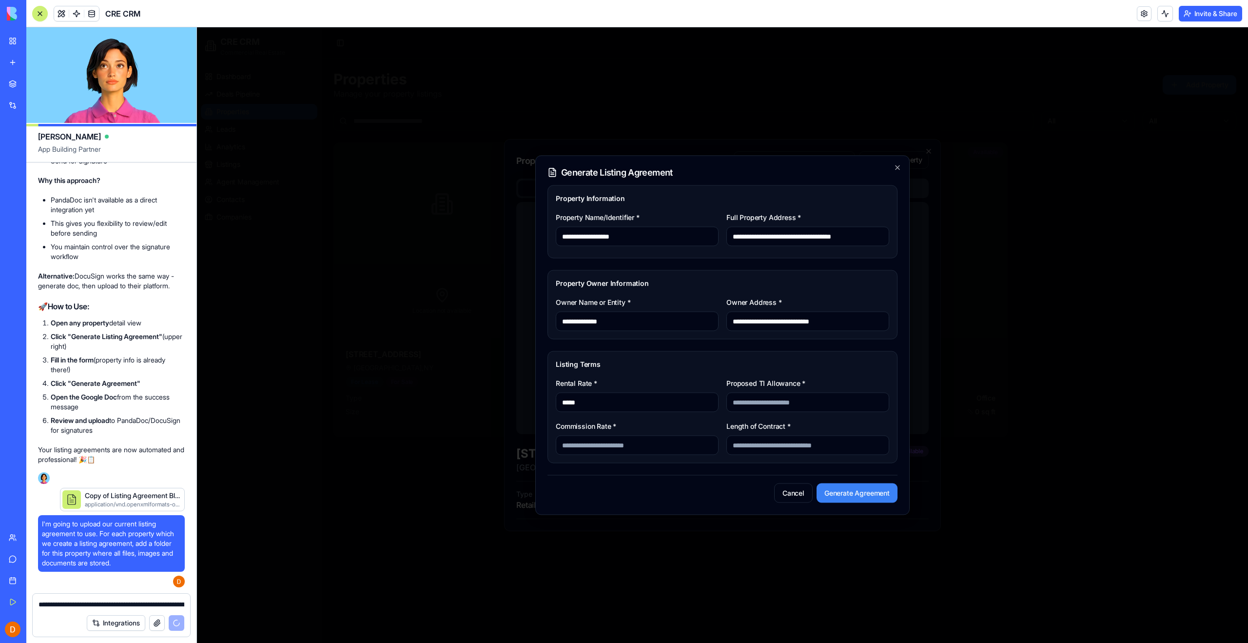
type input "*****"
click at [741, 349] on form "**********" at bounding box center [722, 343] width 350 height 317
click at [689, 377] on div "Rental Rate * *****" at bounding box center [637, 394] width 163 height 35
click at [766, 406] on input "Proposed TI Allowance *" at bounding box center [807, 401] width 163 height 19
type input "*"
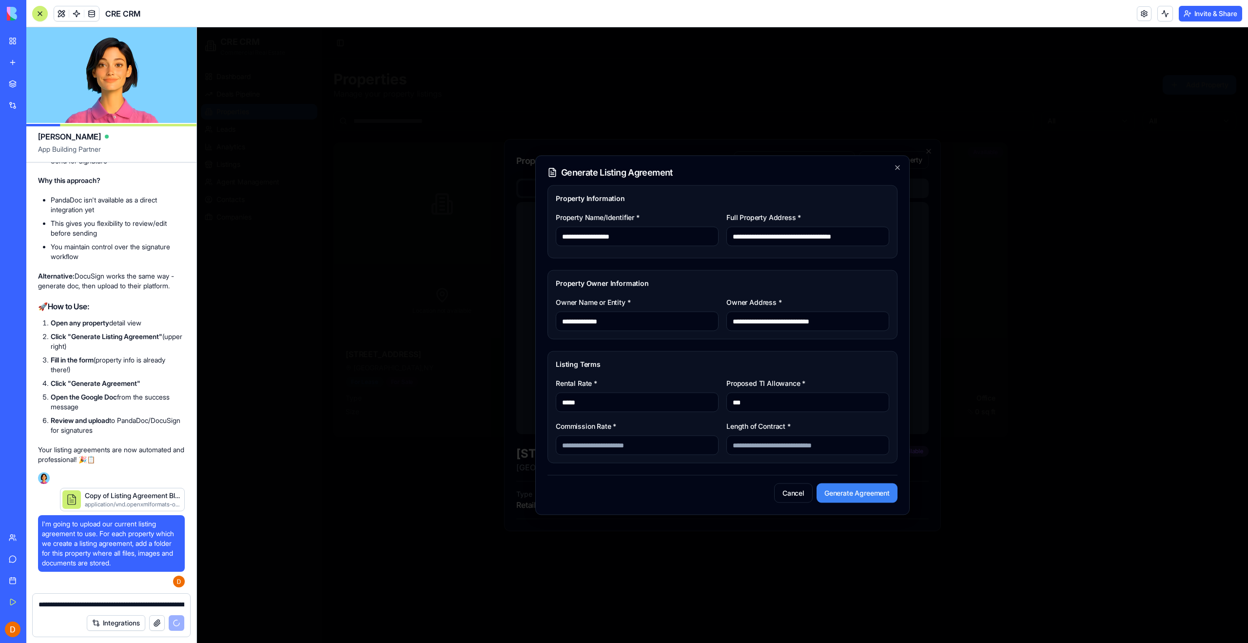
type input "***"
click at [636, 447] on input "Commission Rate *" at bounding box center [637, 444] width 163 height 19
type input "**"
click at [649, 416] on div "Rental Rate * ***** Proposed TI Allowance * *** Commission Rate * ** Length of …" at bounding box center [722, 416] width 333 height 78
click at [756, 445] on input "Length of Contract *" at bounding box center [807, 444] width 163 height 19
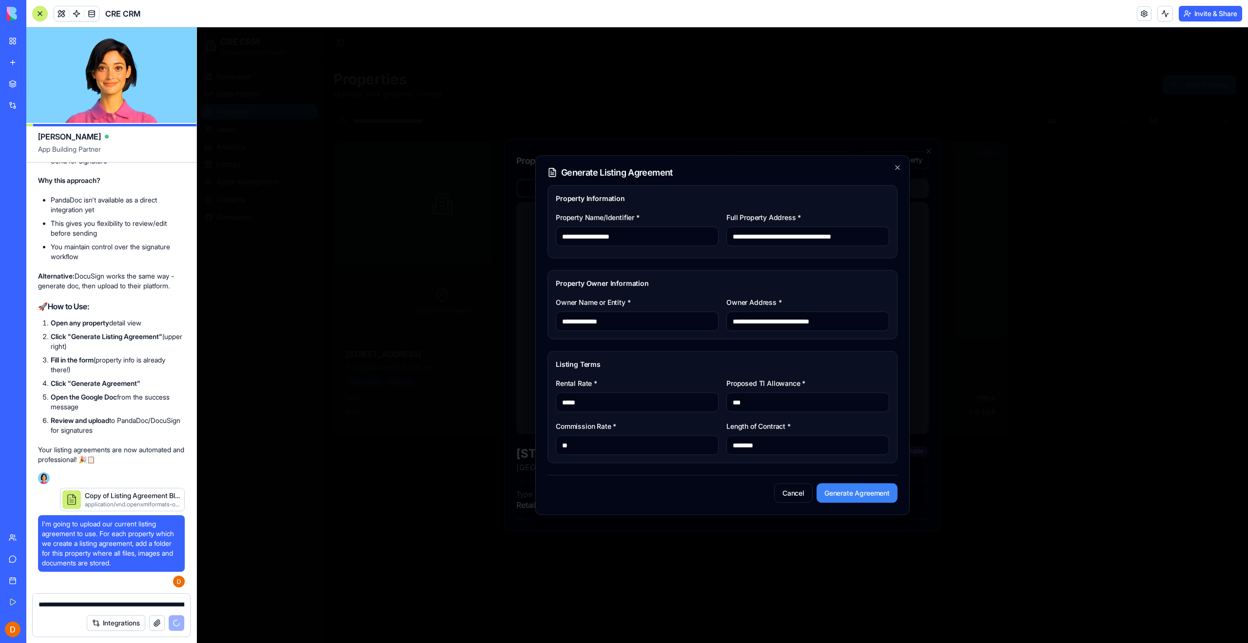
type input "********"
click at [729, 491] on div "Cancel Generate Agreement" at bounding box center [722, 489] width 350 height 28
click at [837, 493] on button "Generate Agreement" at bounding box center [857, 492] width 81 height 19
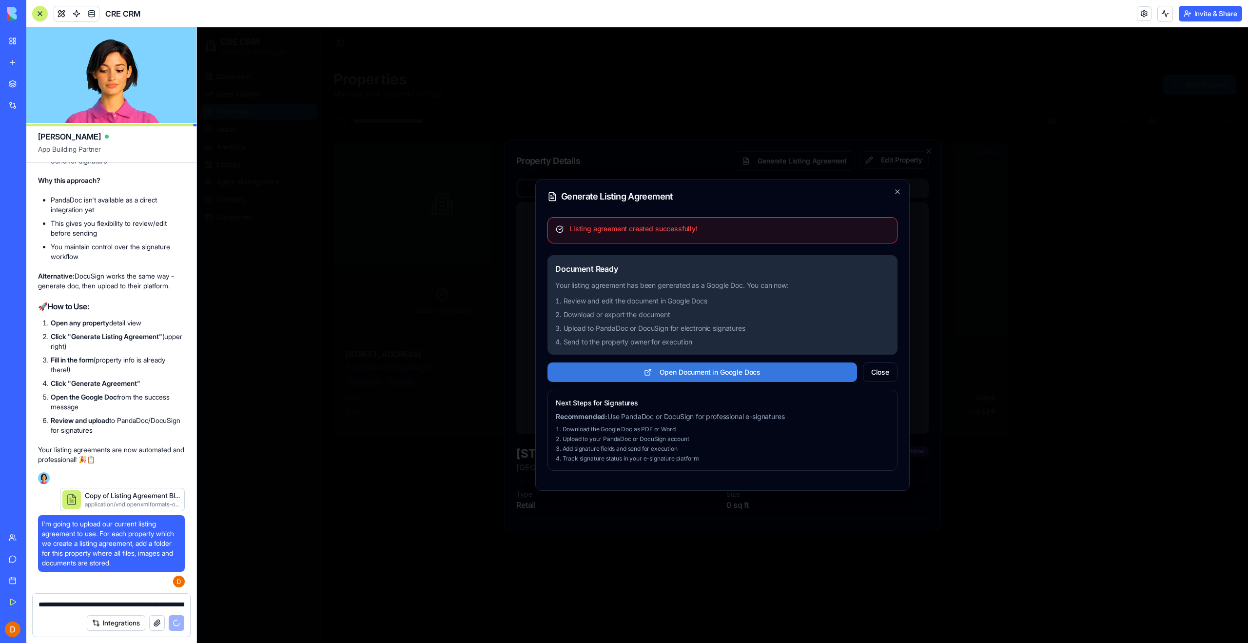
click at [664, 375] on button "Open Document in Google Docs" at bounding box center [702, 371] width 310 height 19
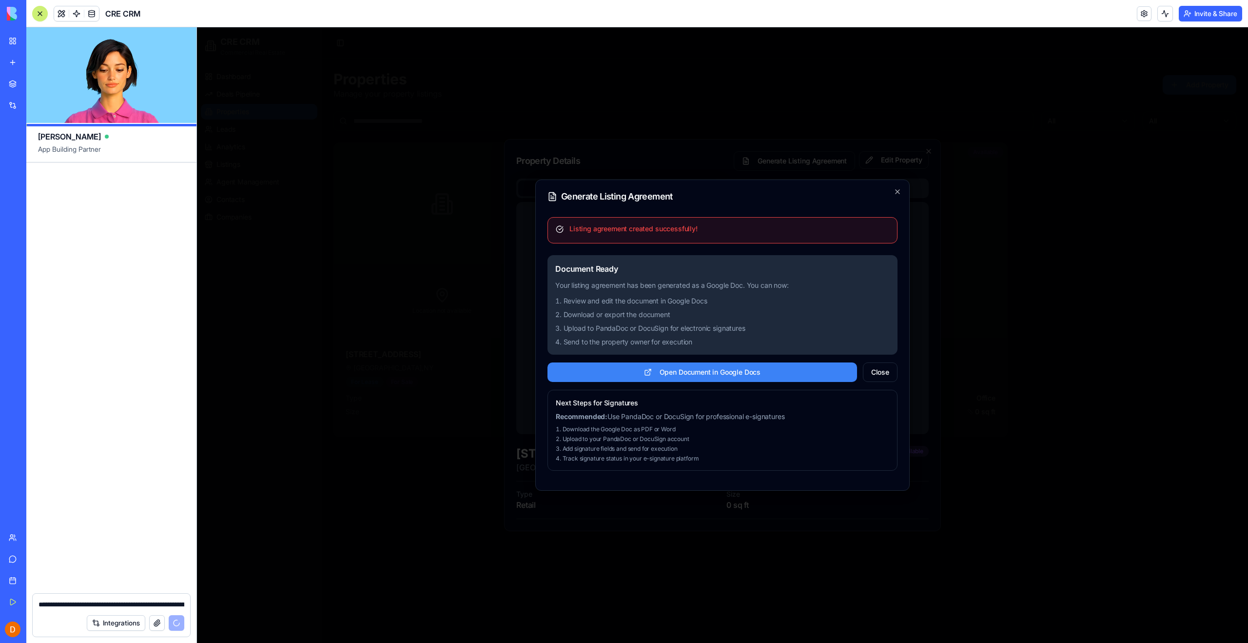
scroll to position [58335, 0]
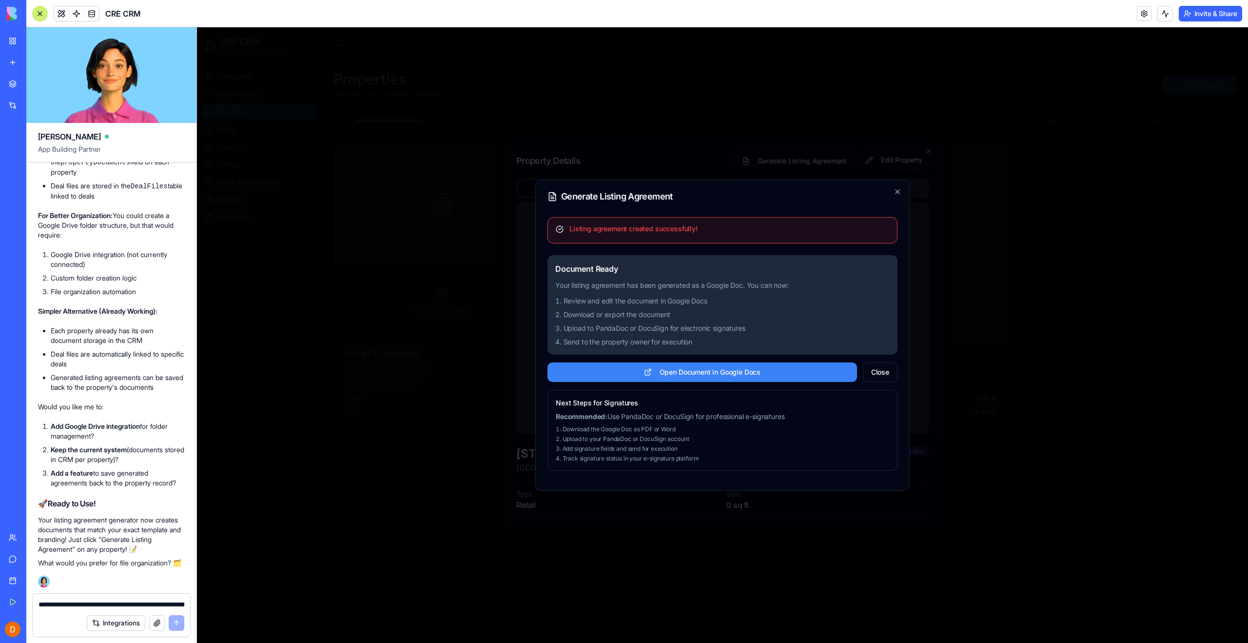
click at [60, 604] on textarea "**********" at bounding box center [112, 604] width 146 height 10
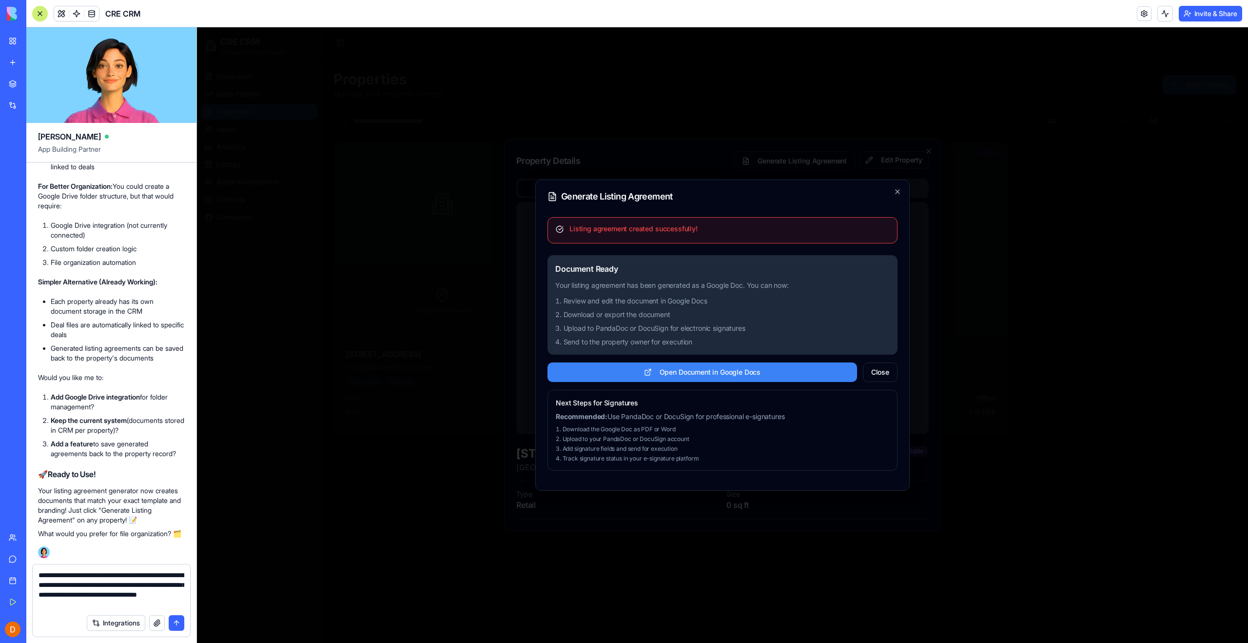
type textarea "**********"
click at [174, 622] on button "submit" at bounding box center [177, 623] width 16 height 16
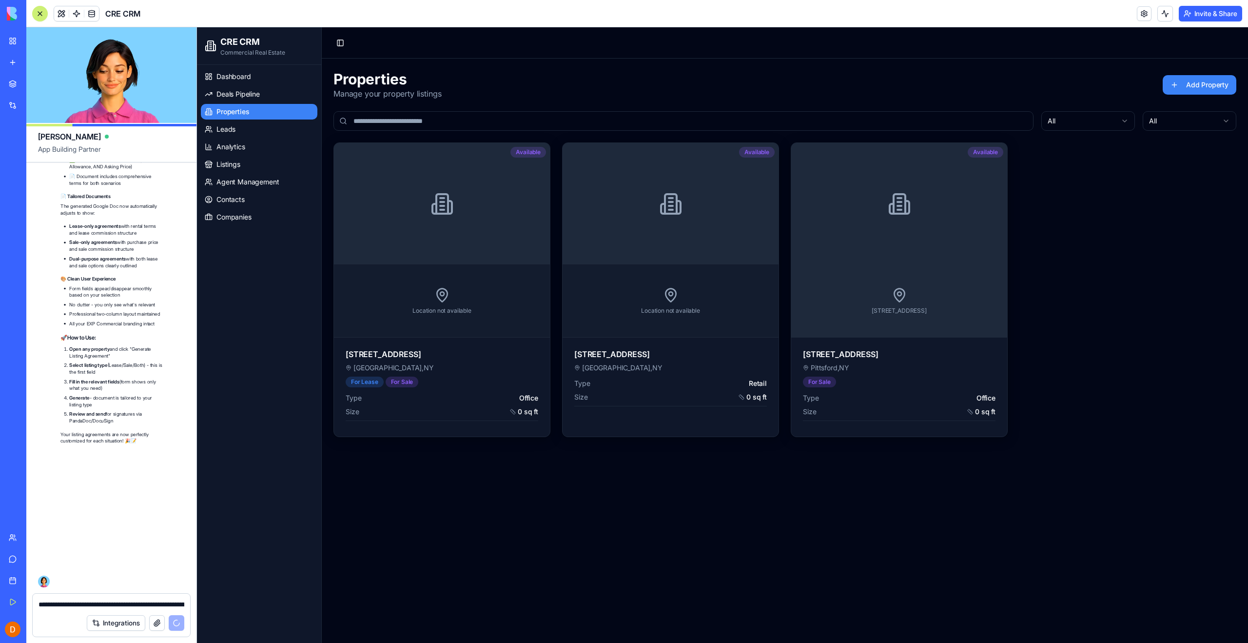
scroll to position [59353, 0]
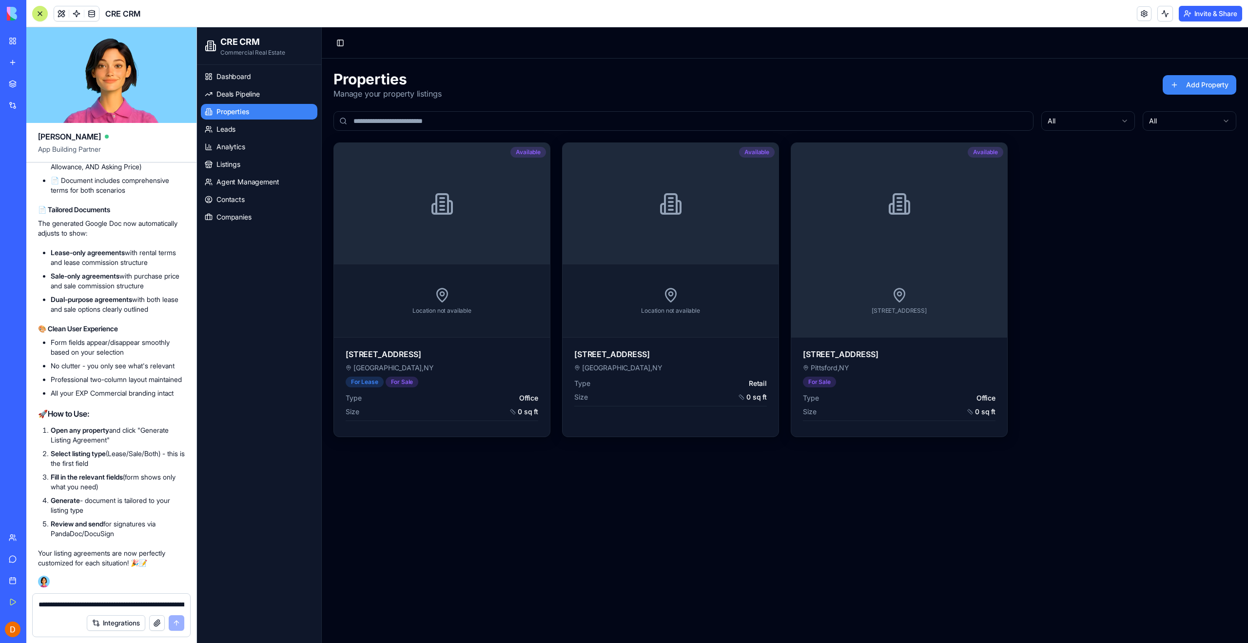
click at [92, 606] on textarea "**********" at bounding box center [112, 604] width 146 height 10
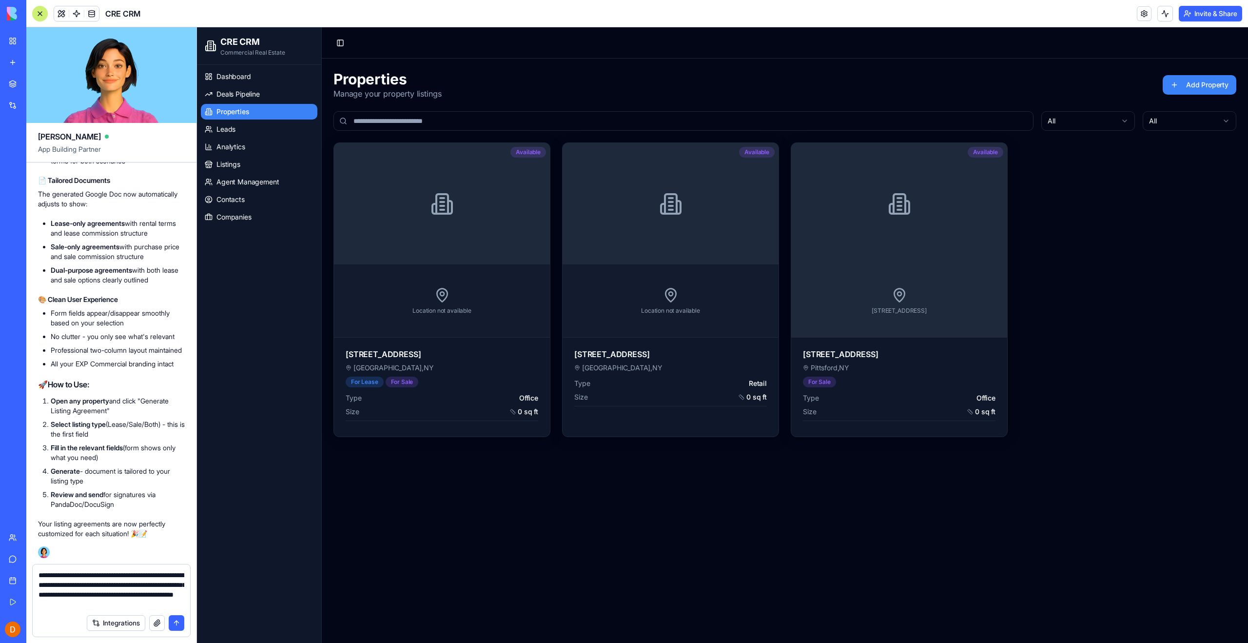
type textarea "**********"
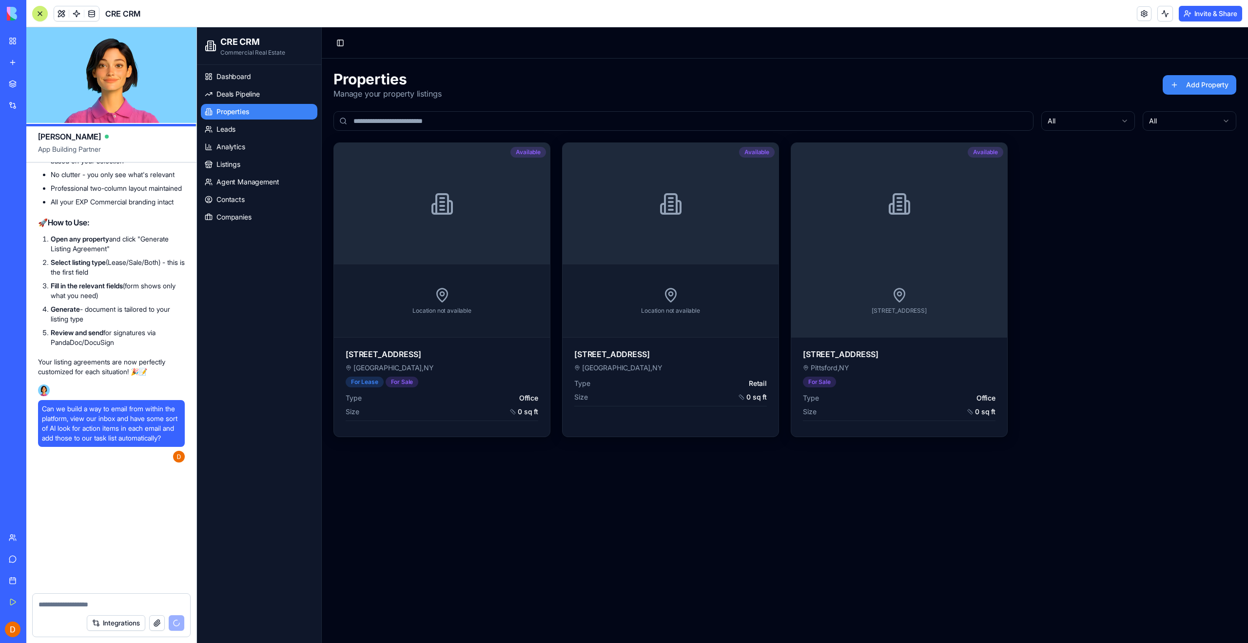
scroll to position [59564, 0]
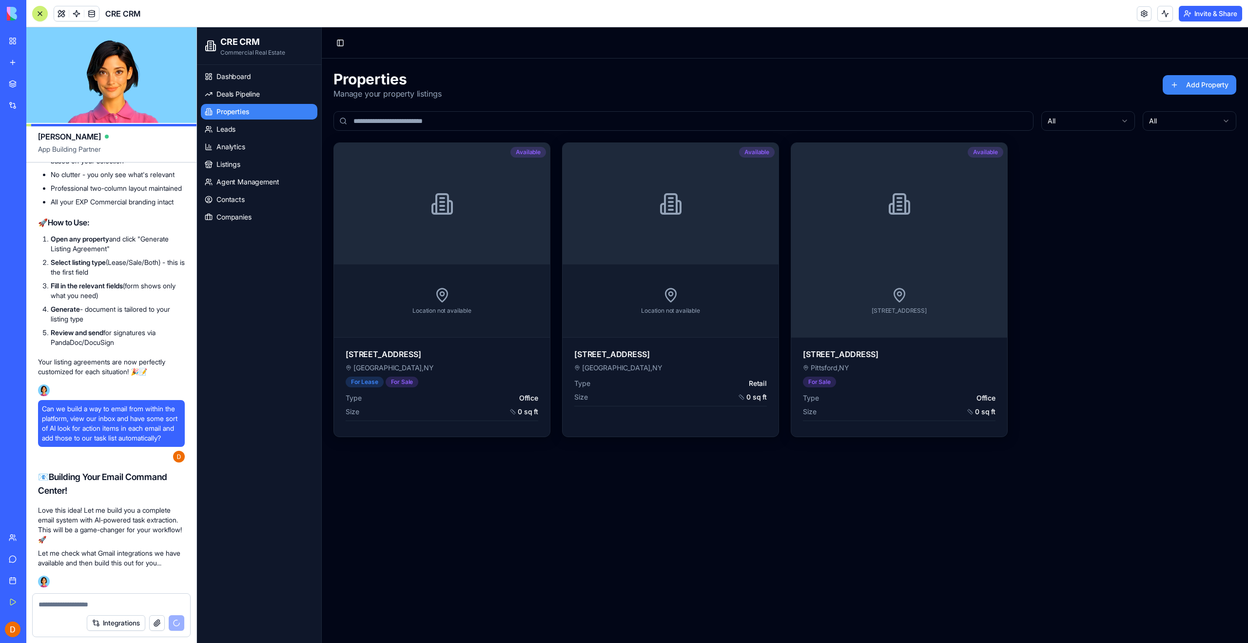
click at [245, 78] on span "Dashboard" at bounding box center [233, 77] width 35 height 10
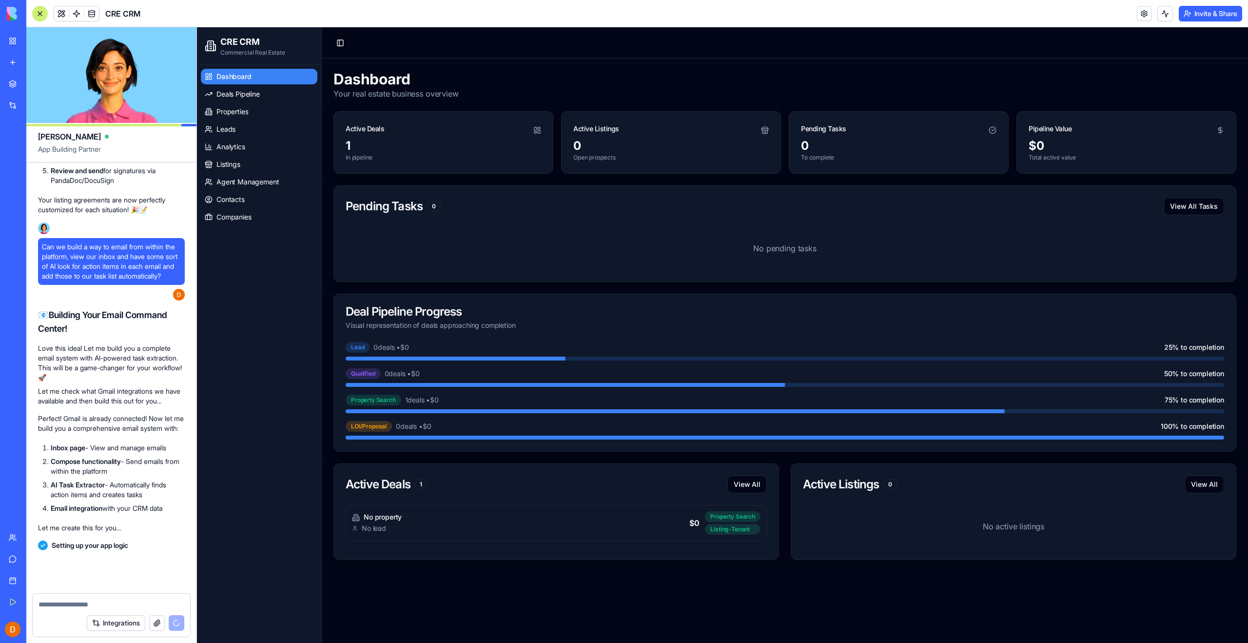
scroll to position [59735, 0]
click at [76, 603] on textarea at bounding box center [112, 604] width 146 height 10
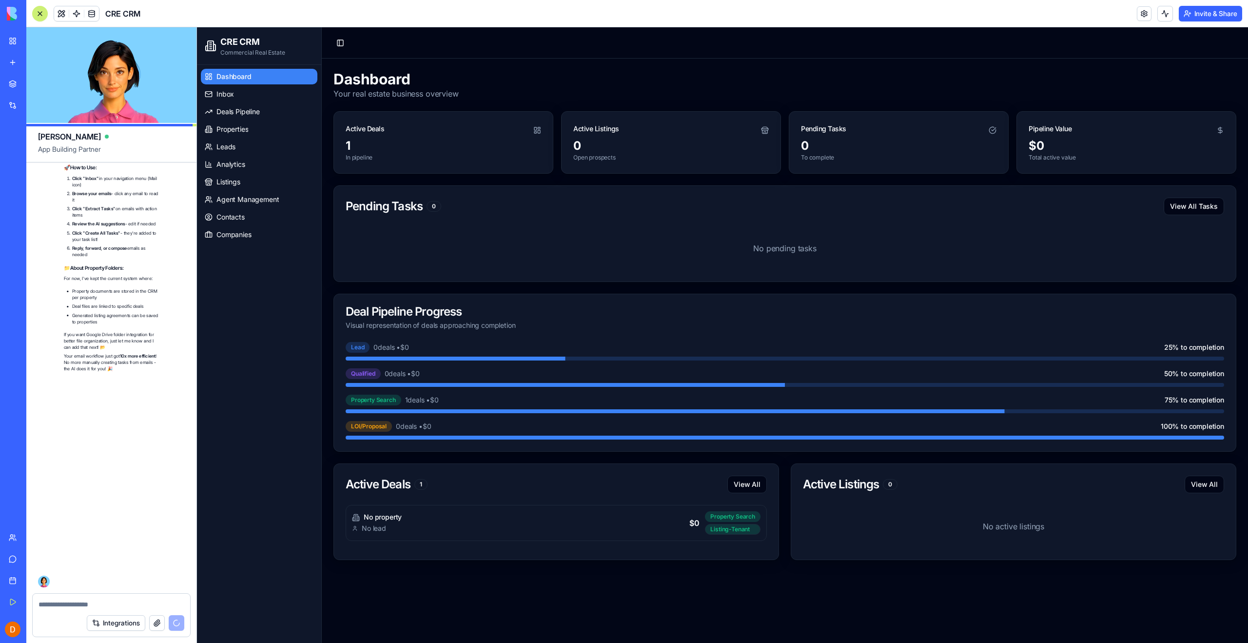
scroll to position [60919, 0]
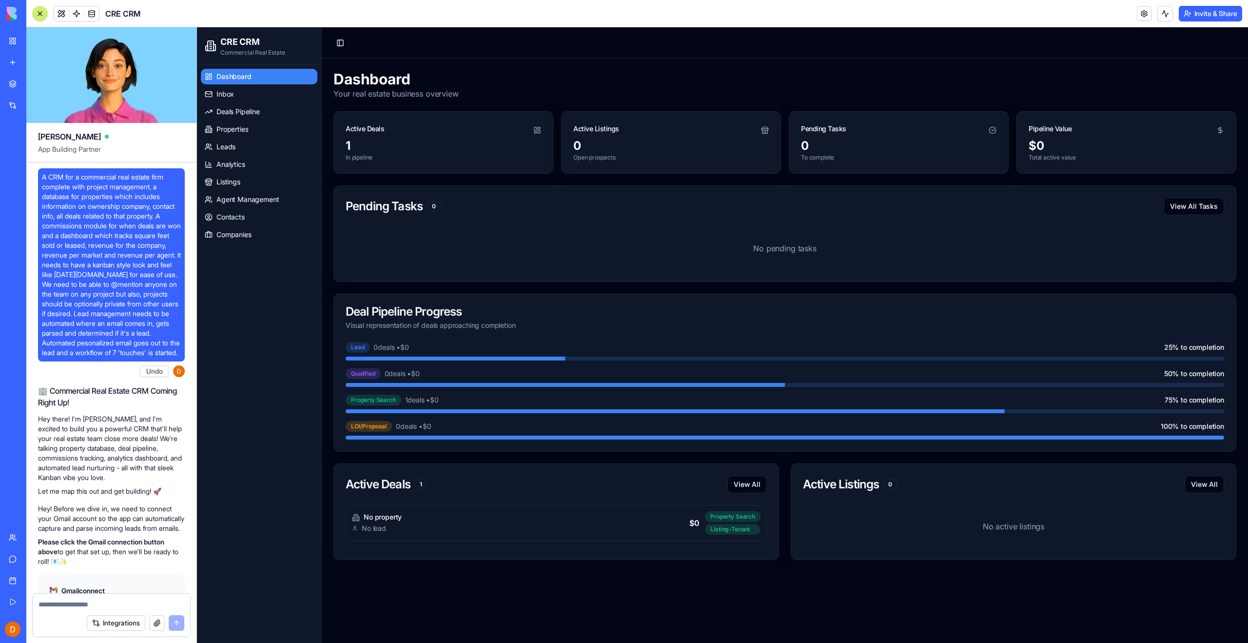
scroll to position [60919, 0]
